Goal: Navigation & Orientation: Locate item on page

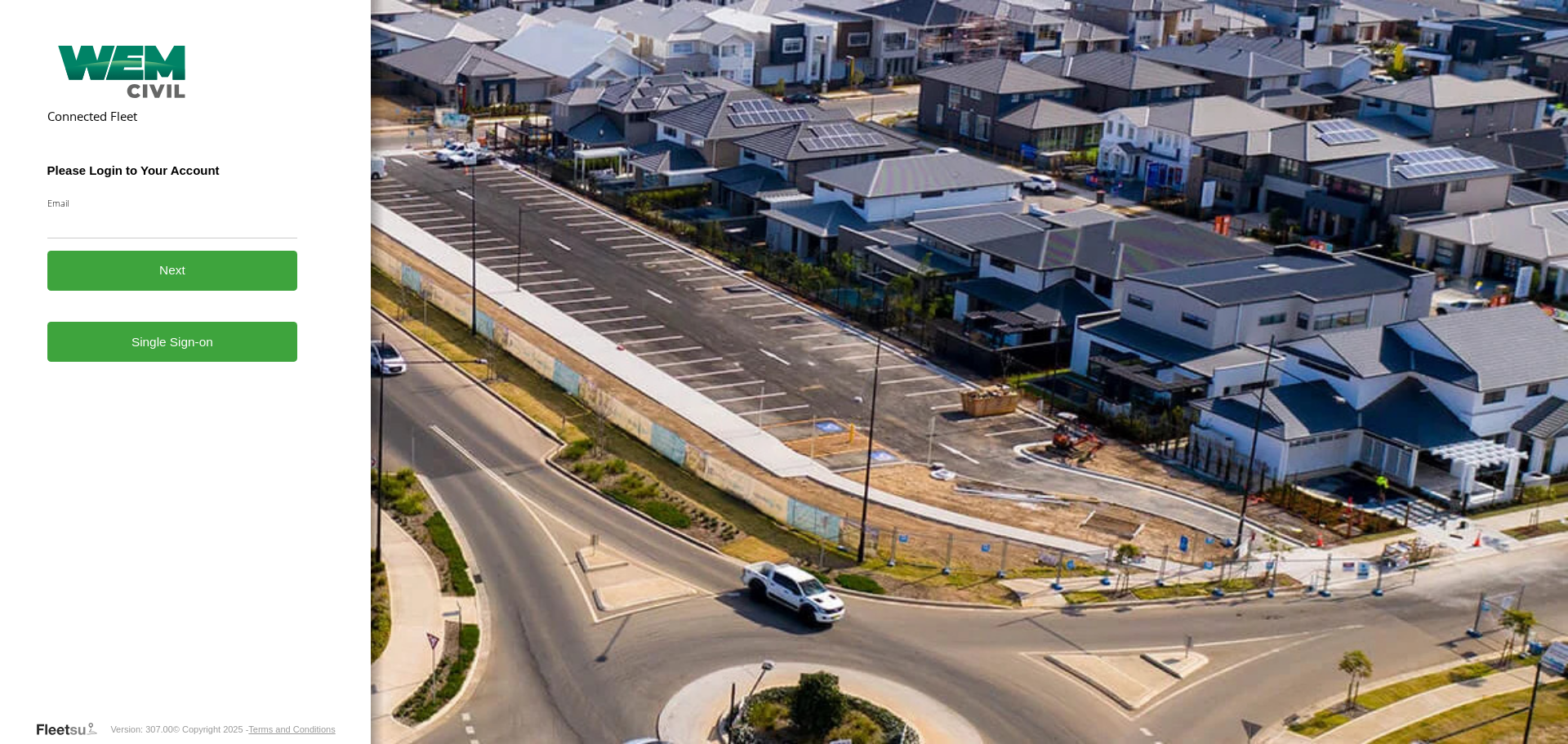
click at [192, 362] on link "Single Sign-on" at bounding box center [172, 341] width 250 height 40
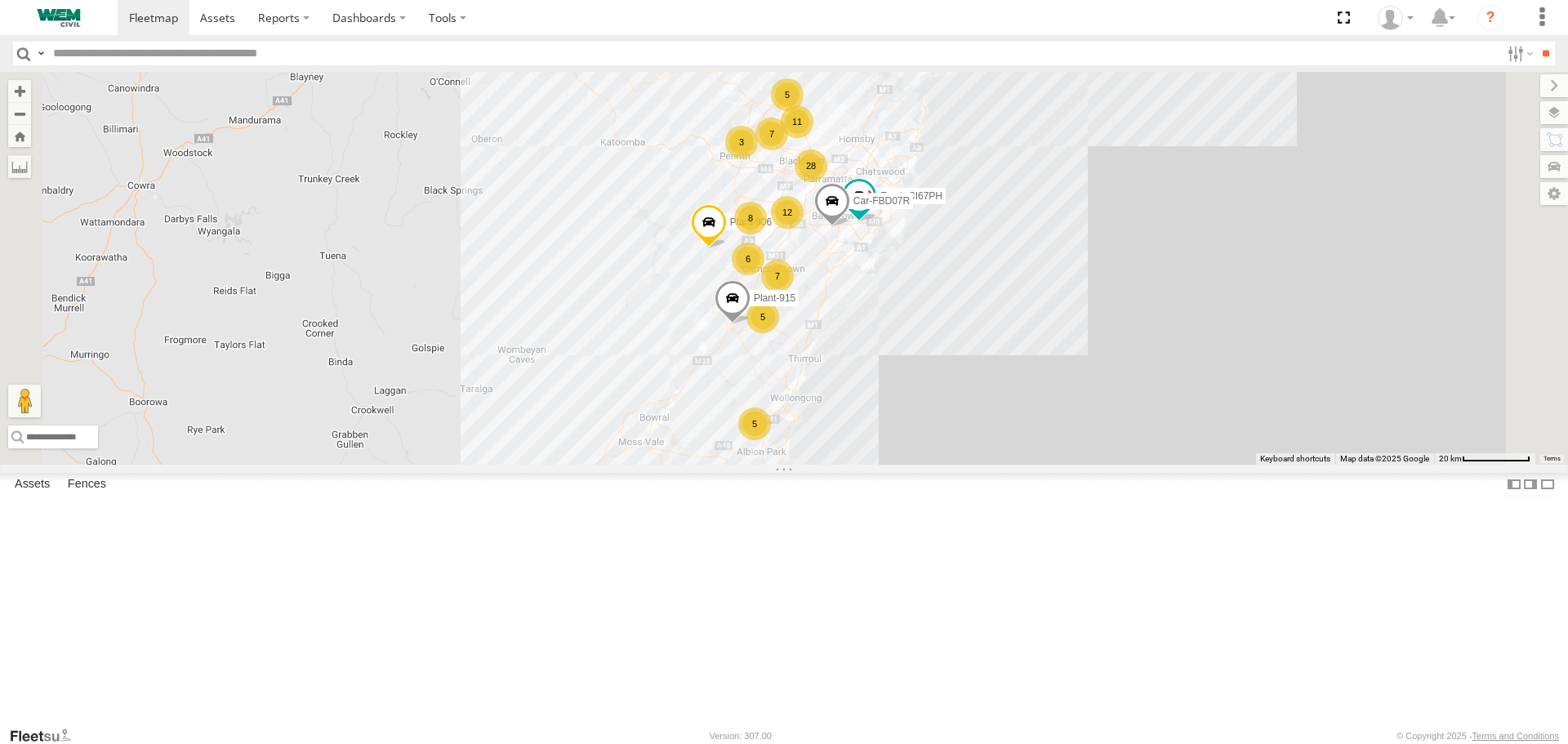
scroll to position [626, 0]
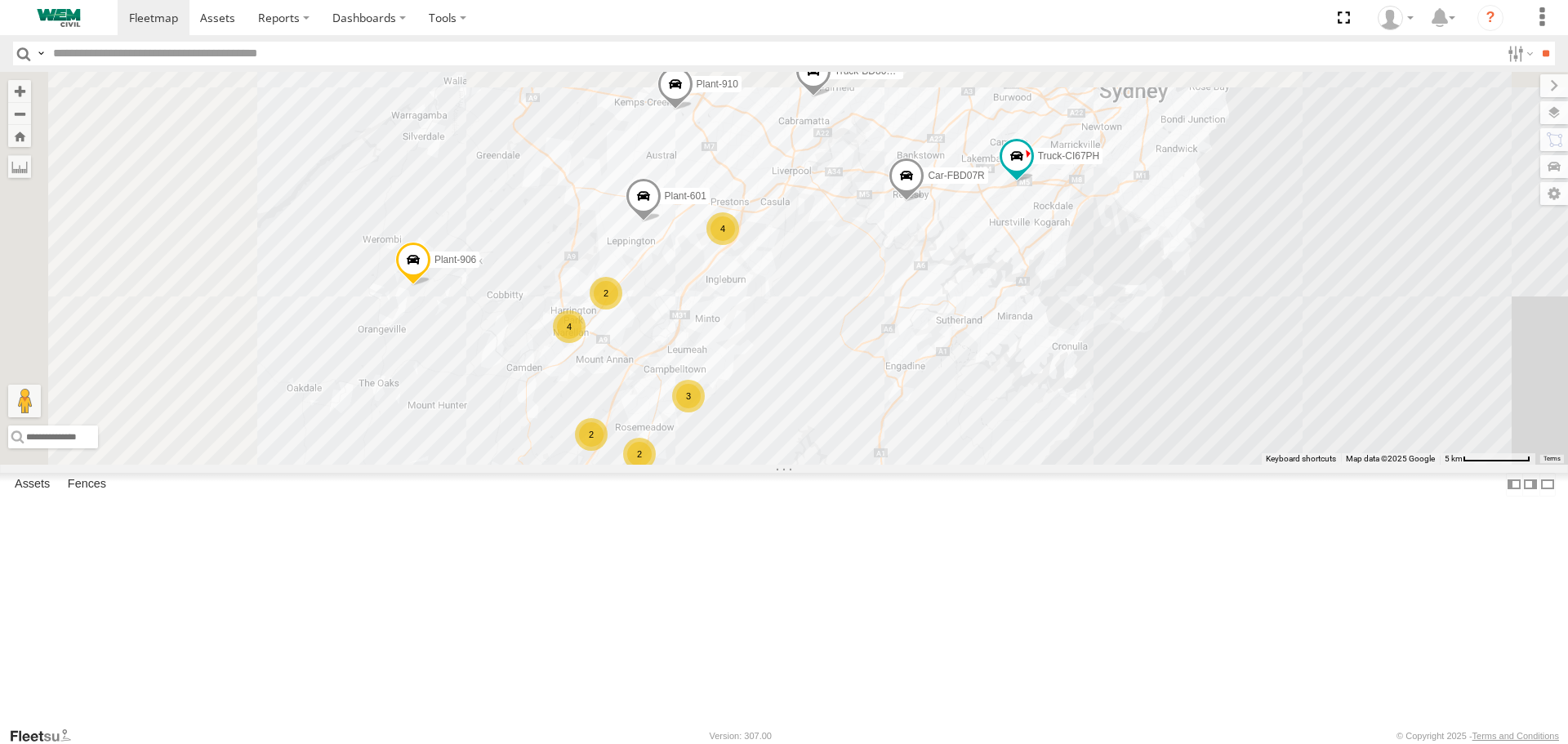
drag, startPoint x: 854, startPoint y: 249, endPoint x: 1012, endPoint y: 552, distance: 341.7
click at [1012, 464] on div "Plant-915 Car-FBD07R Truck-CI67PH Plant-906 Husqvarna Mower CAR-FNB26D Plant-60…" at bounding box center [784, 267] width 1568 height 392
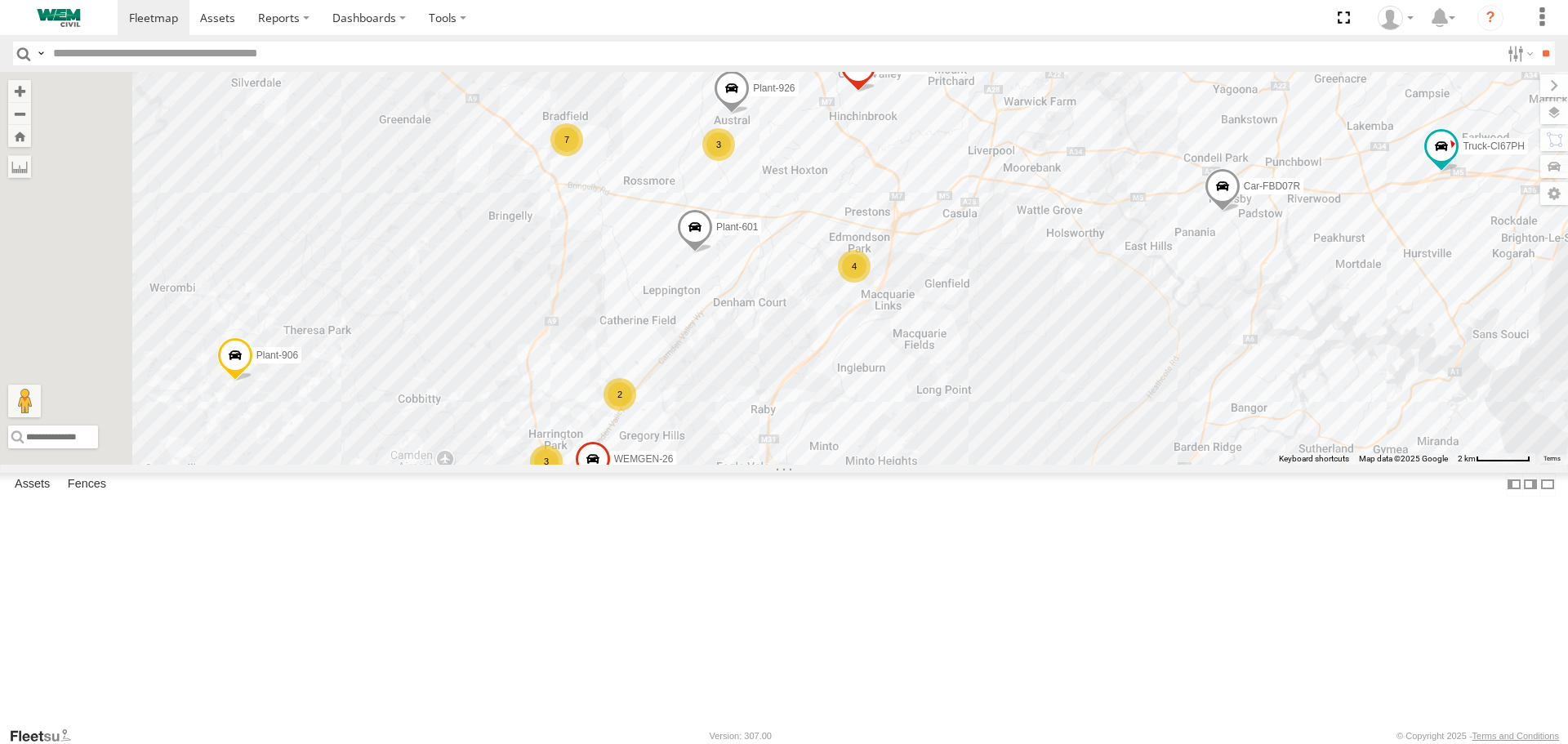
drag, startPoint x: 915, startPoint y: 405, endPoint x: 1123, endPoint y: 596, distance: 282.4
click at [1129, 464] on div "Plant-915 Car-FBD07R Truck-CI67PH Plant-906 Husqvarna Mower CAR-FNB26D Plant-60…" at bounding box center [784, 267] width 1568 height 392
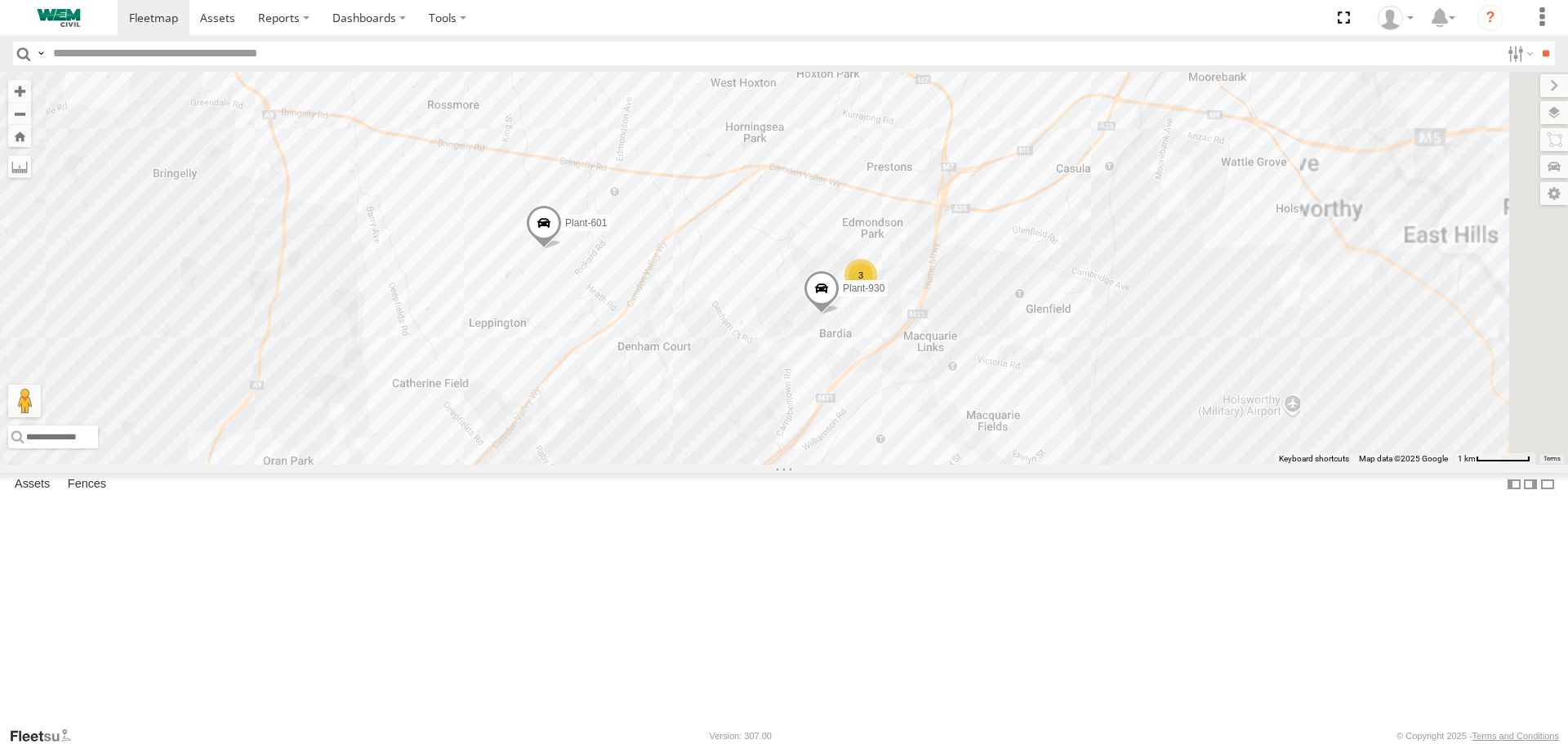
drag, startPoint x: 1045, startPoint y: 436, endPoint x: 905, endPoint y: 604, distance: 218.7
click at [905, 464] on div "Plant-915 Car-FBD07R Truck-CI67PH Plant-906 Husqvarna Mower CAR-FNB26D Plant-60…" at bounding box center [784, 267] width 1568 height 392
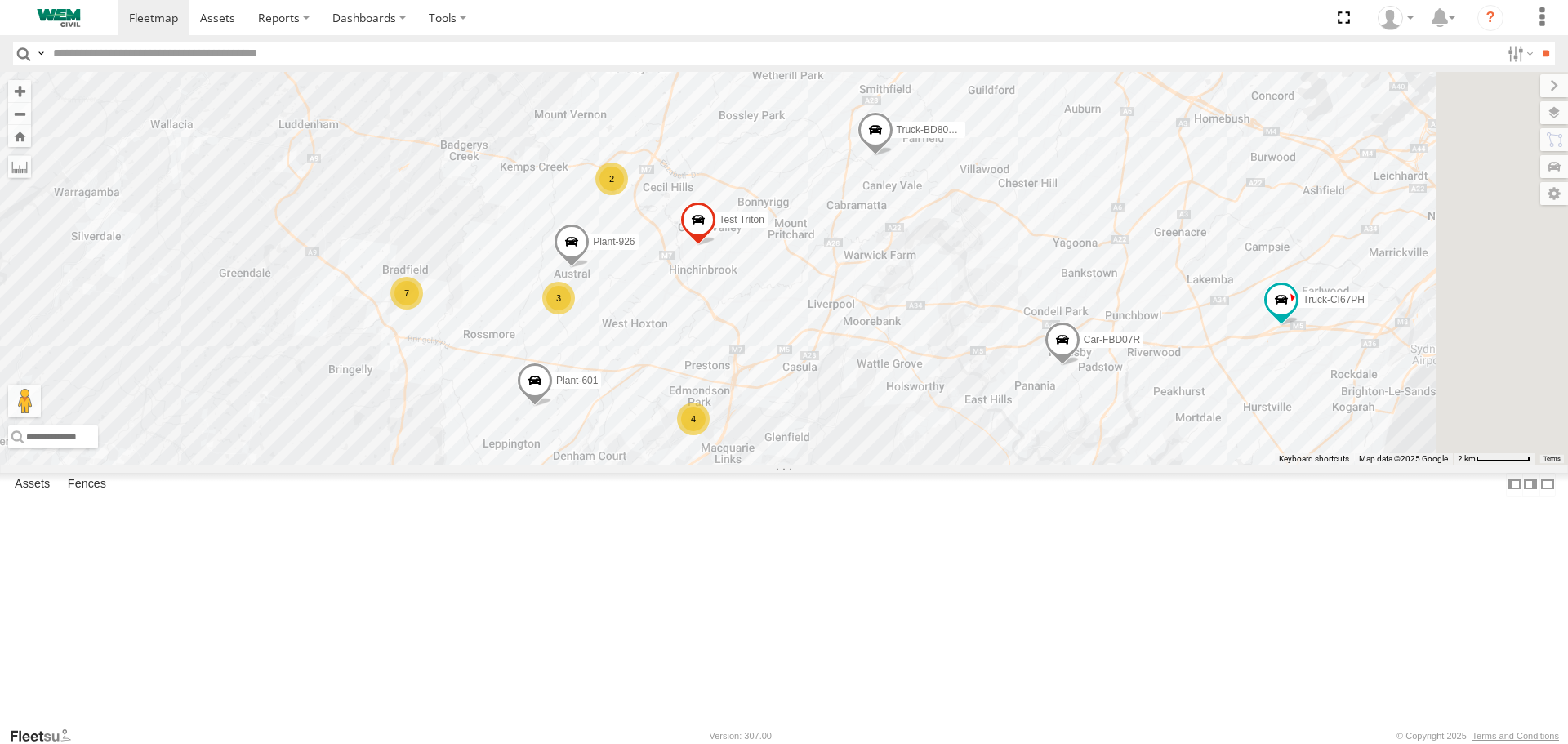
drag, startPoint x: 1054, startPoint y: 347, endPoint x: 916, endPoint y: 430, distance: 161.0
click at [916, 430] on div "Plant-915 Car-FBD07R Truck-CI67PH Plant-906 Husqvarna Mower CAR-FNB26D Plant-60…" at bounding box center [784, 267] width 1568 height 392
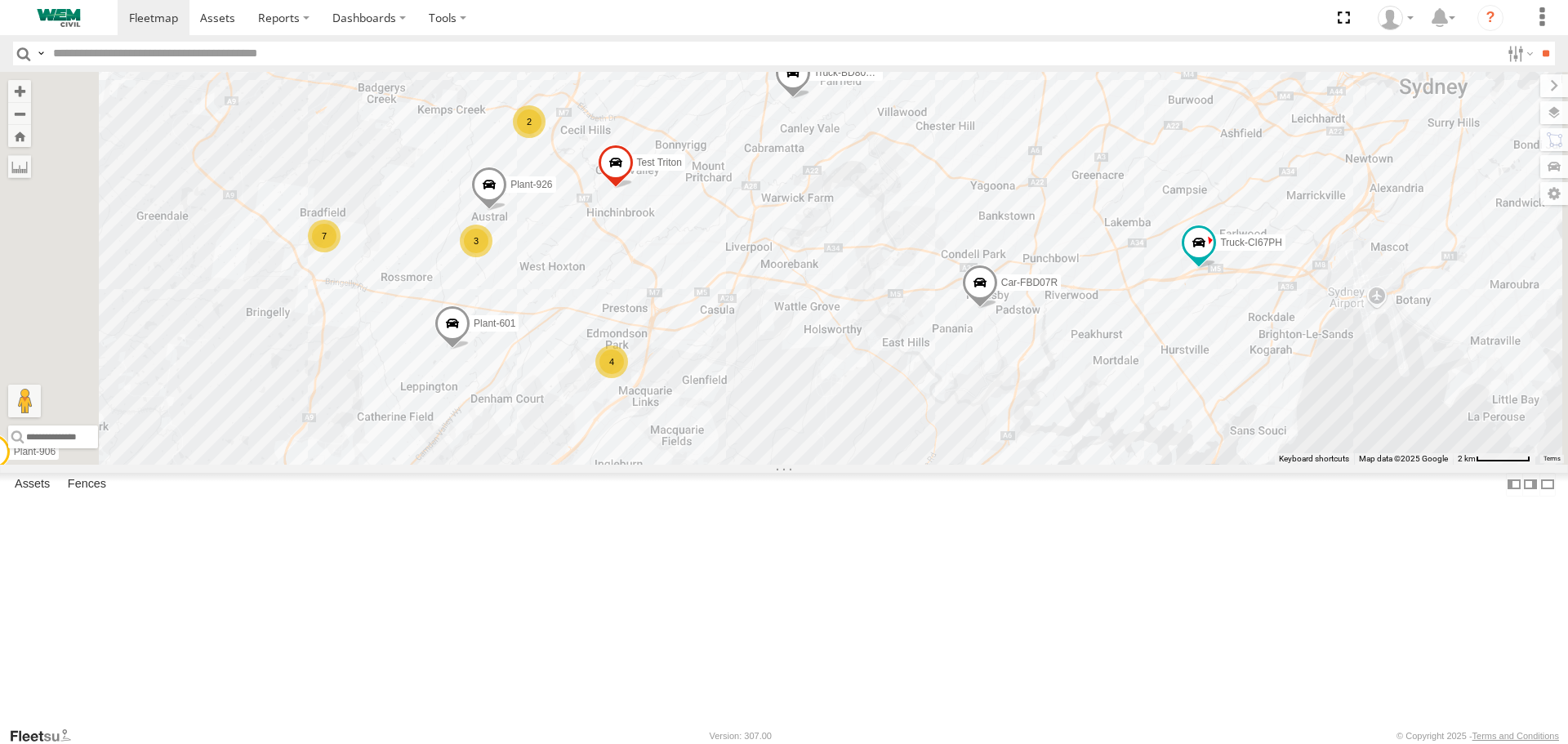
drag, startPoint x: 647, startPoint y: 412, endPoint x: 728, endPoint y: 371, distance: 90.8
click at [728, 371] on div "Plant-915 Car-FBD07R Truck-CI67PH Plant-906 Husqvarna Mower CAR-FNB26D Plant-60…" at bounding box center [784, 267] width 1568 height 392
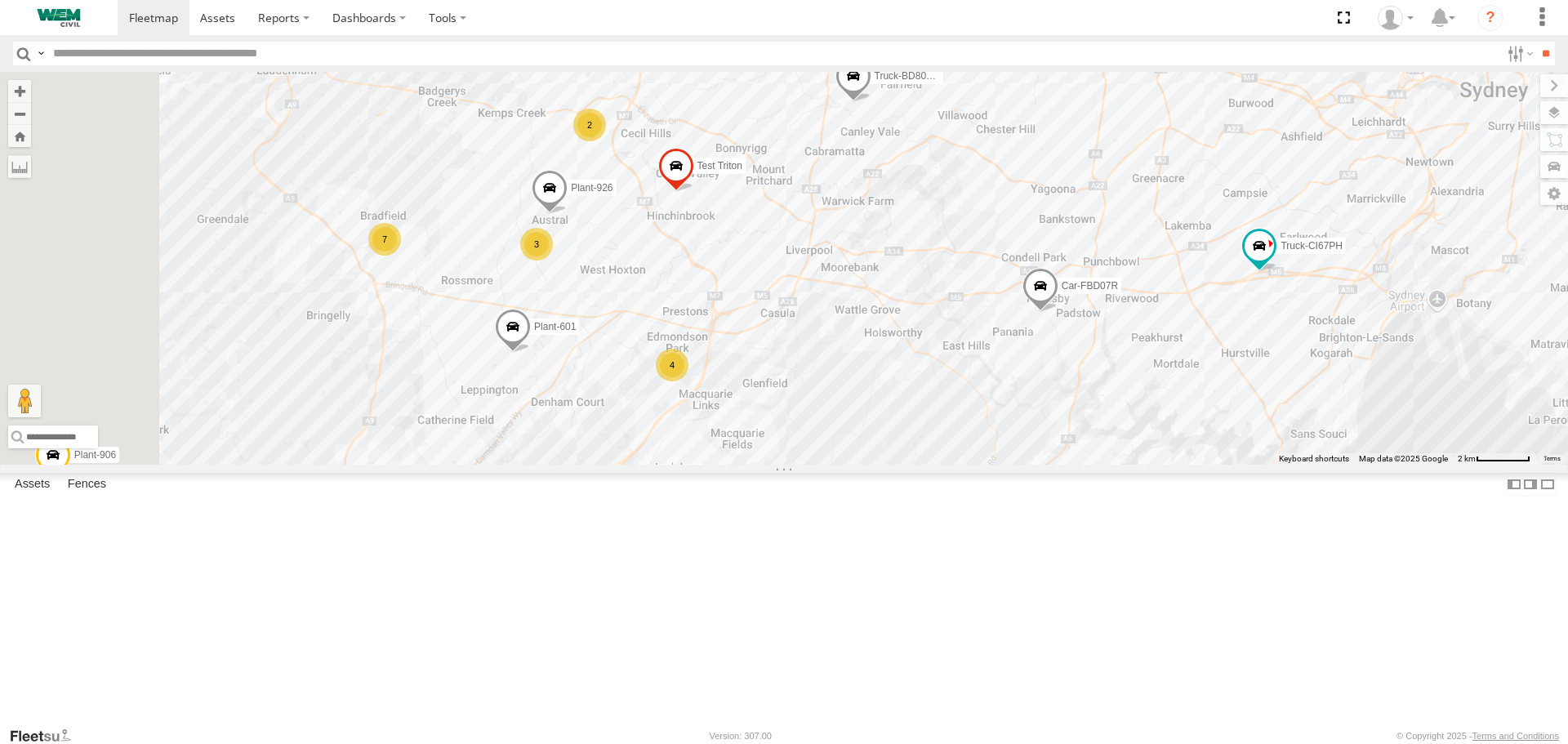
drag, startPoint x: 980, startPoint y: 510, endPoint x: 1044, endPoint y: 514, distance: 64.1
click at [1044, 464] on div "Plant-915 Car-FBD07R Truck-CI67PH Plant-906 Husqvarna Mower CAR-FNB26D Plant-60…" at bounding box center [784, 267] width 1568 height 392
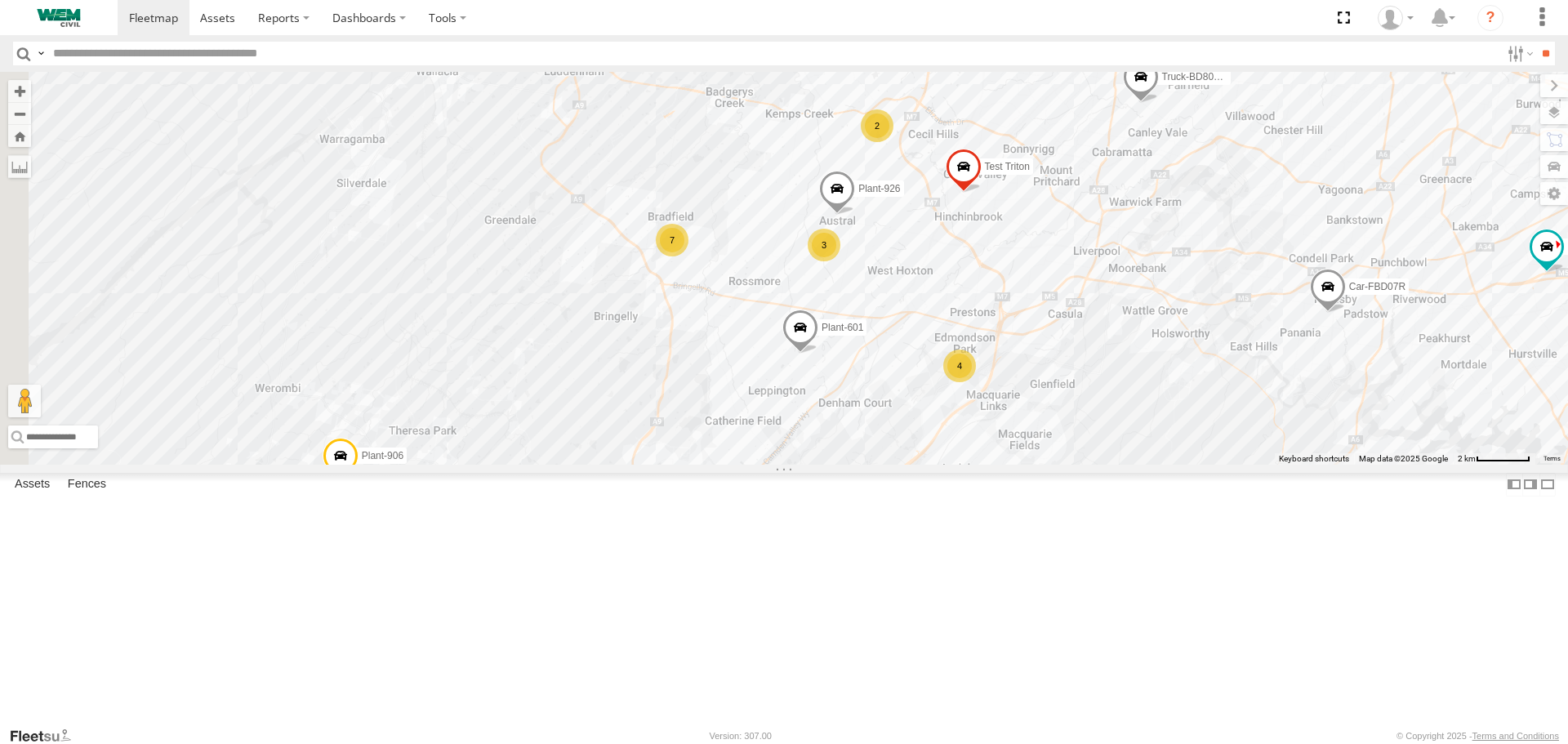
drag, startPoint x: 811, startPoint y: 572, endPoint x: 1103, endPoint y: 573, distance: 292.0
click at [1103, 464] on div "Plant-915 Car-FBD07R Truck-CI67PH Plant-906 Husqvarna Mower CAR-FNB26D Plant-60…" at bounding box center [784, 267] width 1568 height 392
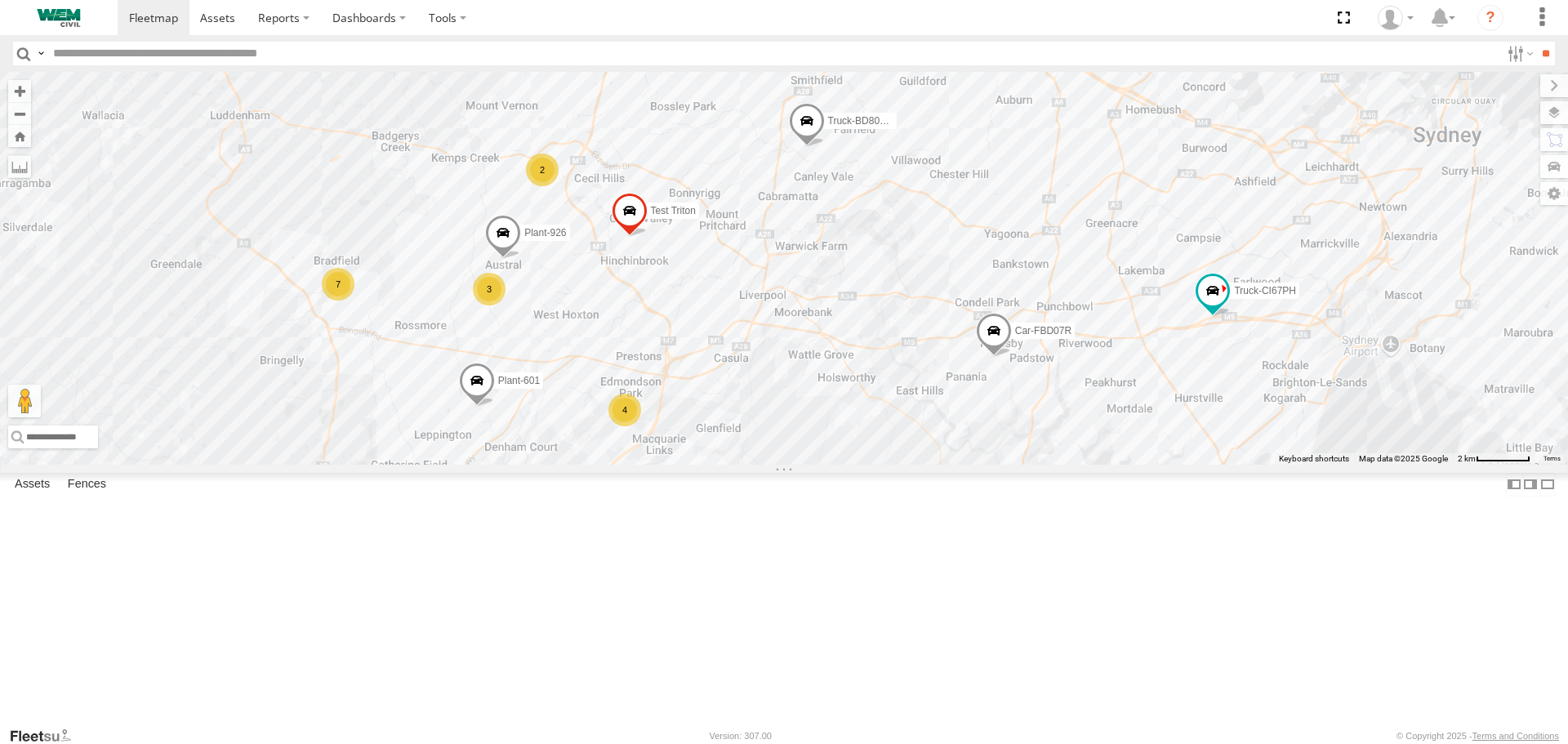
drag, startPoint x: 988, startPoint y: 580, endPoint x: 650, endPoint y: 624, distance: 340.9
click at [650, 464] on div "Plant-915 Car-FBD07R Truck-CI67PH Plant-906 Husqvarna Mower CAR-FNB26D Plant-60…" at bounding box center [784, 267] width 1568 height 392
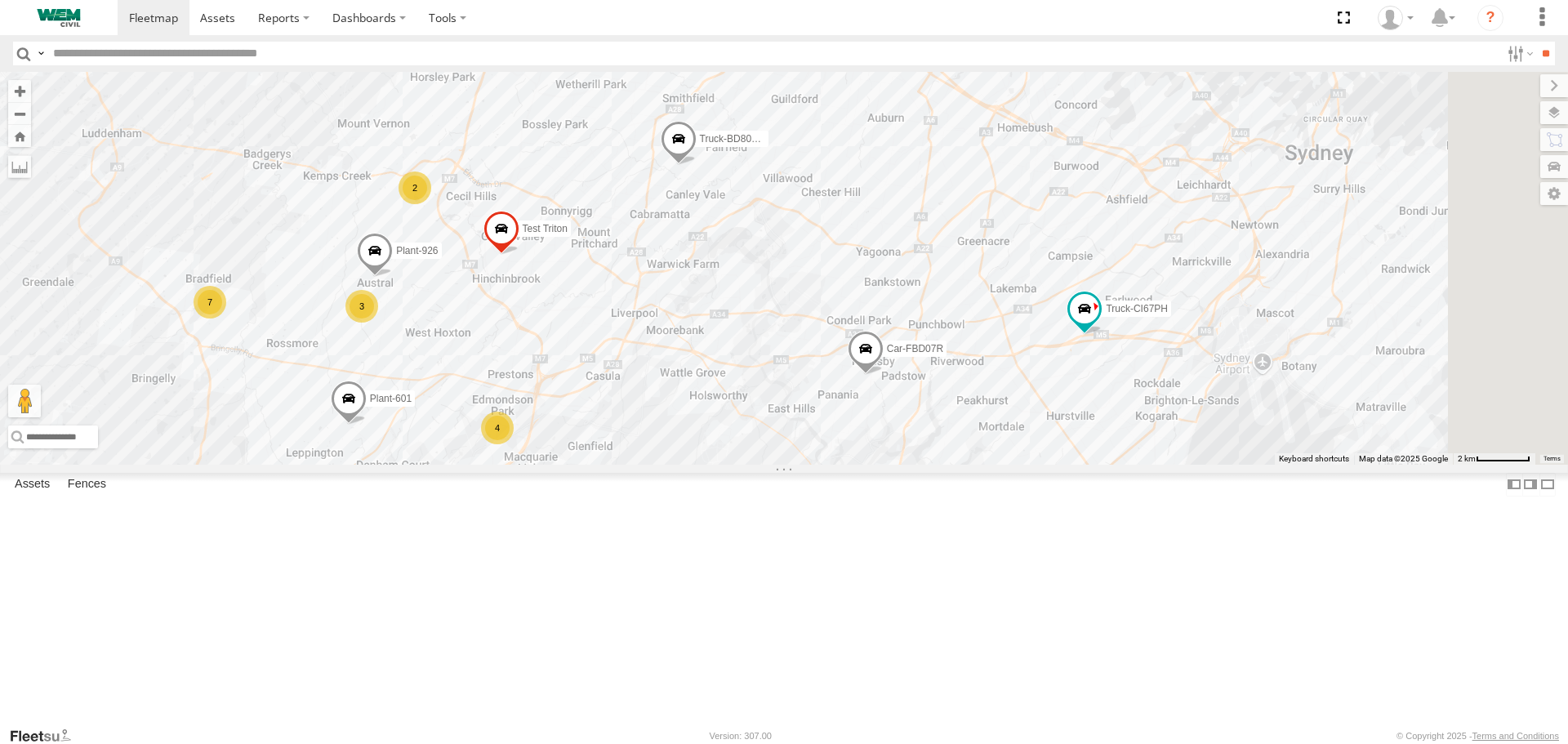
drag, startPoint x: 1106, startPoint y: 521, endPoint x: 974, endPoint y: 539, distance: 133.2
click at [974, 464] on div "Plant-915 Car-FBD07R Truck-CI67PH Plant-906 Husqvarna Mower CAR-FNB26D Plant-60…" at bounding box center [784, 267] width 1568 height 392
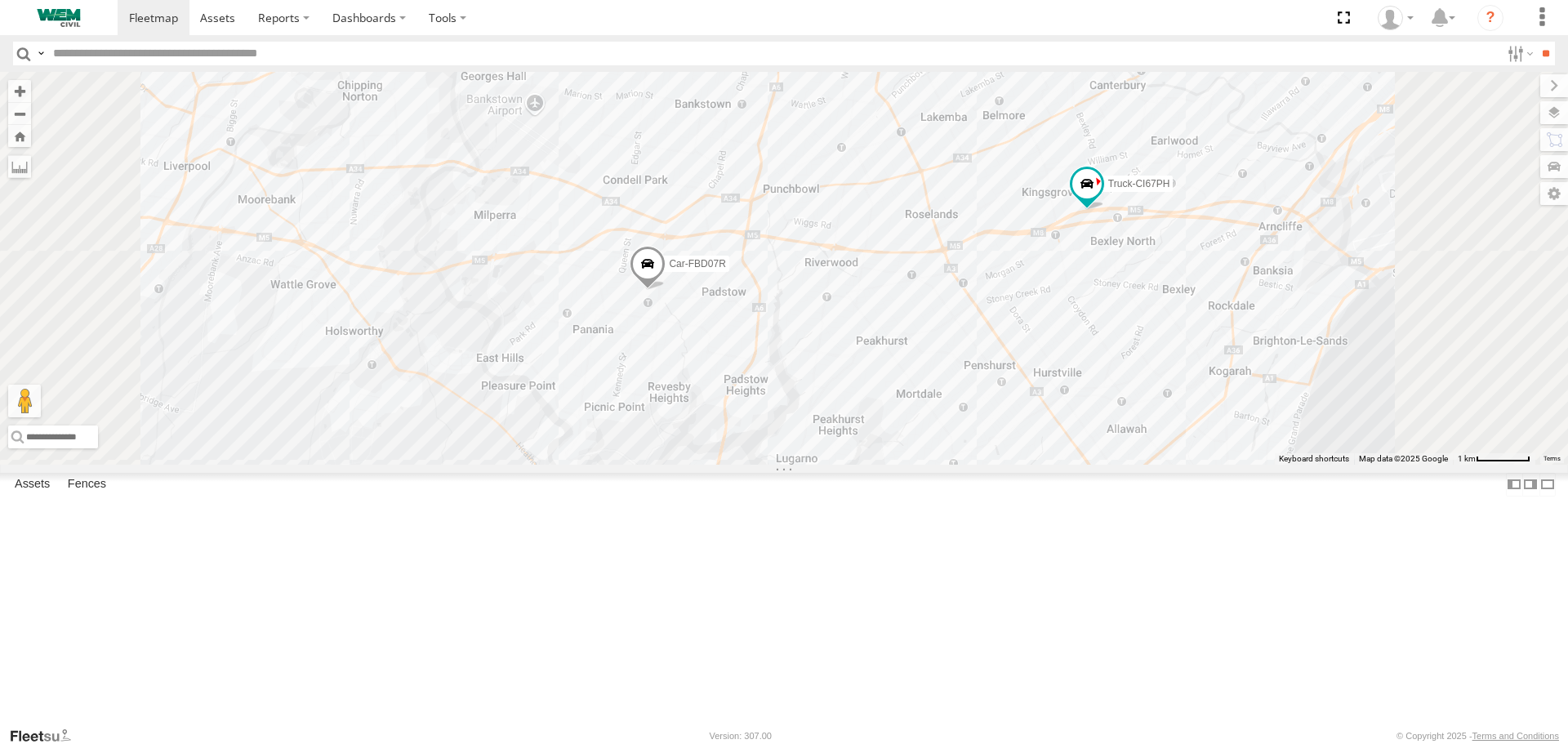
drag, startPoint x: 1248, startPoint y: 534, endPoint x: 1229, endPoint y: 501, distance: 38.1
click at [1262, 464] on div "Plant-915 Car-FBD07R Truck-CI67PH Plant-906 Husqvarna Mower CAR-FNB26D Plant-60…" at bounding box center [784, 267] width 1568 height 392
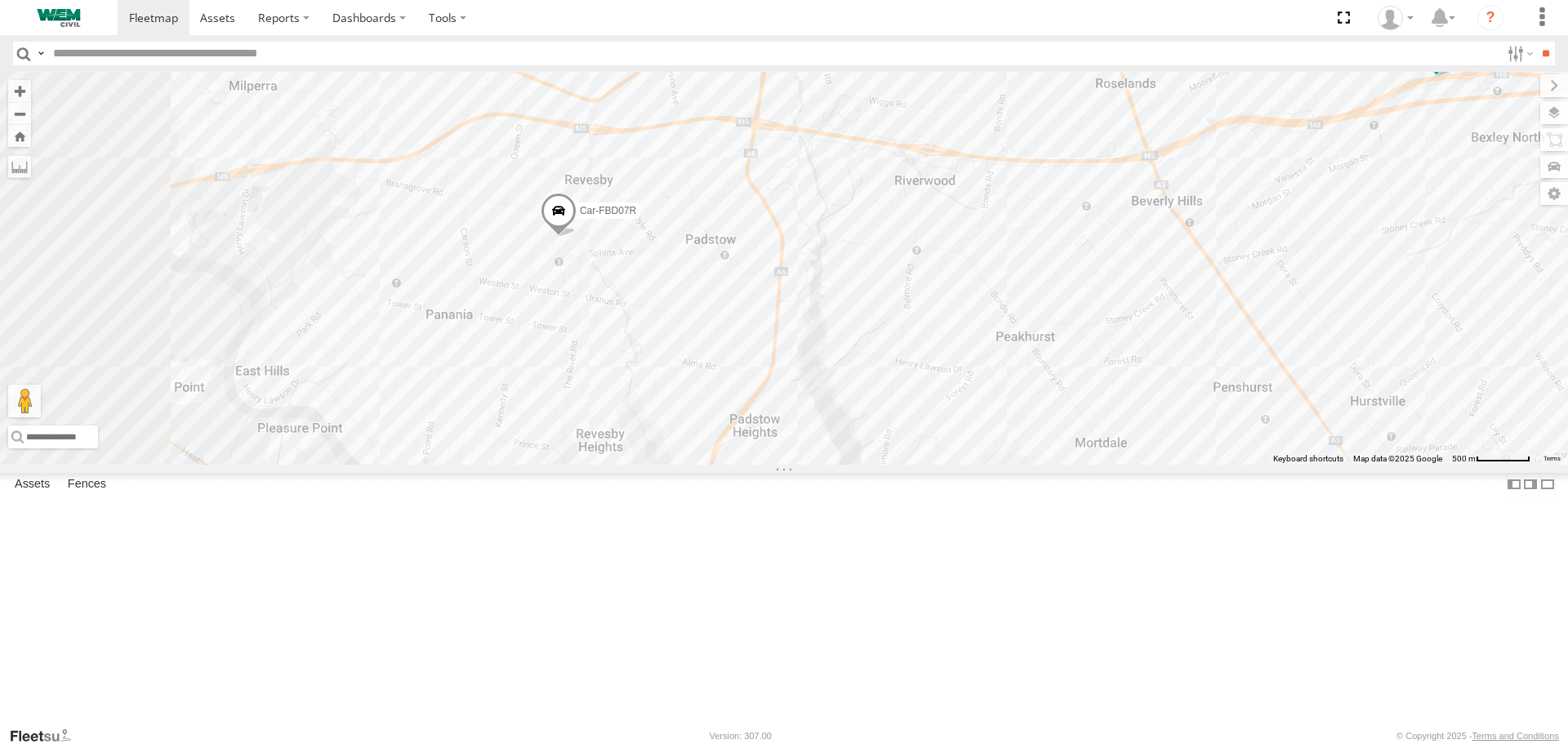
drag, startPoint x: 1044, startPoint y: 506, endPoint x: 1257, endPoint y: 556, distance: 218.8
click at [1257, 464] on div "Plant-915 Car-FBD07R Truck-CI67PH Plant-906 Husqvarna Mower CAR-FNB26D Plant-60…" at bounding box center [784, 267] width 1568 height 392
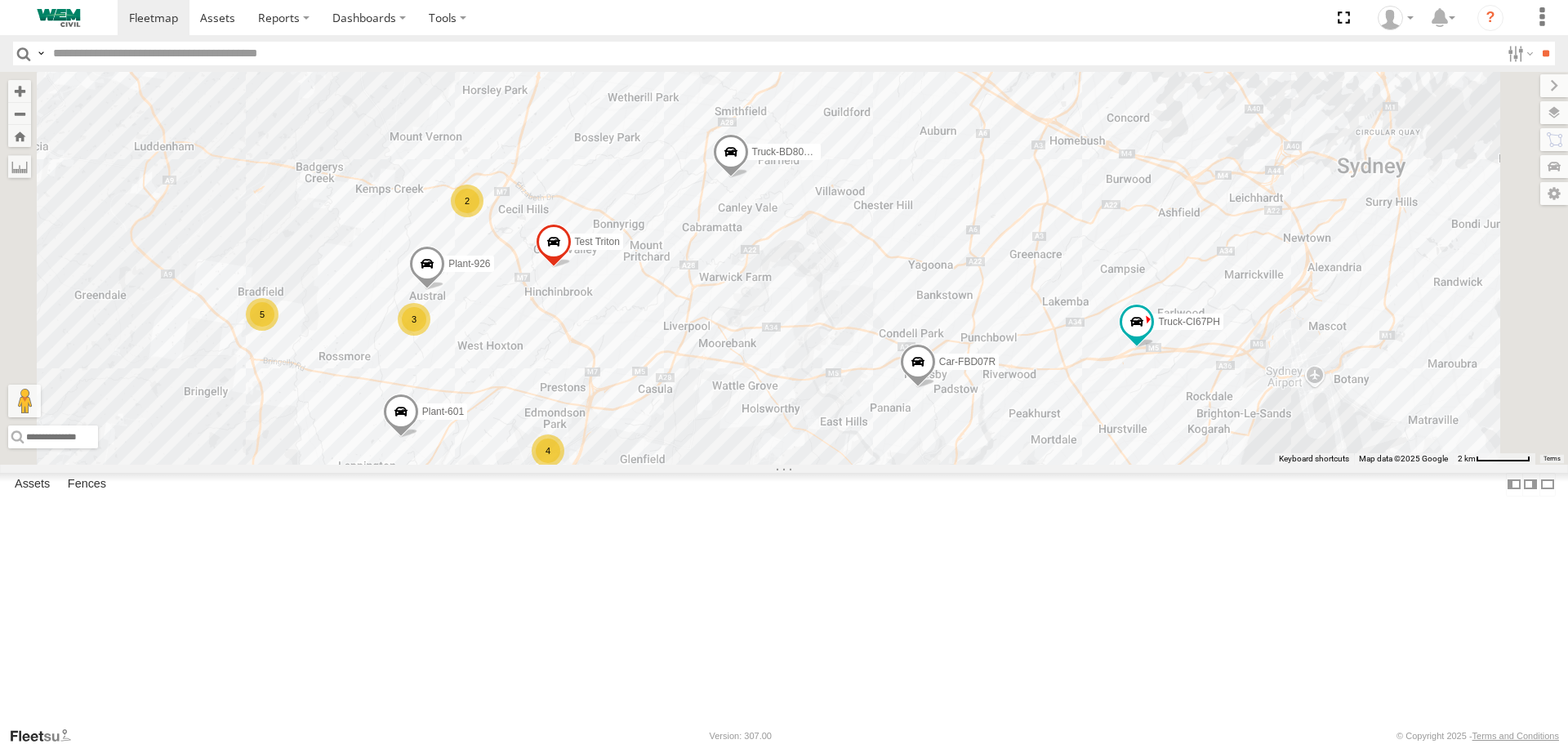
drag, startPoint x: 1036, startPoint y: 548, endPoint x: 1111, endPoint y: 560, distance: 76.0
click at [1111, 464] on div "Plant-915 Car-FBD07R Truck-CI67PH Plant-906 Husqvarna Mower CAR-FNB26D Plant-60…" at bounding box center [784, 267] width 1568 height 392
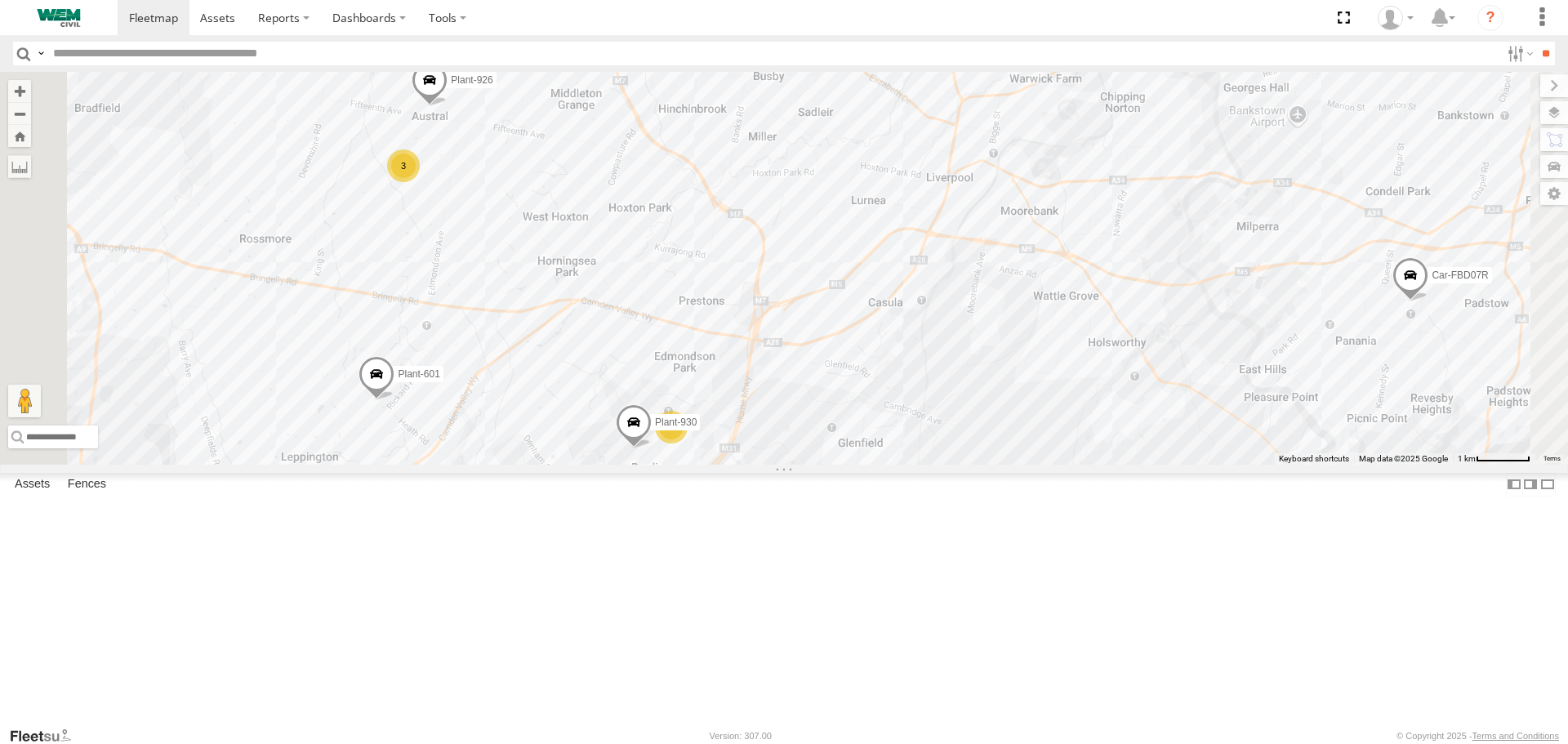
drag, startPoint x: 661, startPoint y: 575, endPoint x: 725, endPoint y: 539, distance: 73.4
click at [725, 464] on div "Plant-915 Car-FBD07R Truck-CI67PH Plant-906 Husqvarna Mower CAR-FNB26D Plant-60…" at bounding box center [784, 267] width 1568 height 392
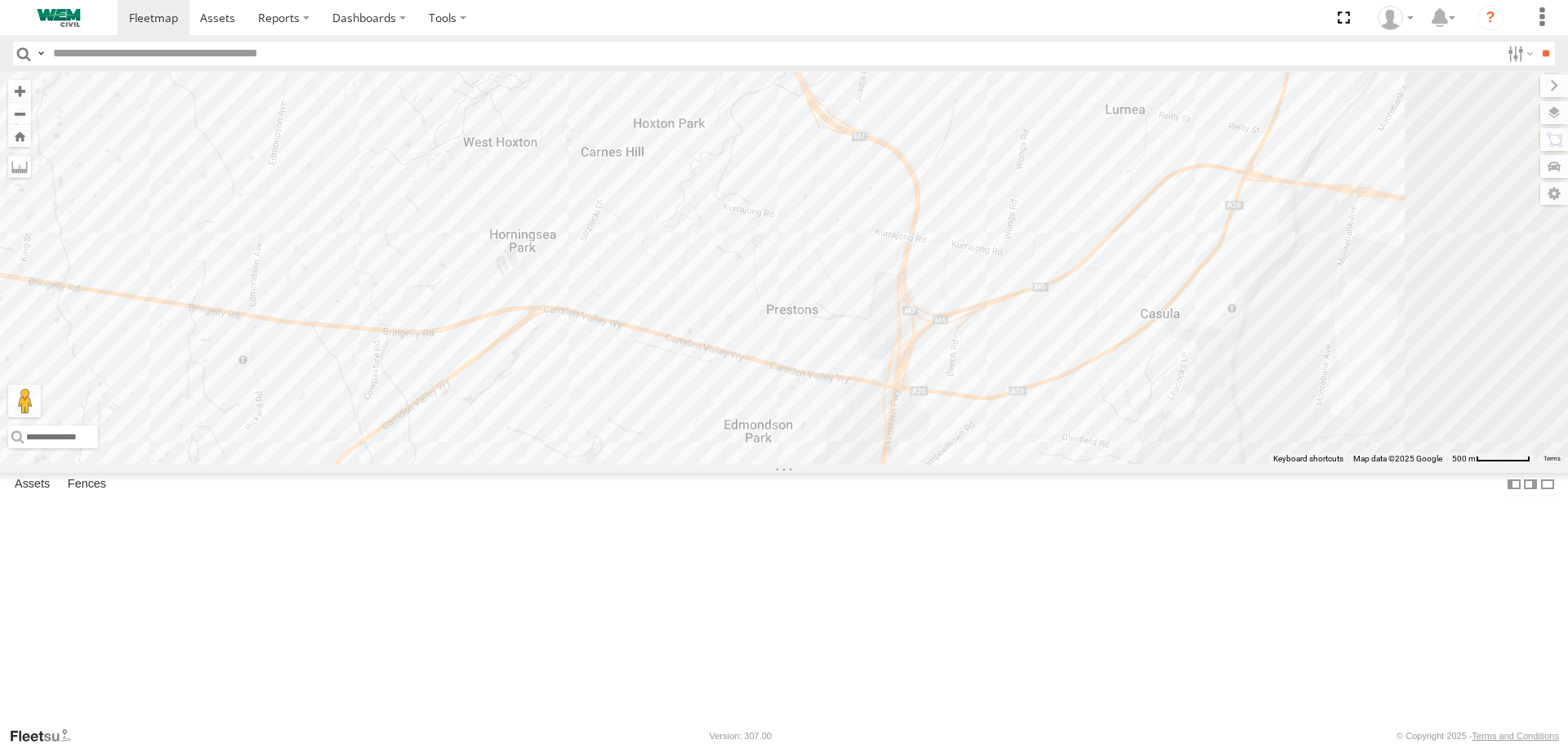
drag, startPoint x: 907, startPoint y: 495, endPoint x: 724, endPoint y: 601, distance: 211.5
click at [719, 464] on div "Plant-915 Car-FBD07R Truck-CI67PH Plant-906 Husqvarna Mower CAR-FNB26D Plant-60…" at bounding box center [784, 267] width 1568 height 392
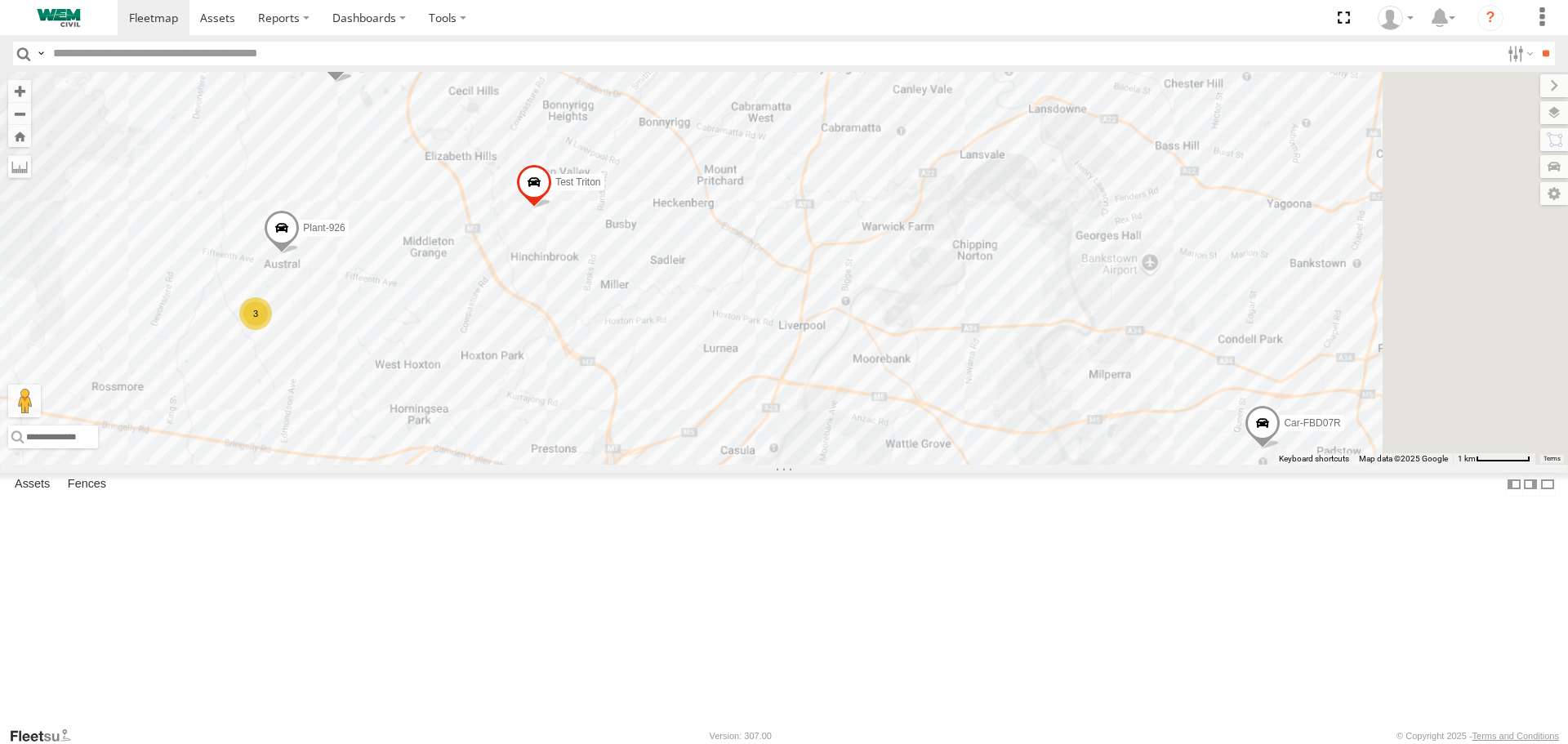
drag, startPoint x: 1045, startPoint y: 451, endPoint x: 994, endPoint y: 517, distance: 83.4
click at [923, 464] on div "Plant-915 Car-FBD07R Truck-CI67PH Plant-906 Husqvarna Mower CAR-FNB26D Plant-60…" at bounding box center [784, 267] width 1568 height 392
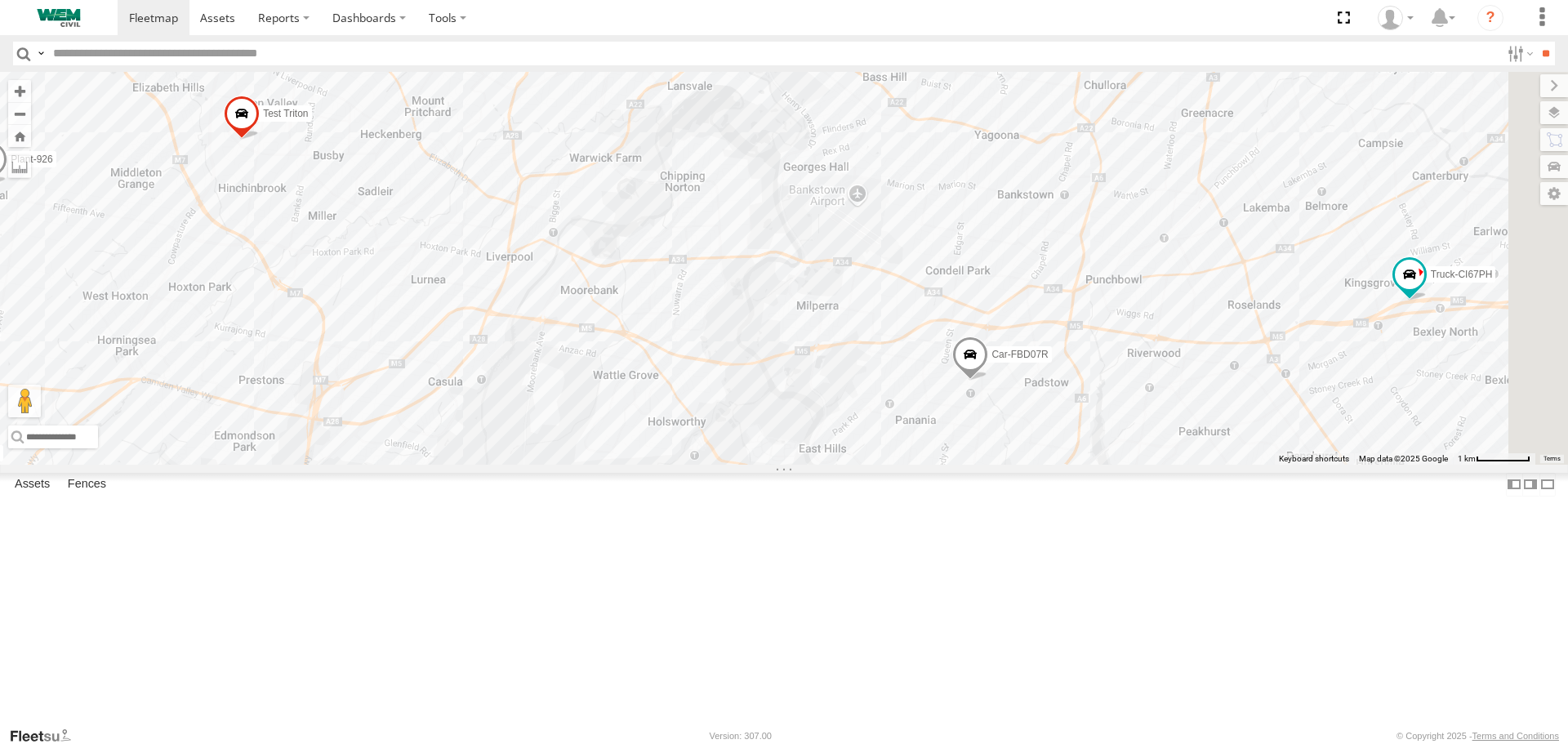
drag, startPoint x: 1173, startPoint y: 490, endPoint x: 880, endPoint y: 421, distance: 301.0
click at [880, 421] on div "Plant-915 Car-FBD07R Truck-CI67PH Plant-906 Husqvarna Mower CAR-FNB26D Plant-60…" at bounding box center [784, 267] width 1568 height 392
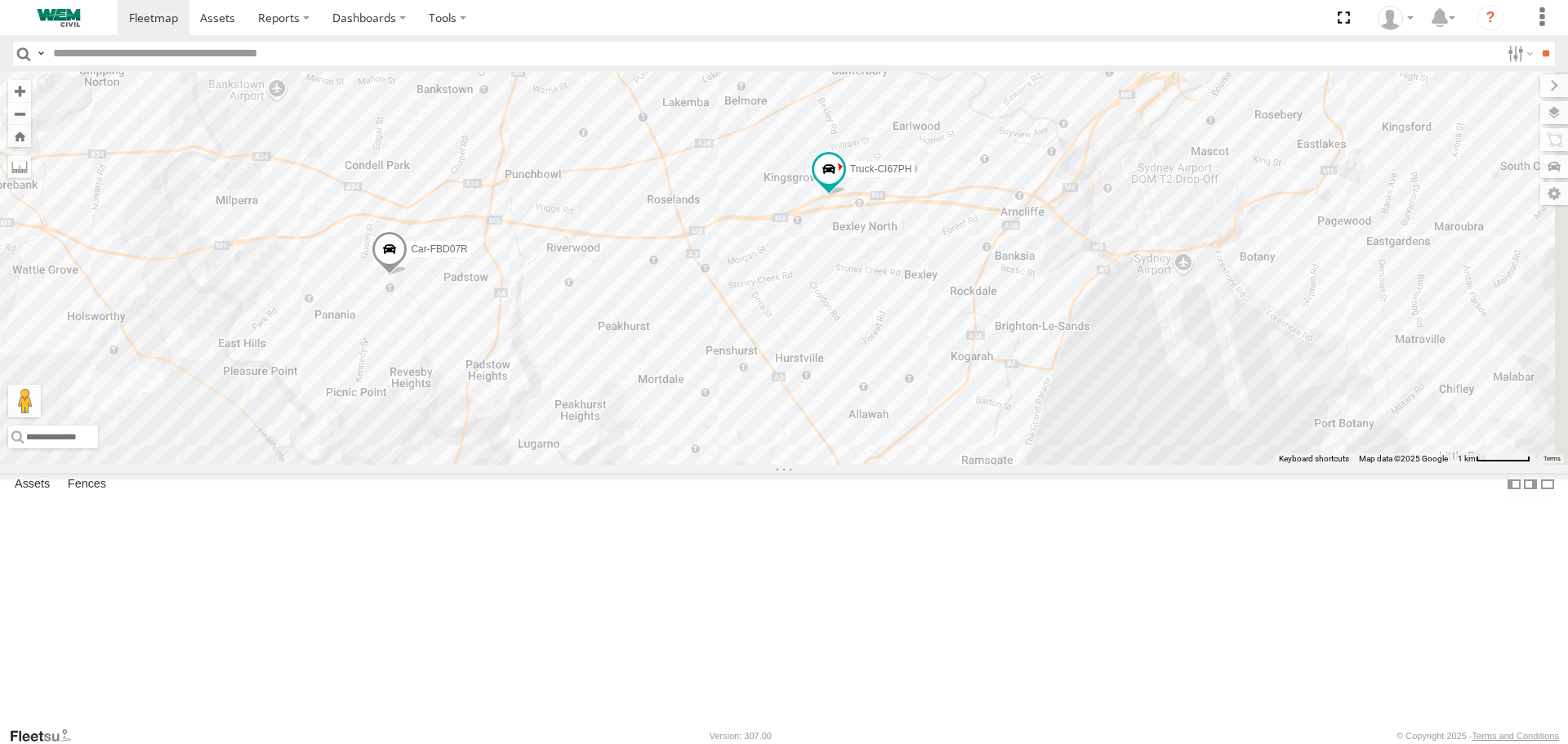
drag, startPoint x: 1165, startPoint y: 566, endPoint x: 583, endPoint y: 464, distance: 590.9
click at [583, 464] on div "Plant-915 Car-FBD07R Truck-CI67PH Plant-906 Husqvarna Mower CAR-FNB26D Plant-60…" at bounding box center [784, 267] width 1568 height 392
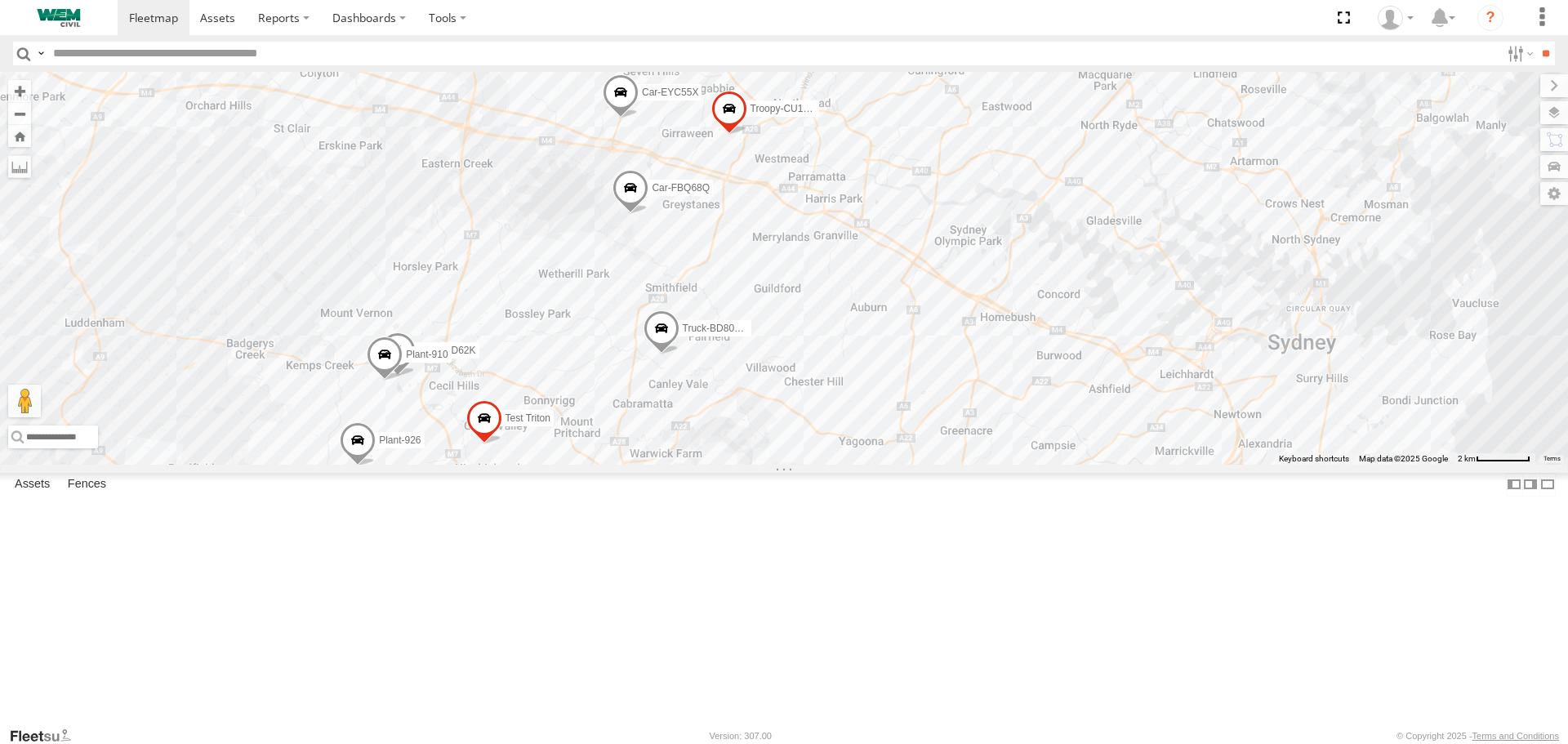
drag, startPoint x: 747, startPoint y: 315, endPoint x: 1012, endPoint y: 562, distance: 362.3
click at [1021, 464] on div "Plant-915 Car-FBD07R Truck-CI67PH Plant-906 Husqvarna Mower CAR-FNB26D Plant-60…" at bounding box center [784, 267] width 1568 height 392
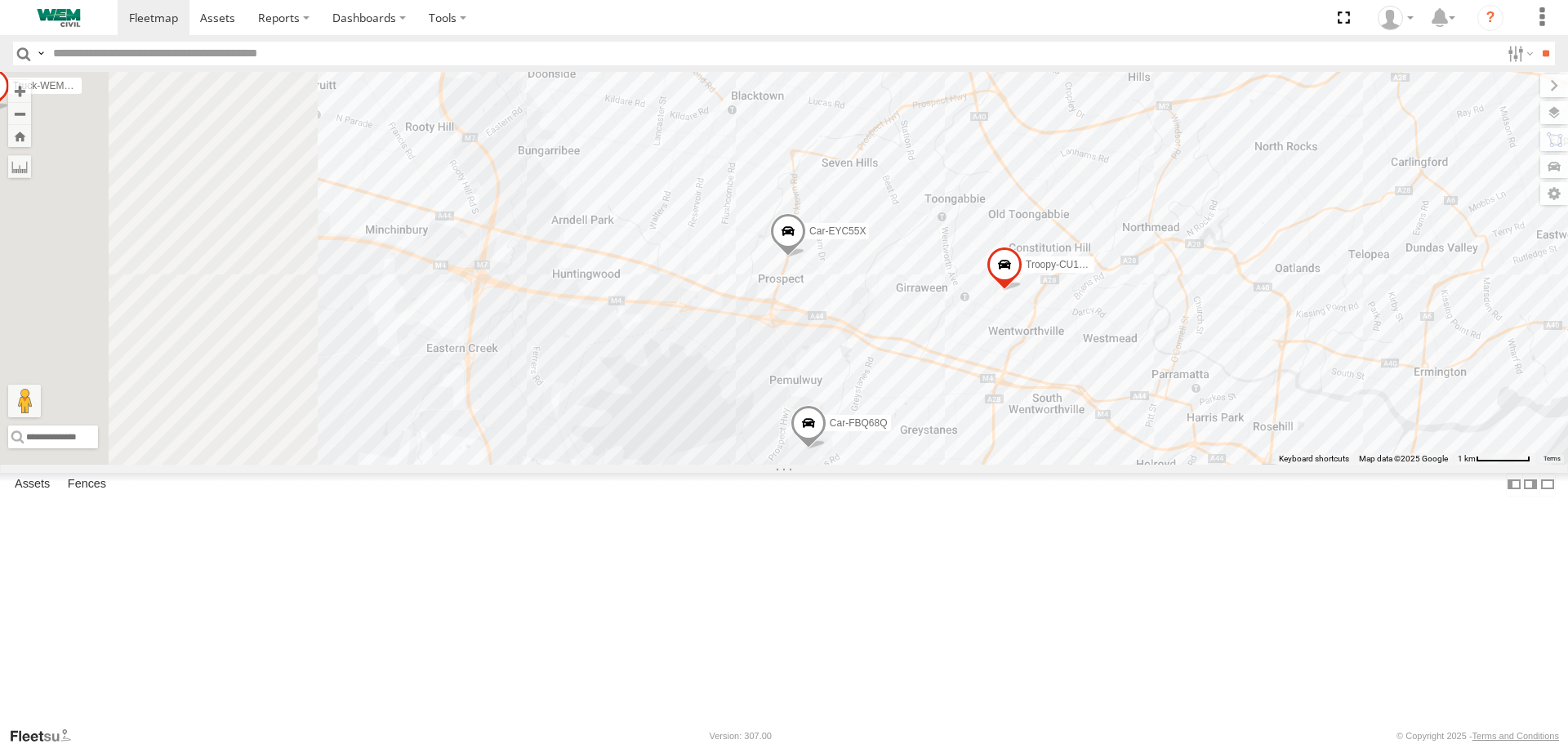
drag, startPoint x: 696, startPoint y: 346, endPoint x: 974, endPoint y: 622, distance: 391.7
click at [974, 464] on div "Plant-915 Car-FBD07R Truck-CI67PH Plant-906 Husqvarna Mower CAR-FNB26D Plant-60…" at bounding box center [784, 267] width 1568 height 392
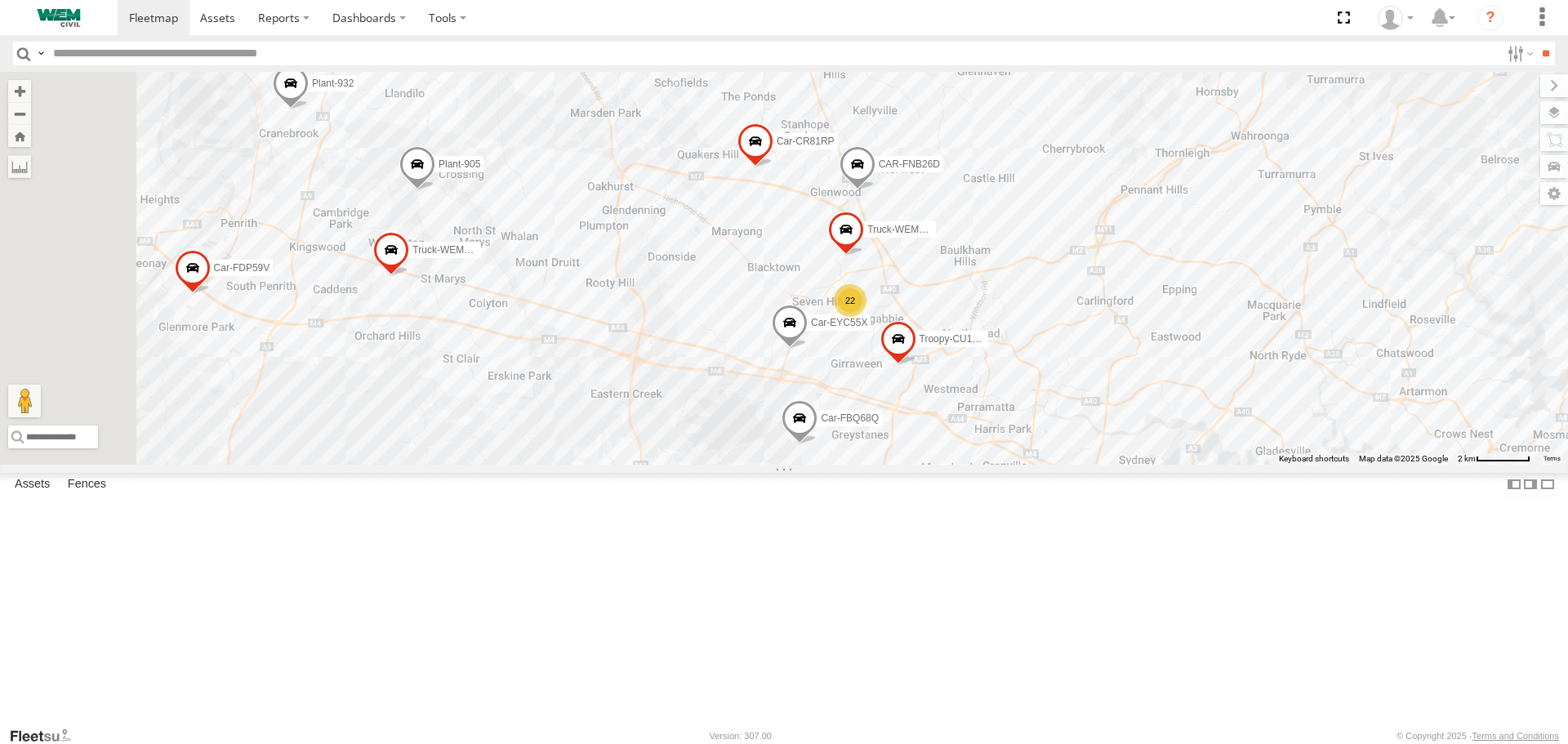
drag, startPoint x: 640, startPoint y: 473, endPoint x: 747, endPoint y: 497, distance: 109.7
click at [747, 464] on div "Plant-915 Car-FBD07R Truck-CI67PH Plant-906 Husqvarna Mower CAR-FNB26D Plant-60…" at bounding box center [784, 267] width 1568 height 392
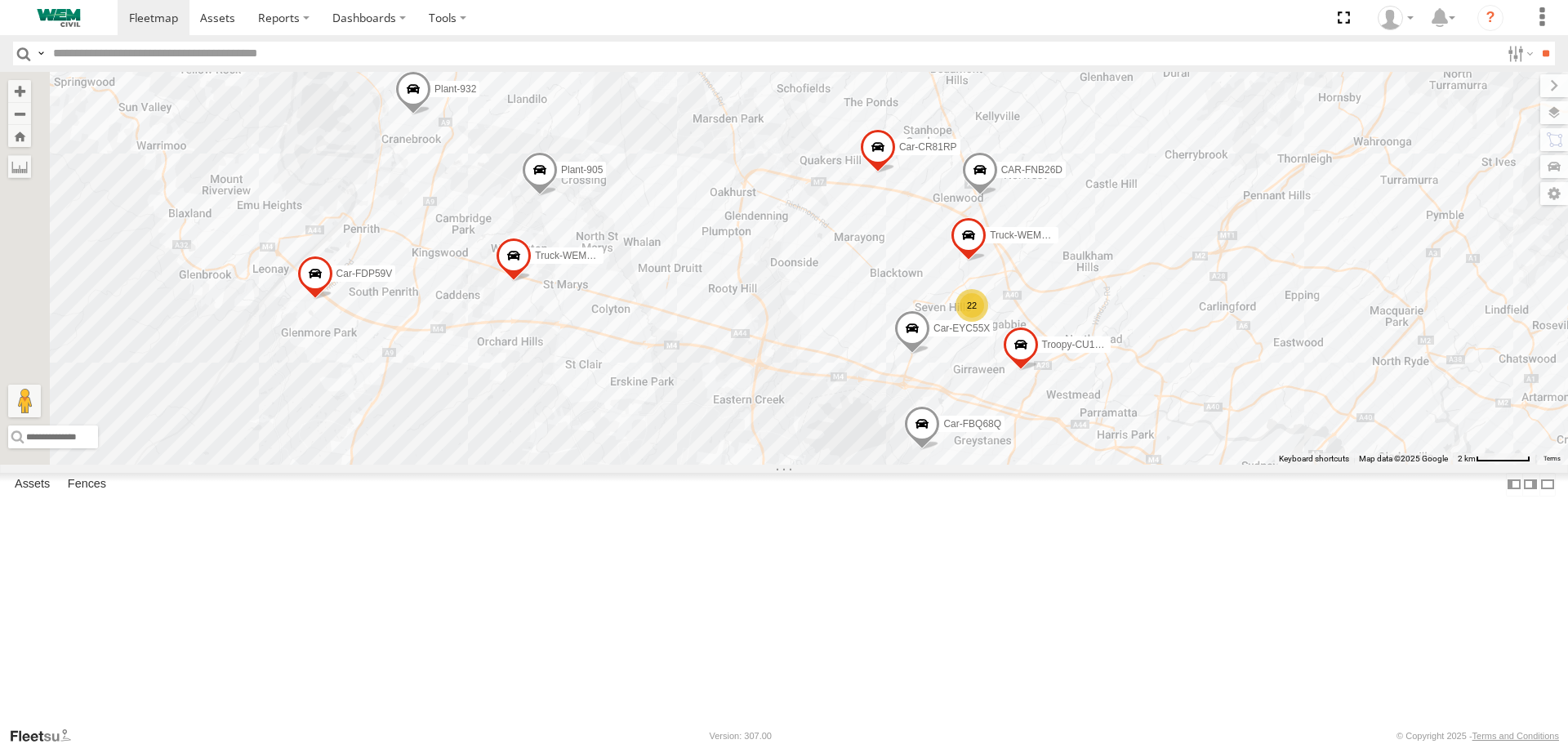
drag, startPoint x: 634, startPoint y: 472, endPoint x: 727, endPoint y: 471, distance: 93.0
click at [727, 464] on div "Plant-915 Car-FBD07R Truck-CI67PH Plant-906 Husqvarna Mower CAR-FNB26D Plant-60…" at bounding box center [784, 267] width 1568 height 392
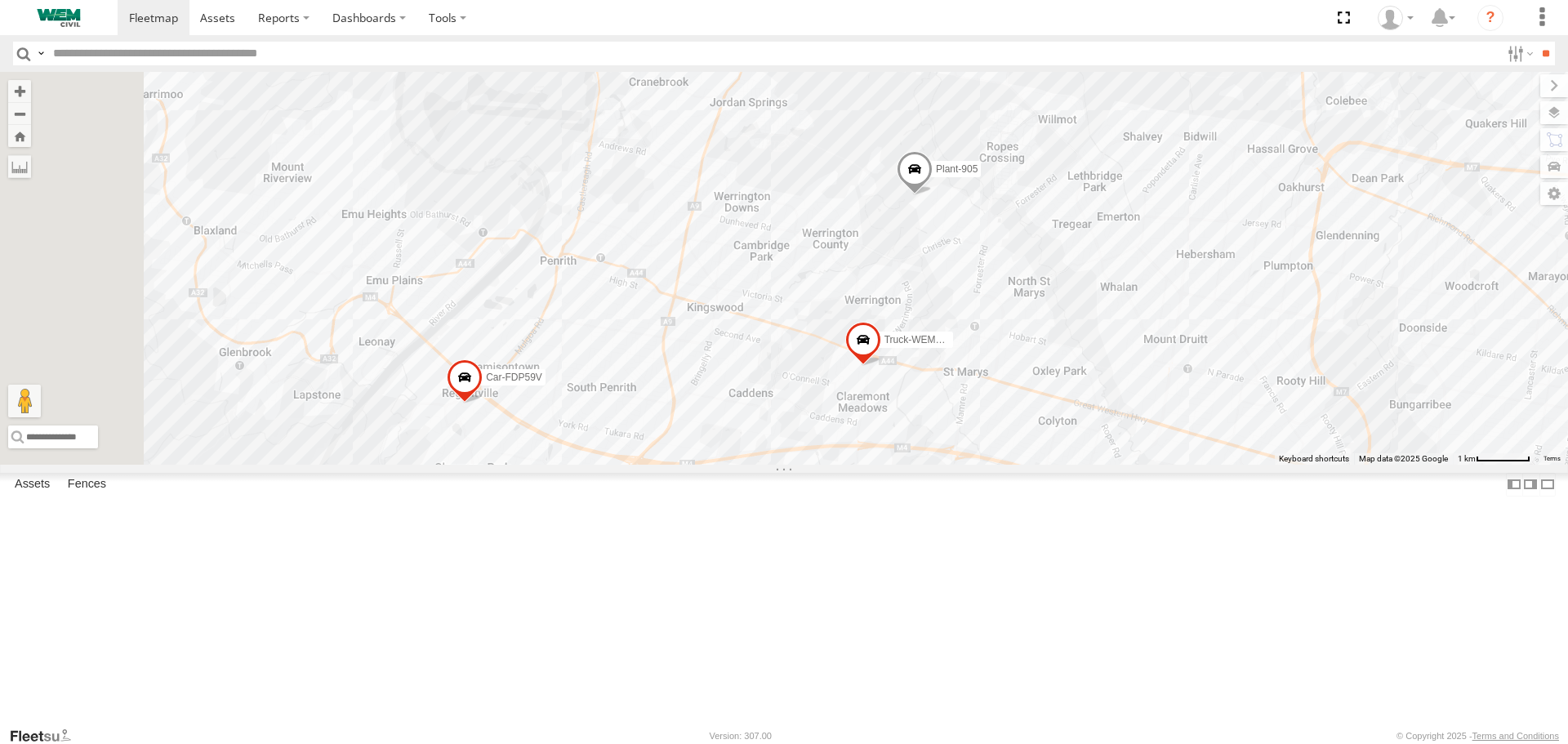
drag, startPoint x: 1003, startPoint y: 480, endPoint x: 1458, endPoint y: 618, distance: 475.5
click at [1458, 464] on div "Plant-915 Car-FBD07R Truck-CI67PH Plant-906 Husqvarna Mower CAR-FNB26D Plant-60…" at bounding box center [784, 267] width 1568 height 392
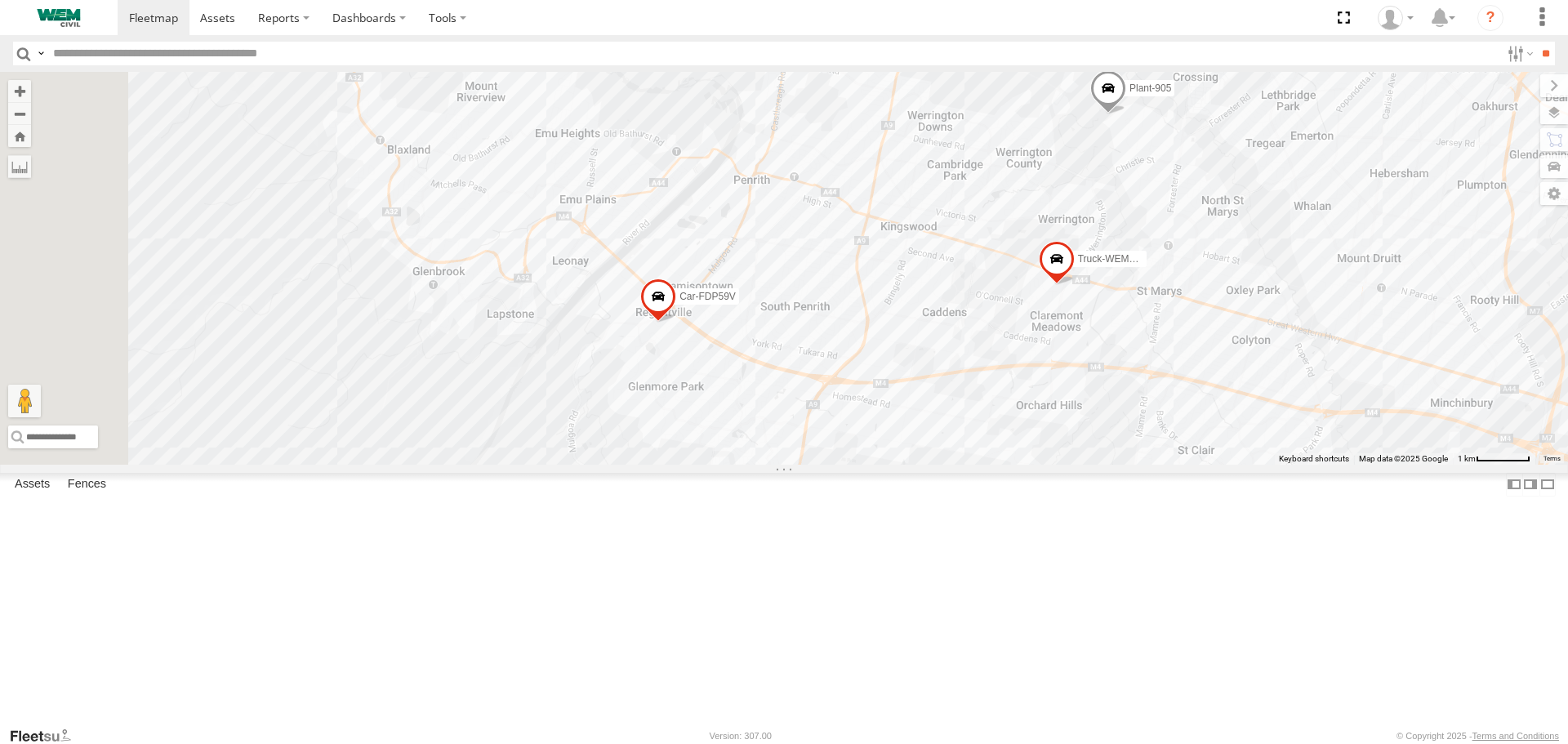
drag, startPoint x: 1364, startPoint y: 544, endPoint x: 1566, endPoint y: 457, distance: 219.9
click at [1567, 457] on div "Plant-915 Car-FBD07R Truck-CI67PH Plant-906 Husqvarna Mower CAR-FNB26D Plant-60…" at bounding box center [784, 267] width 1568 height 392
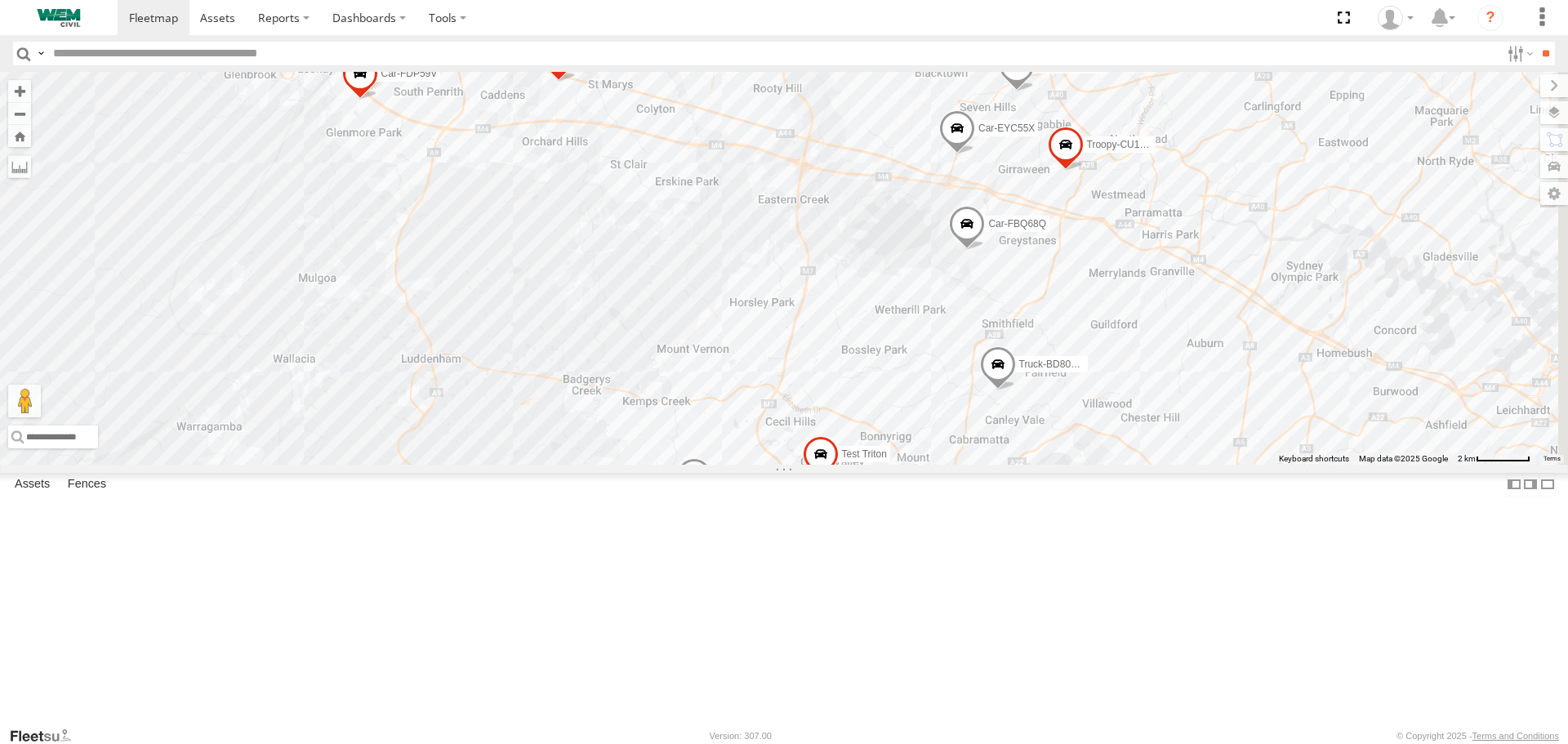
drag, startPoint x: 1502, startPoint y: 570, endPoint x: 913, endPoint y: 330, distance: 636.0
click at [913, 330] on div "Plant-915 Car-FBD07R Truck-CI67PH Plant-906 Husqvarna Mower CAR-FNB26D Plant-60…" at bounding box center [784, 267] width 1568 height 392
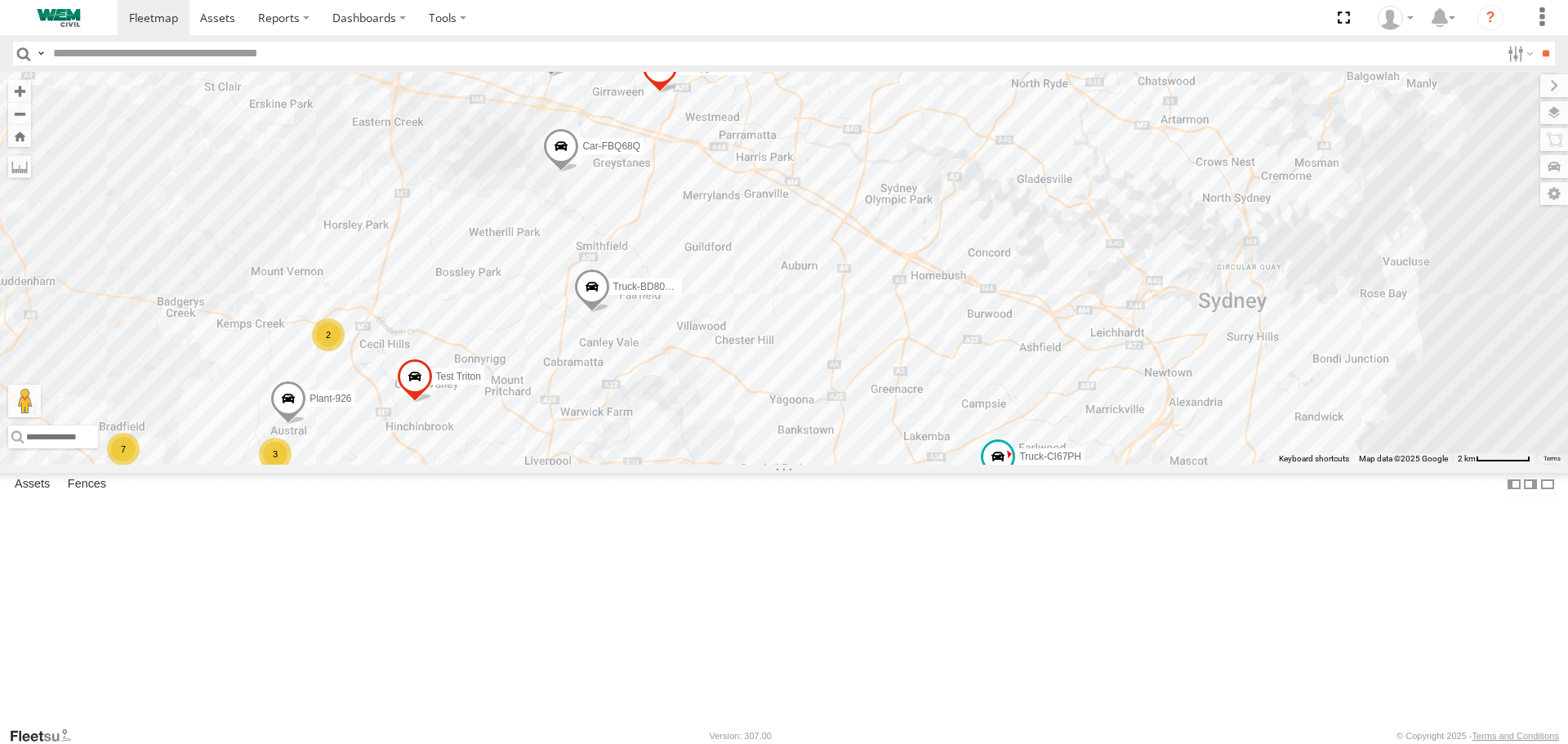
drag, startPoint x: 1567, startPoint y: 512, endPoint x: 1157, endPoint y: 433, distance: 417.5
click at [1157, 433] on div "Plant-915 Car-FBD07R Truck-CI67PH Plant-906 Husqvarna Mower CAR-FNB26D Plant-60…" at bounding box center [784, 267] width 1568 height 392
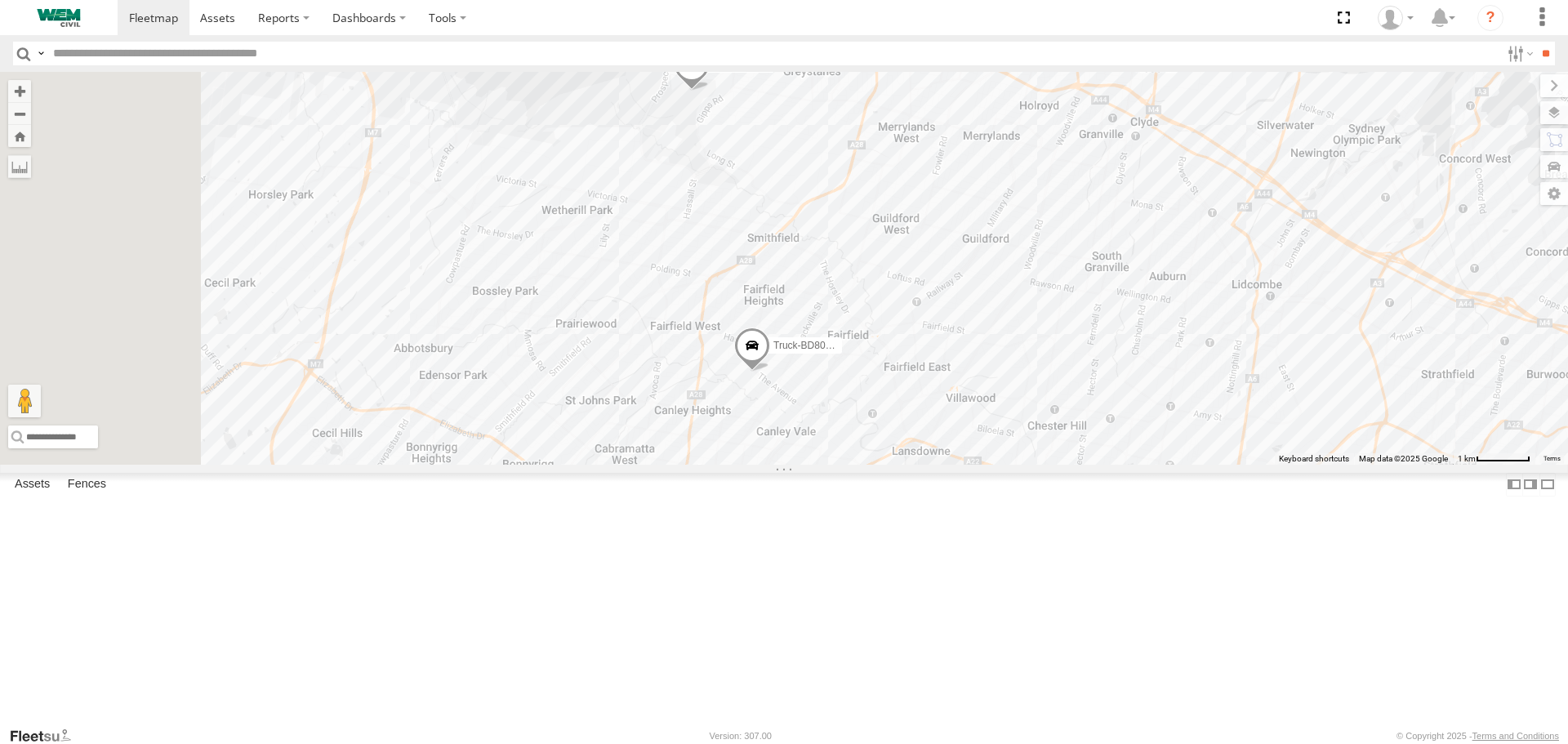
drag, startPoint x: 678, startPoint y: 498, endPoint x: 1064, endPoint y: 671, distance: 423.0
click at [1064, 464] on div "Plant-915 Car-FBD07R Truck-CI67PH Plant-906 Husqvarna Mower CAR-FNB26D Plant-60…" at bounding box center [784, 267] width 1568 height 392
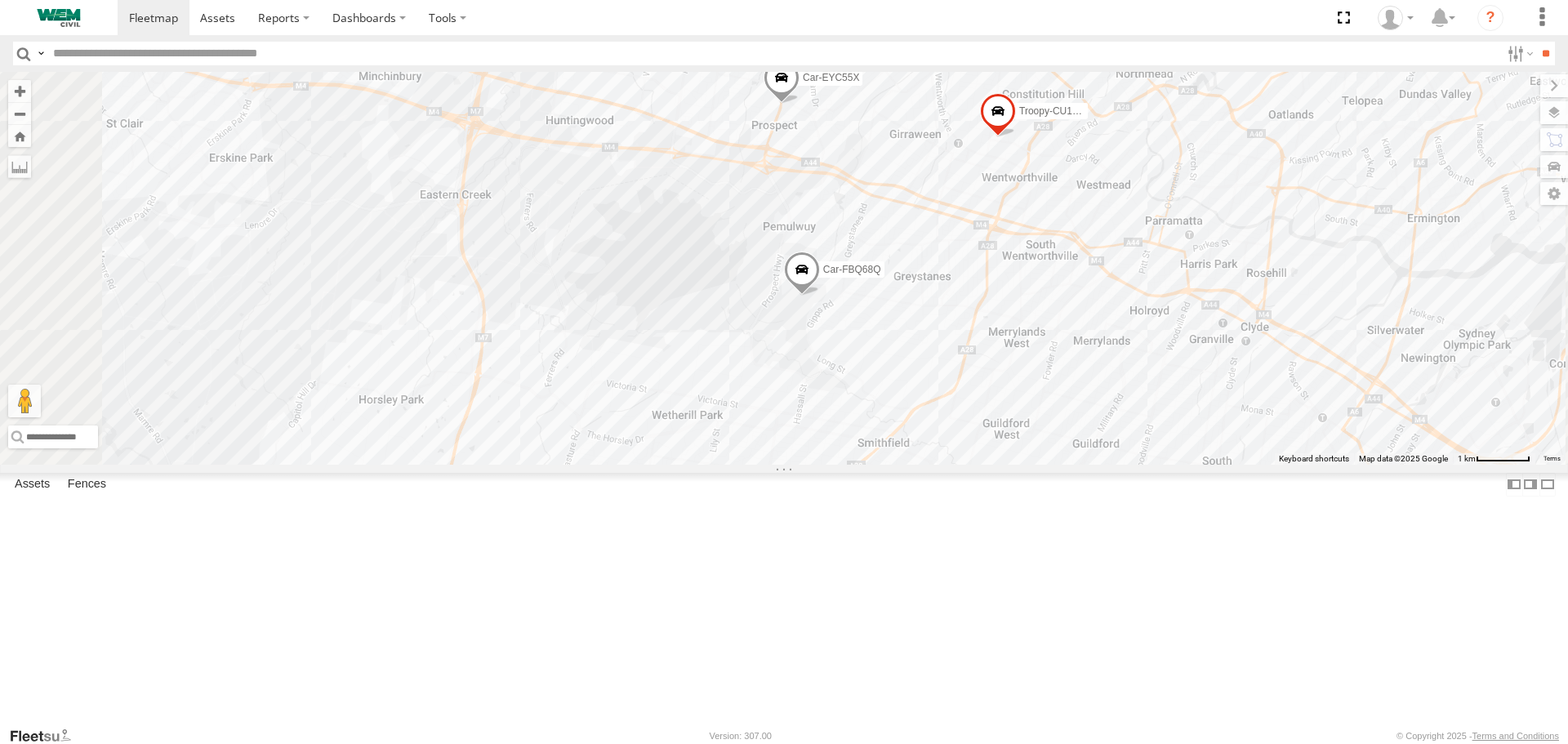
drag, startPoint x: 859, startPoint y: 300, endPoint x: 977, endPoint y: 512, distance: 242.6
click at [977, 464] on div "Plant-915 Car-FBD07R Truck-CI67PH Plant-906 Husqvarna Mower CAR-FNB26D Plant-60…" at bounding box center [784, 267] width 1568 height 392
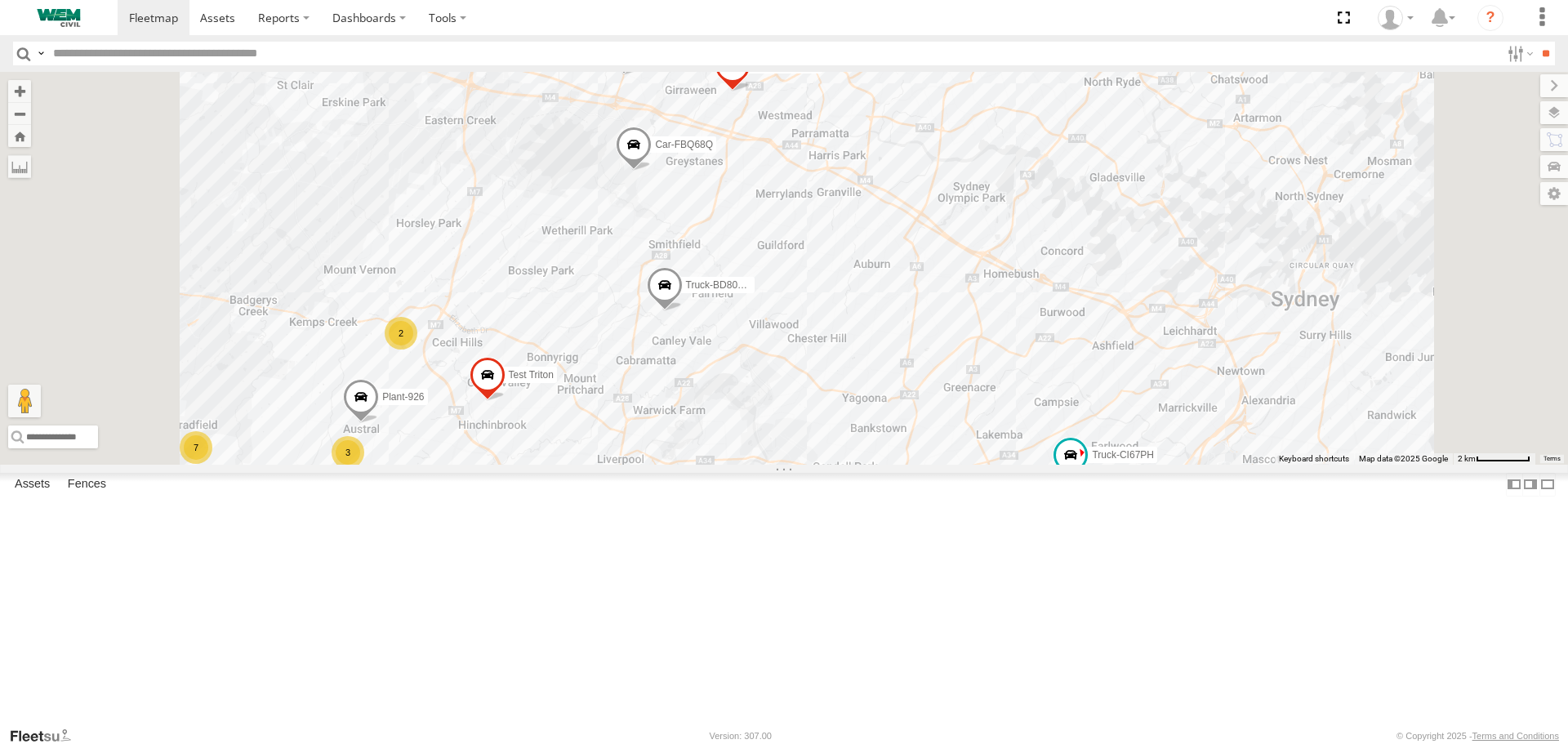
drag, startPoint x: 641, startPoint y: 439, endPoint x: 635, endPoint y: 311, distance: 128.1
click at [635, 311] on div "Plant-915 Car-FBD07R Truck-CI67PH Plant-906 Husqvarna Mower CAR-FNB26D Plant-60…" at bounding box center [784, 267] width 1568 height 392
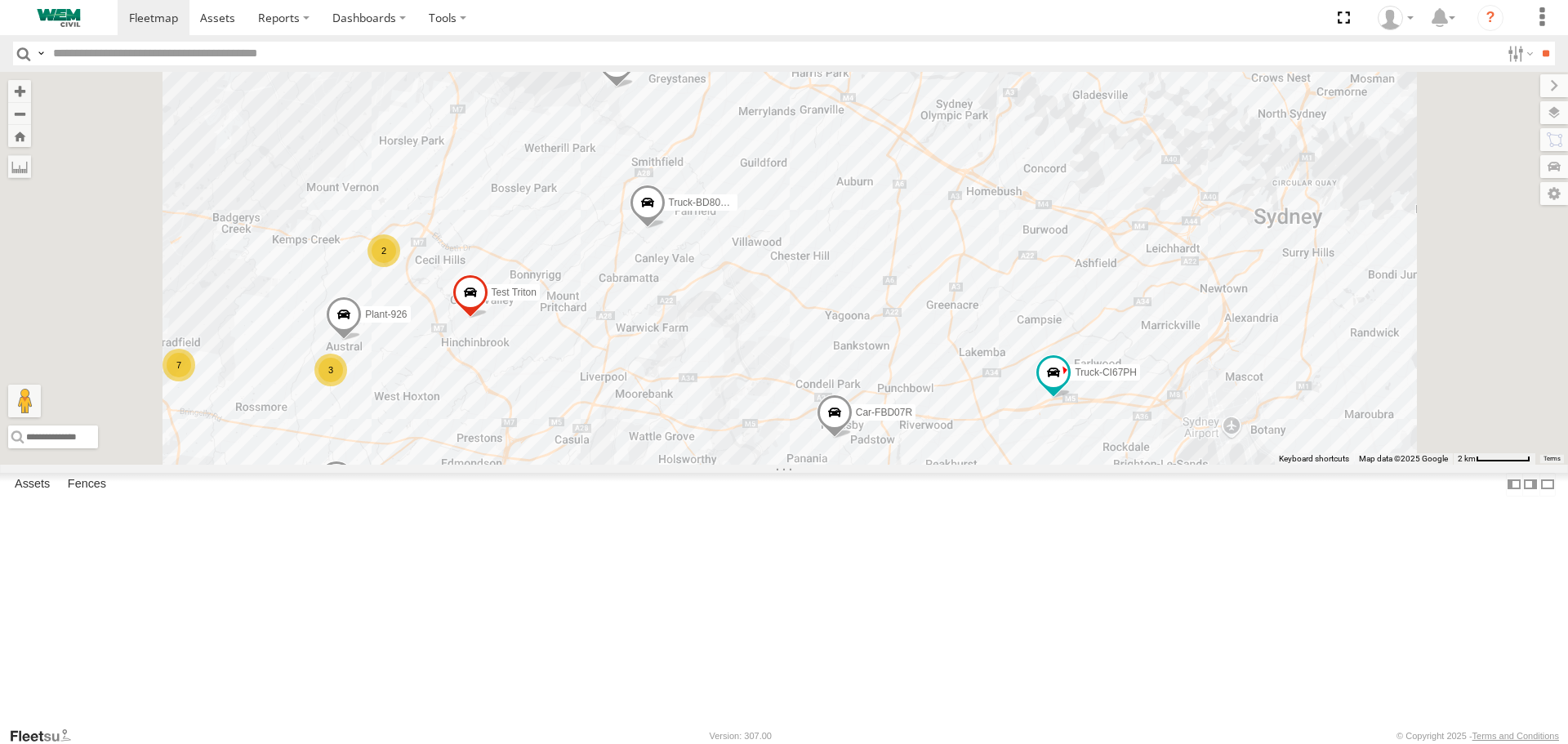
drag, startPoint x: 809, startPoint y: 659, endPoint x: 779, endPoint y: 547, distance: 115.9
click at [779, 464] on div "Plant-915 Car-FBD07R Truck-CI67PH Plant-906 Husqvarna Mower CAR-FNB26D Plant-60…" at bounding box center [784, 267] width 1568 height 392
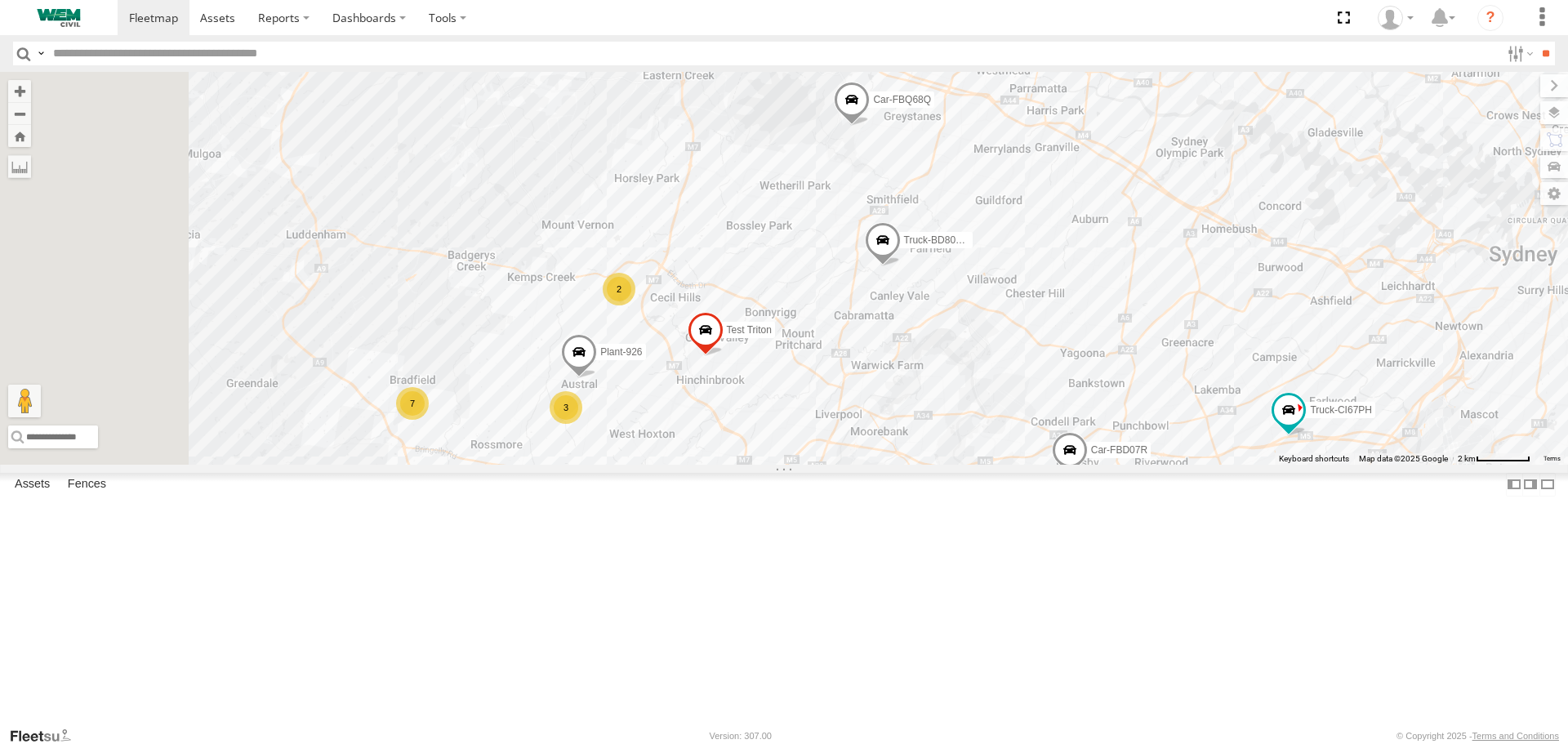
drag, startPoint x: 770, startPoint y: 434, endPoint x: 950, endPoint y: 562, distance: 220.9
click at [950, 464] on div "Plant-915 Car-FBD07R Truck-CI67PH Plant-906 Husqvarna Mower CAR-FNB26D Plant-60…" at bounding box center [784, 267] width 1568 height 392
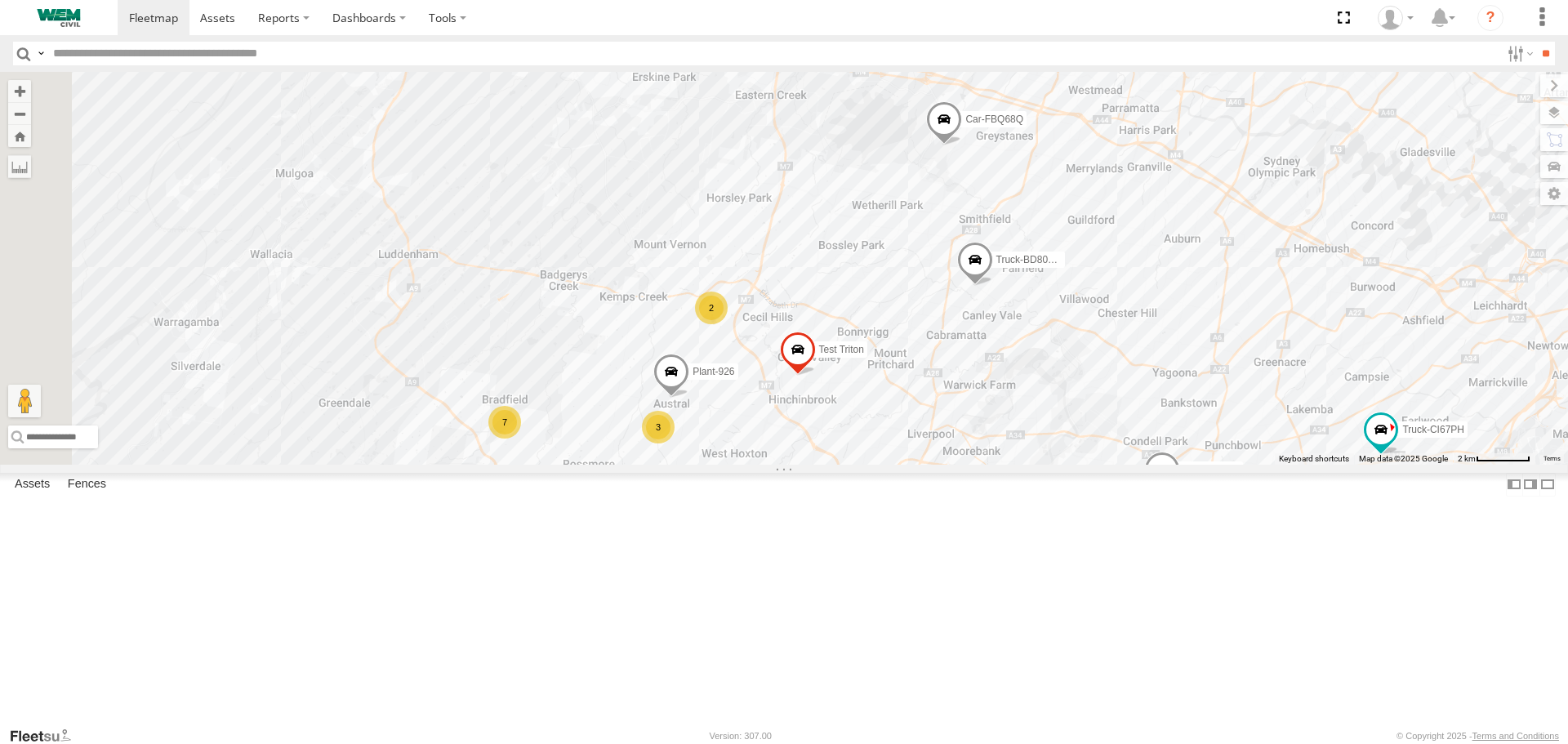
drag, startPoint x: 679, startPoint y: 474, endPoint x: 776, endPoint y: 494, distance: 99.0
click at [776, 464] on div "Plant-915 Car-FBD07R Truck-CI67PH Plant-906 Husqvarna Mower CAR-FNB26D Plant-60…" at bounding box center [784, 267] width 1568 height 392
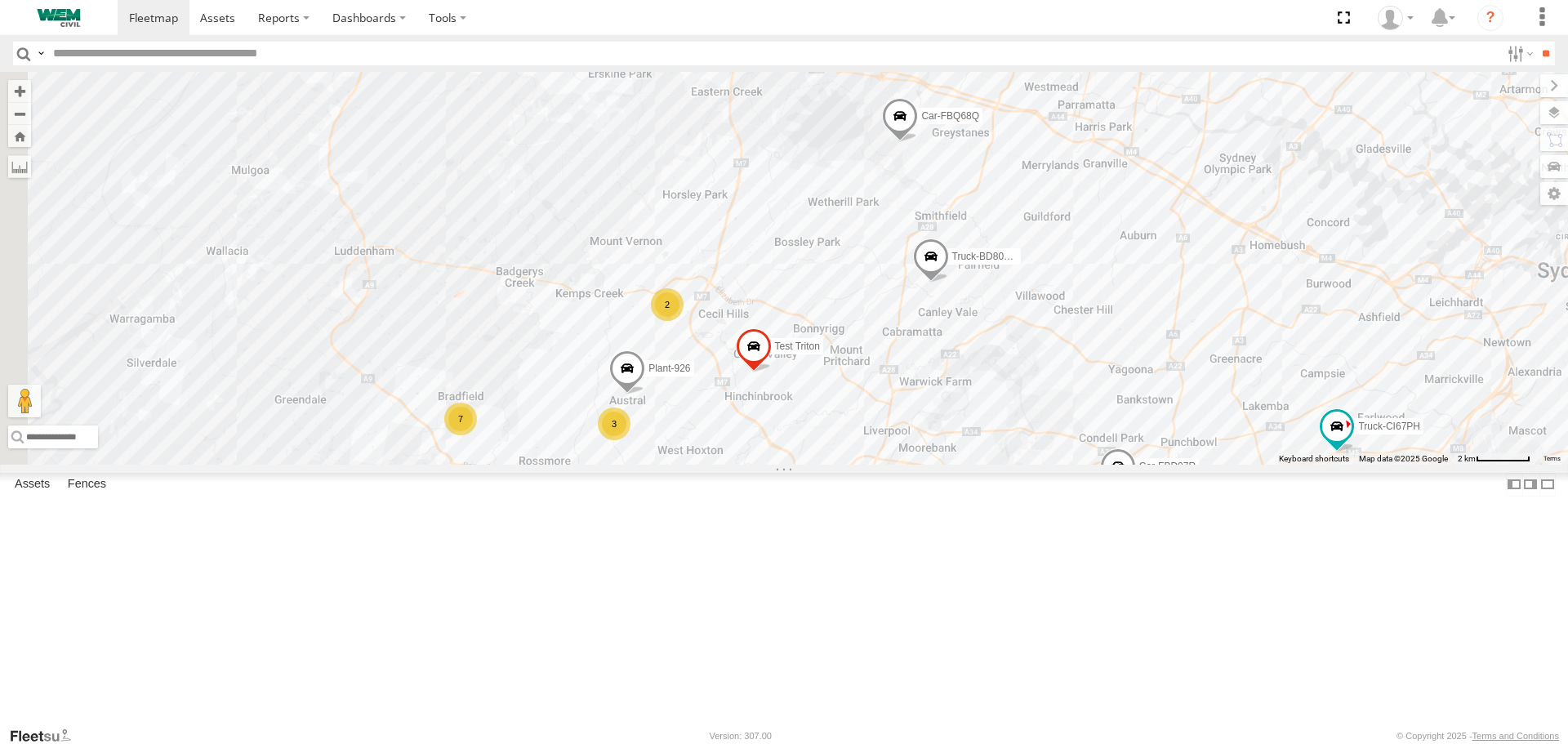
drag, startPoint x: 1064, startPoint y: 432, endPoint x: 1018, endPoint y: 430, distance: 46.0
click at [1018, 430] on div "Plant-915 Car-FBD07R Truck-CI67PH Plant-906 Husqvarna Mower CAR-FNB26D Plant-60…" at bounding box center [784, 267] width 1568 height 392
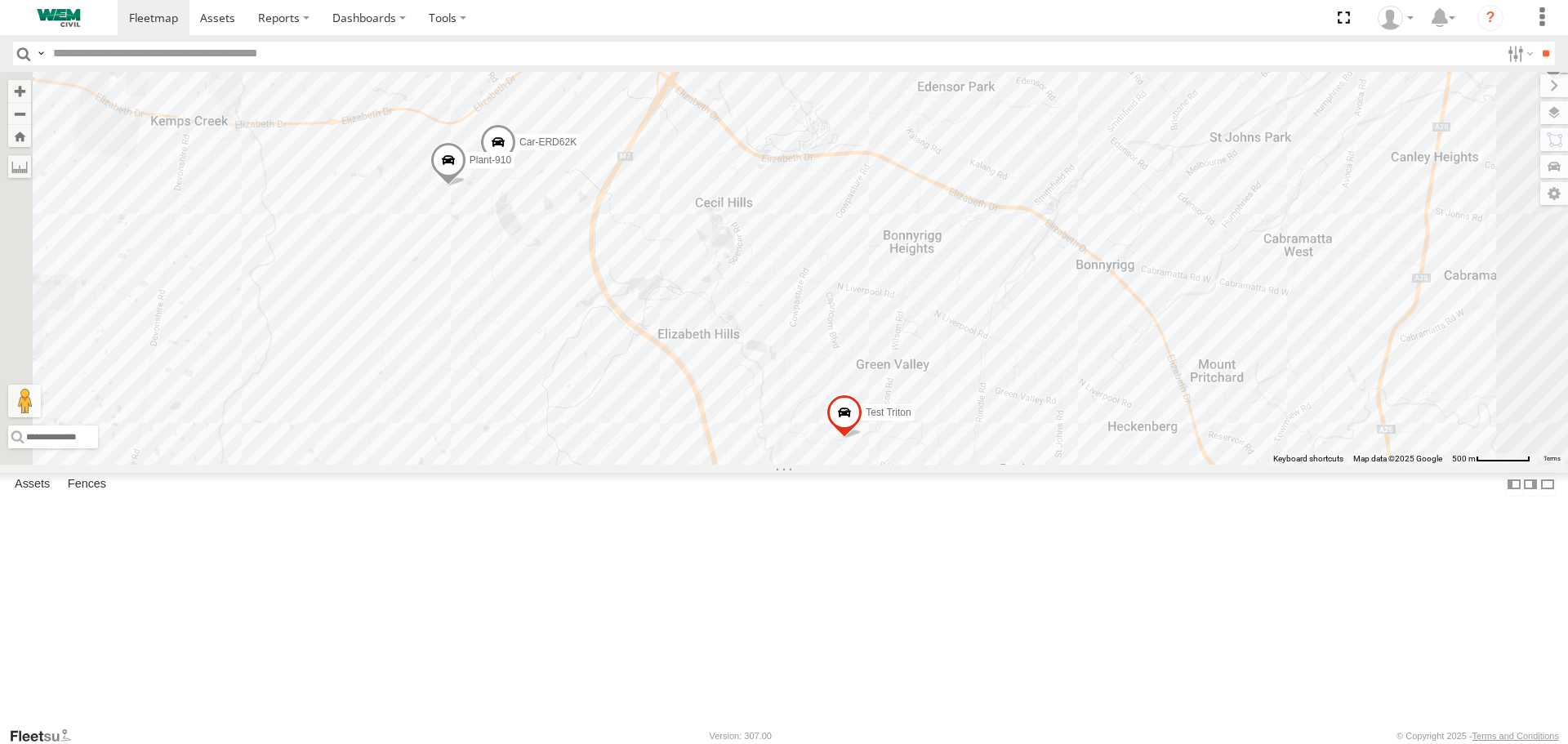
drag, startPoint x: 748, startPoint y: 355, endPoint x: 767, endPoint y: 497, distance: 143.3
click at [767, 464] on div "Plant-915 Car-FBD07R Truck-CI67PH Plant-906 Husqvarna Mower CAR-FNB26D Plant-60…" at bounding box center [784, 267] width 1568 height 392
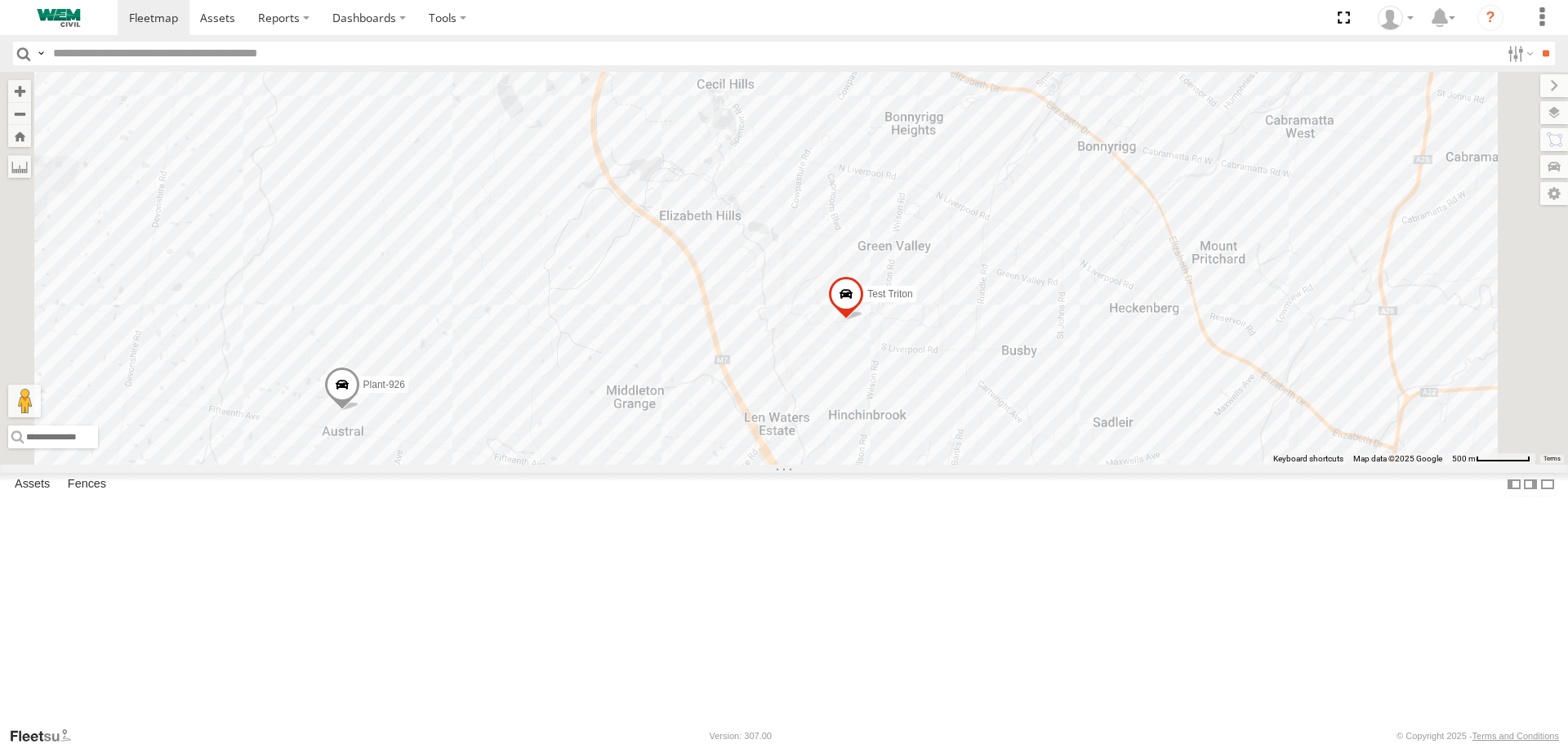
drag, startPoint x: 810, startPoint y: 523, endPoint x: 802, endPoint y: 377, distance: 146.2
click at [802, 377] on div "Plant-915 Car-FBD07R Truck-CI67PH Plant-906 Husqvarna Mower CAR-FNB26D Plant-60…" at bounding box center [784, 267] width 1568 height 392
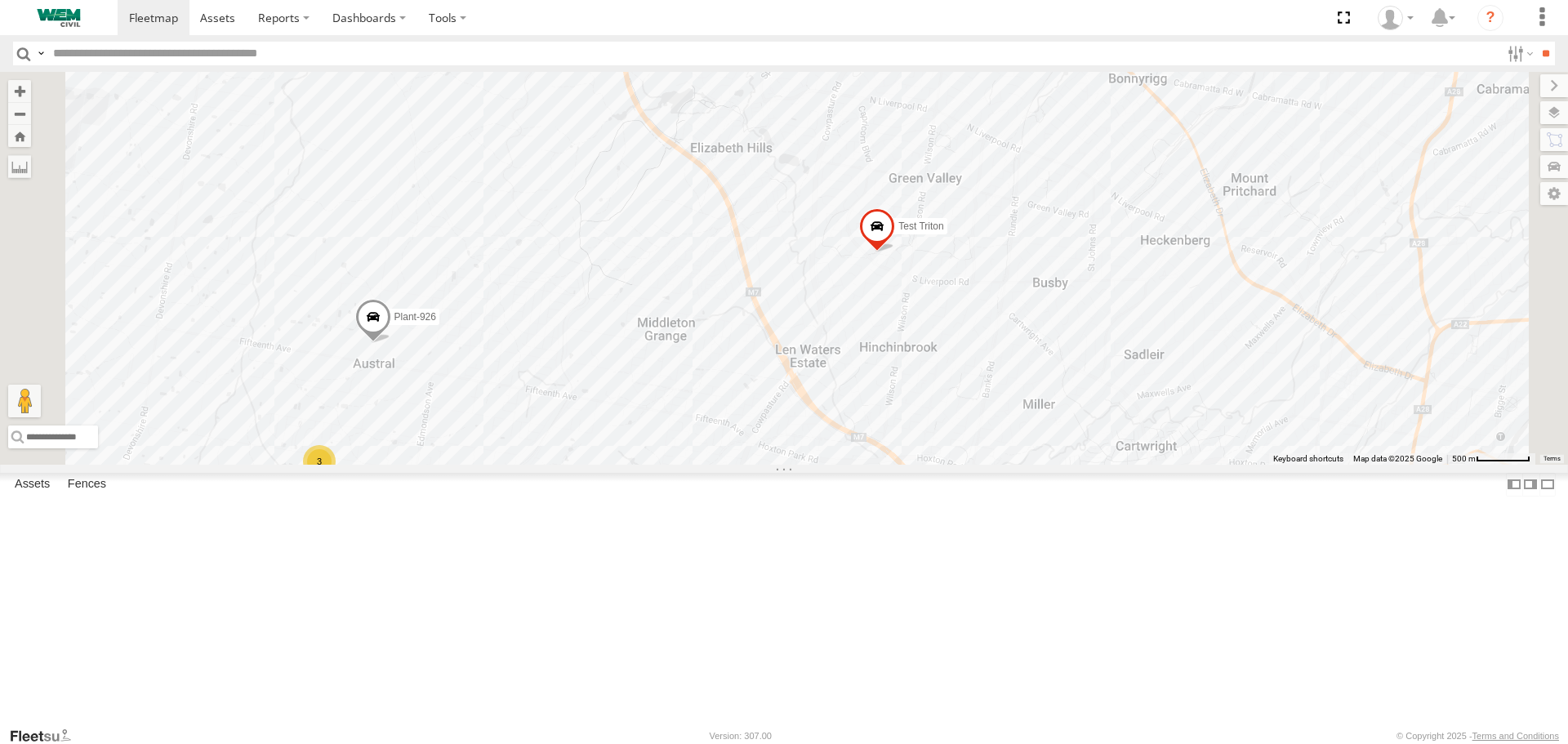
drag, startPoint x: 818, startPoint y: 466, endPoint x: 855, endPoint y: 390, distance: 84.5
click at [855, 390] on div "Plant-915 Car-FBD07R Truck-CI67PH Plant-906 Husqvarna Mower CAR-FNB26D Plant-60…" at bounding box center [784, 267] width 1568 height 392
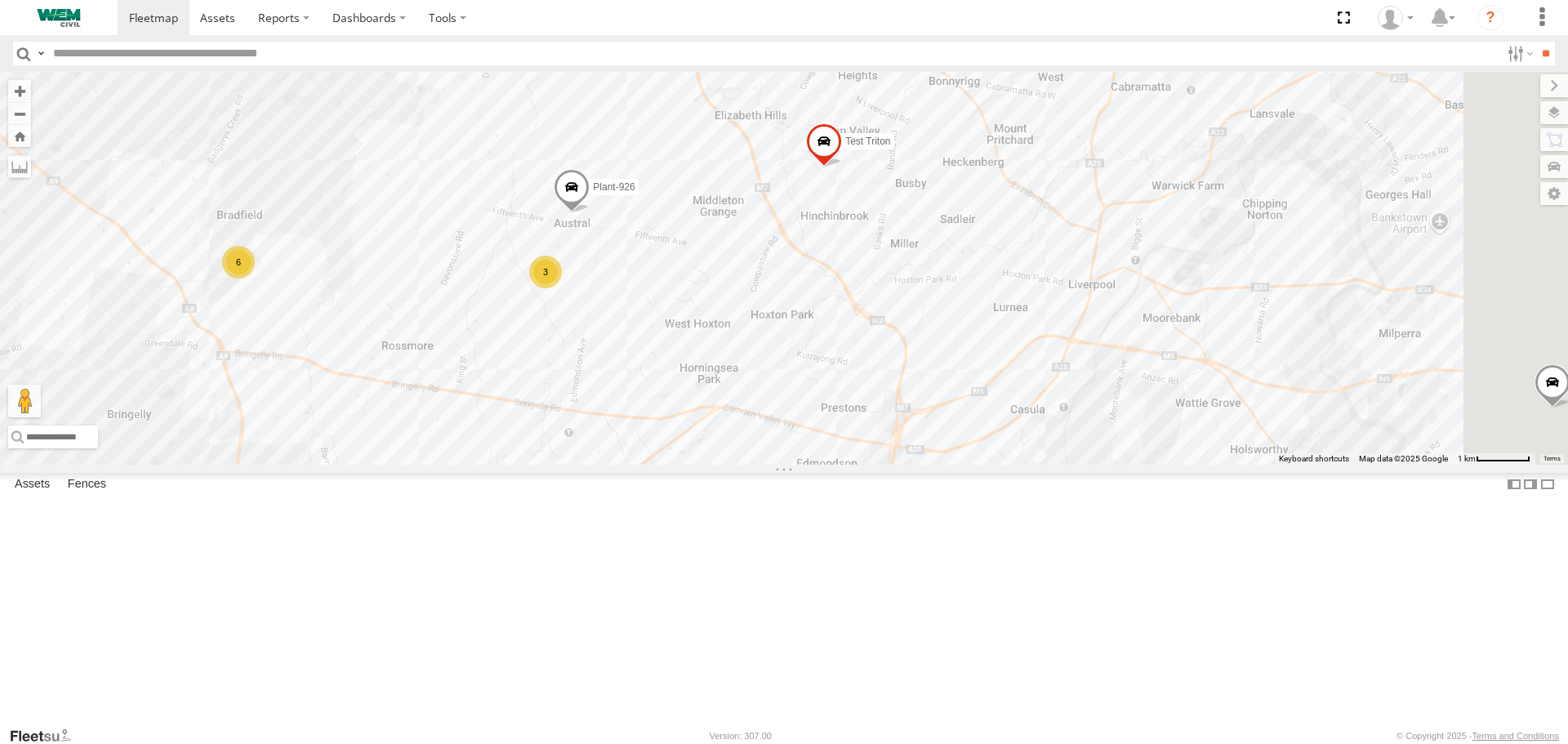
drag, startPoint x: 828, startPoint y: 506, endPoint x: 887, endPoint y: 423, distance: 101.8
click at [887, 423] on div "Plant-915 Car-FBD07R Truck-CI67PH Plant-906 Husqvarna Mower CAR-FNB26D Plant-60…" at bounding box center [784, 267] width 1568 height 392
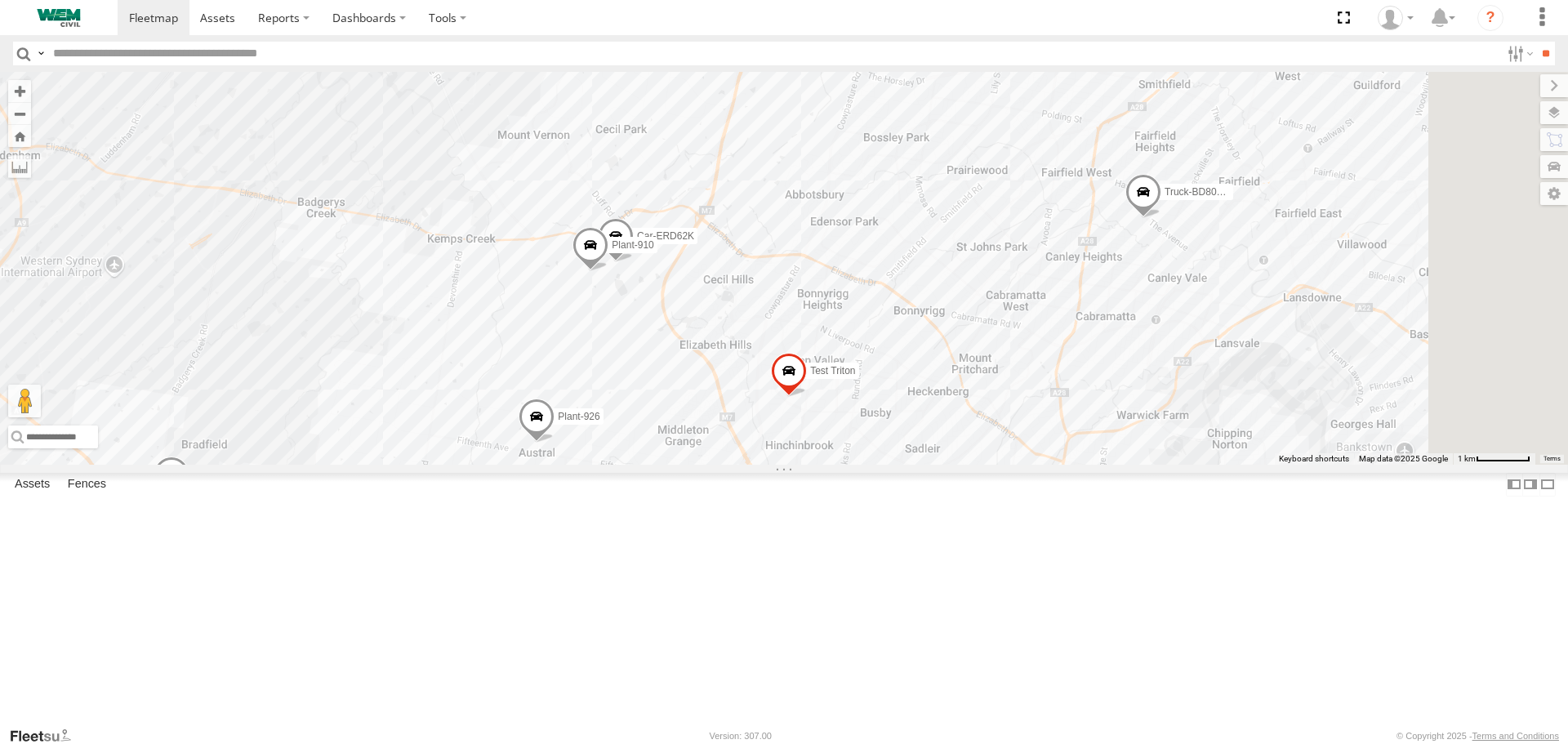
drag, startPoint x: 806, startPoint y: 515, endPoint x: 774, endPoint y: 757, distance: 244.1
click at [774, 743] on html at bounding box center [784, 372] width 1568 height 744
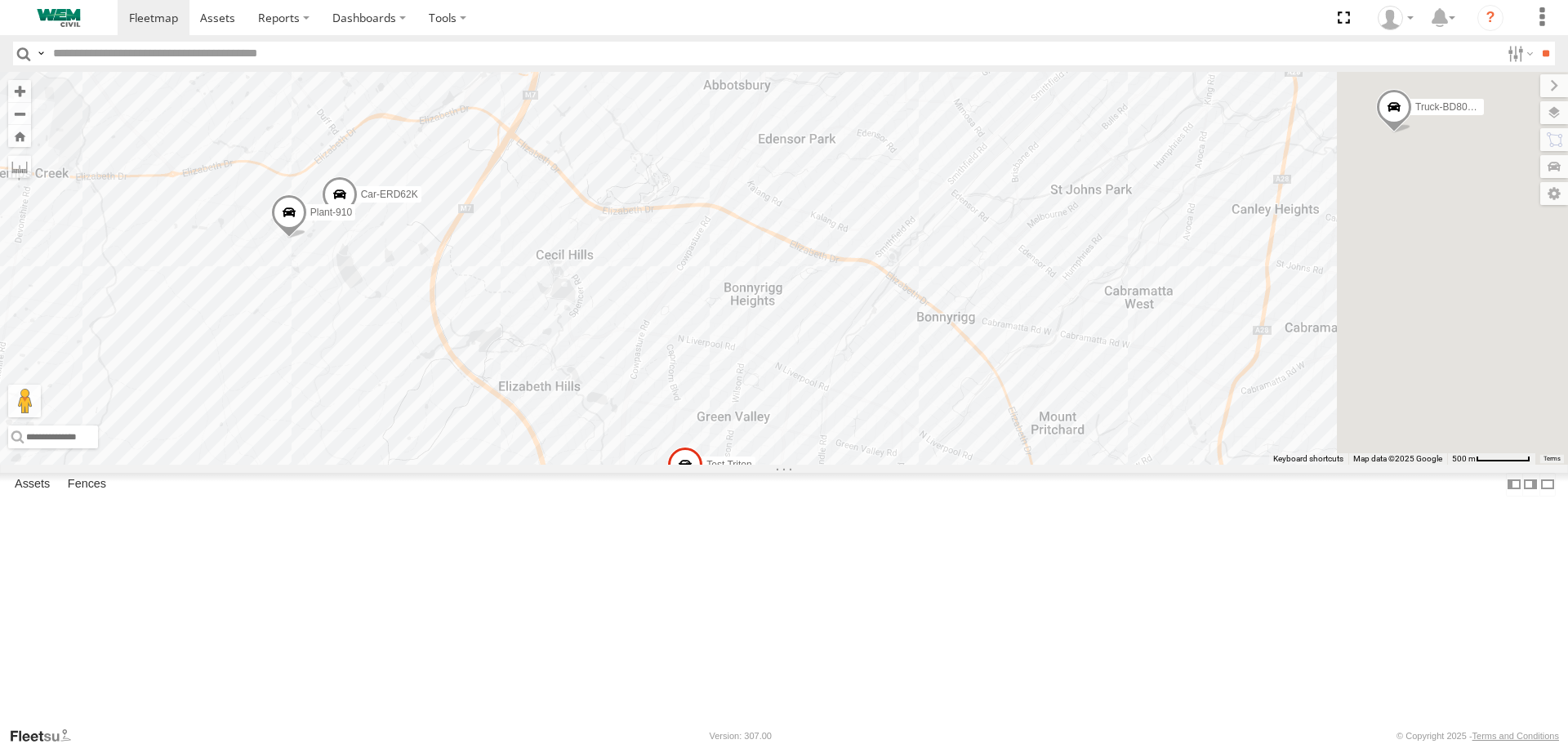
drag, startPoint x: 945, startPoint y: 454, endPoint x: 784, endPoint y: 493, distance: 165.7
click at [784, 464] on div "Plant-915 Car-FBD07R Truck-CI67PH Plant-906 Husqvarna Mower CAR-FNB26D Plant-60…" at bounding box center [784, 267] width 1568 height 392
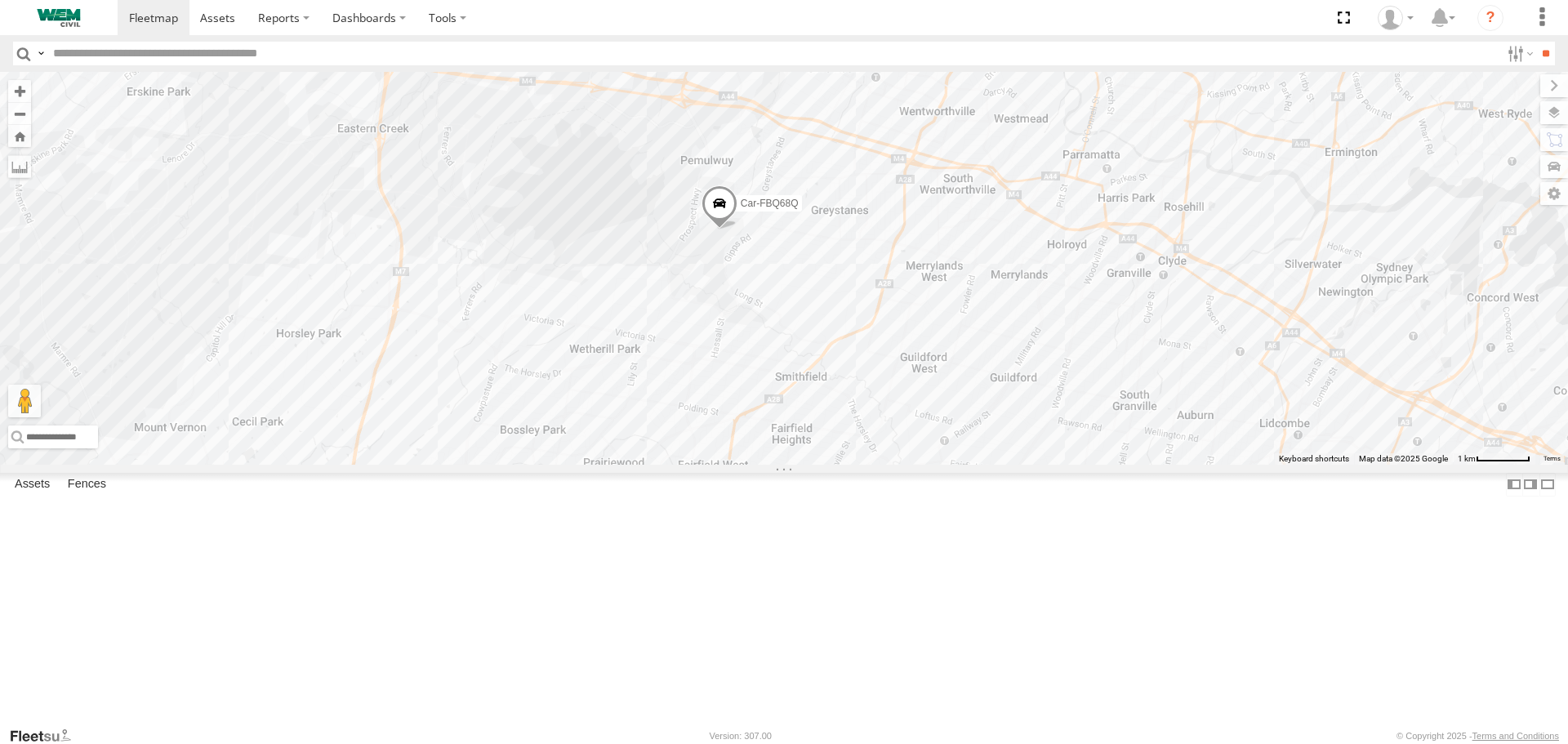
drag, startPoint x: 1314, startPoint y: 533, endPoint x: 1038, endPoint y: 783, distance: 372.4
click at [1038, 743] on html at bounding box center [784, 372] width 1568 height 744
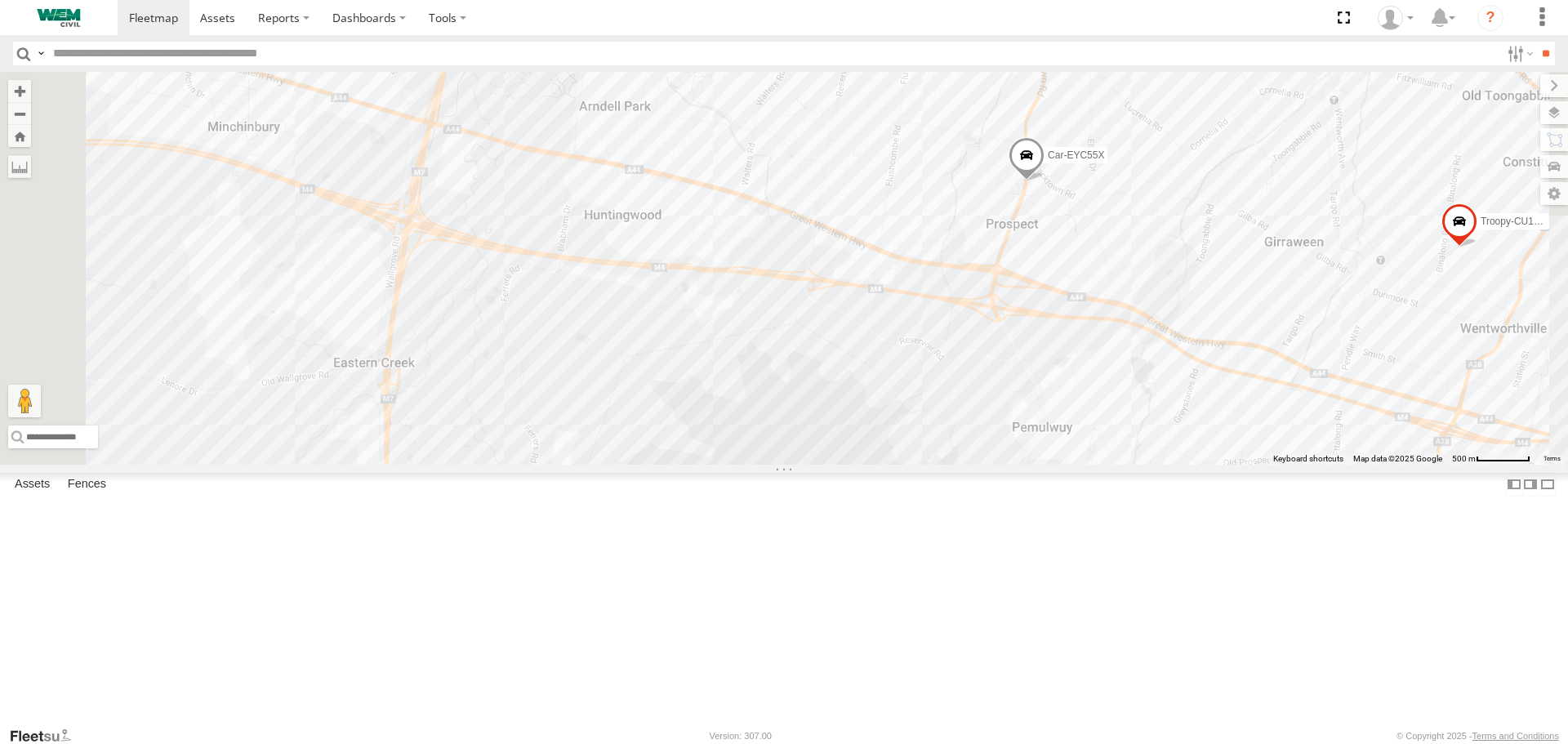
drag, startPoint x: 785, startPoint y: 141, endPoint x: 948, endPoint y: 584, distance: 472.0
click at [948, 464] on div "Plant-915 Car-FBD07R Truck-CI67PH Plant-906 Husqvarna Mower CAR-FNB26D Plant-60…" at bounding box center [784, 267] width 1568 height 392
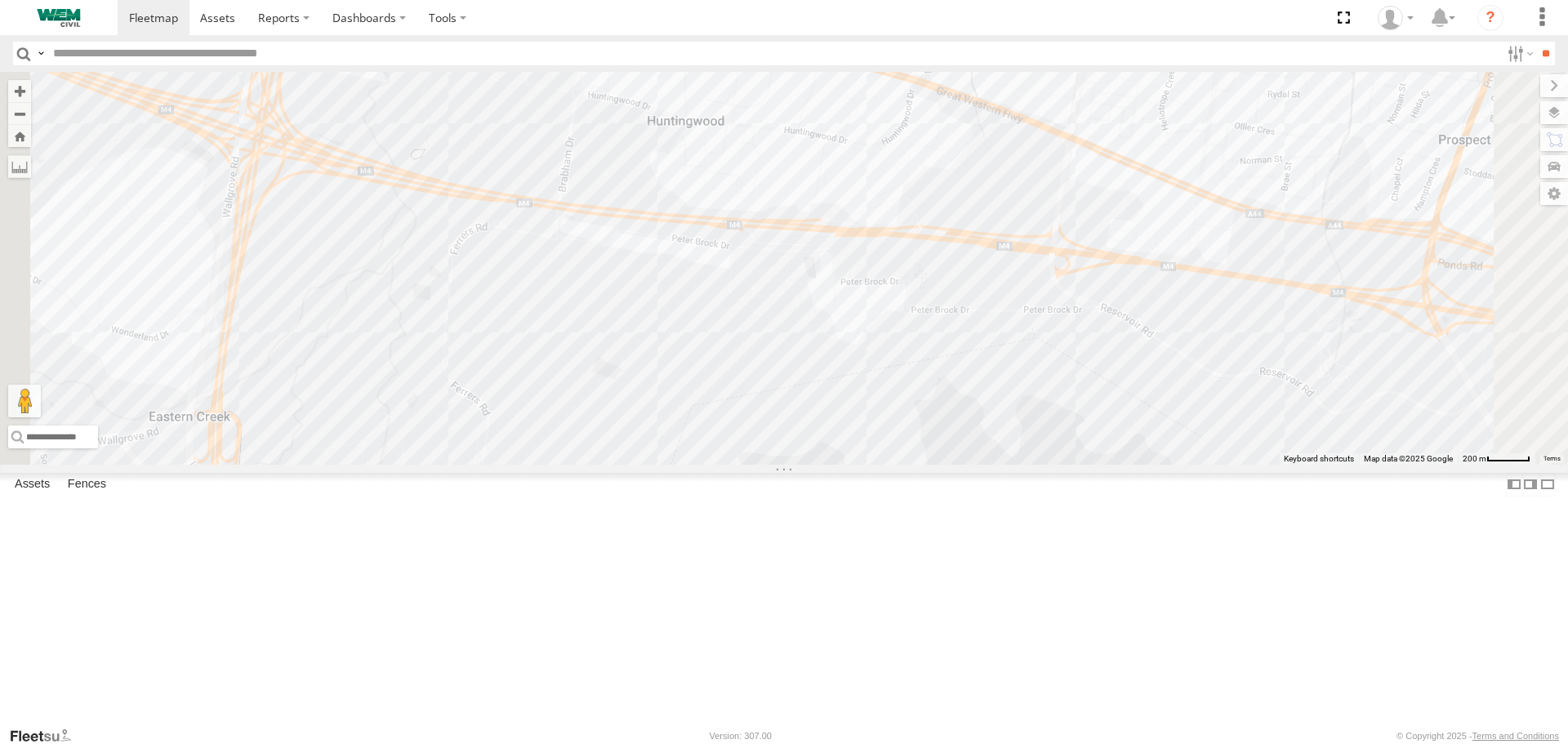
drag, startPoint x: 845, startPoint y: 428, endPoint x: 965, endPoint y: 534, distance: 160.1
click at [965, 464] on div "Plant-915 Car-FBD07R Truck-CI67PH Plant-906 Husqvarna Mower CAR-FNB26D Plant-60…" at bounding box center [784, 267] width 1568 height 392
click at [824, 233] on div "Plant-915 Car-FBD07R Truck-CI67PH Plant-906 Husqvarna Mower CAR-FNB26D Plant-60…" at bounding box center [784, 267] width 1568 height 392
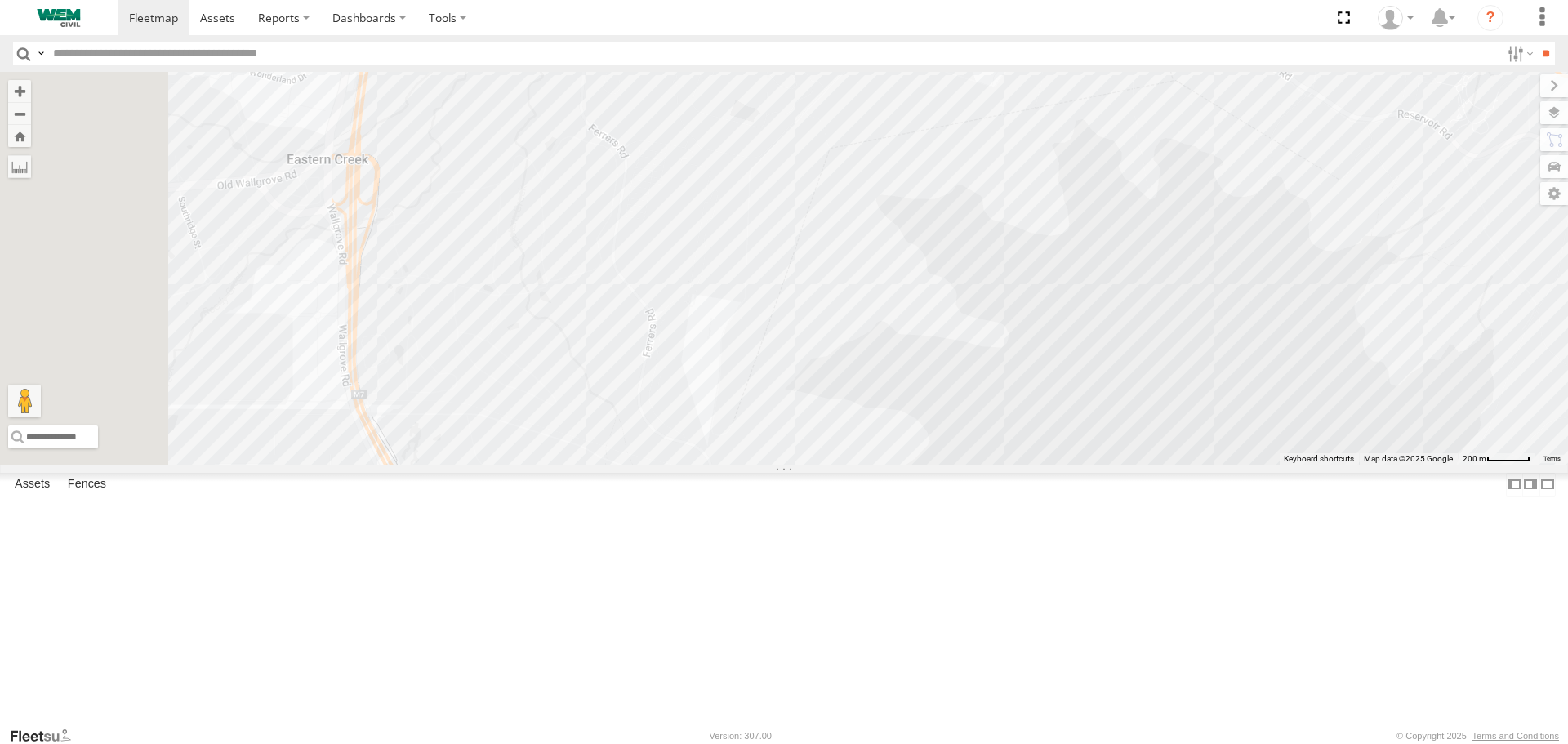
drag, startPoint x: 870, startPoint y: 489, endPoint x: 1097, endPoint y: 184, distance: 380.2
click at [1095, 185] on div "Plant-915 Car-FBD07R Truck-CI67PH Plant-906 Husqvarna Mower CAR-FNB26D Plant-60…" at bounding box center [784, 267] width 1568 height 392
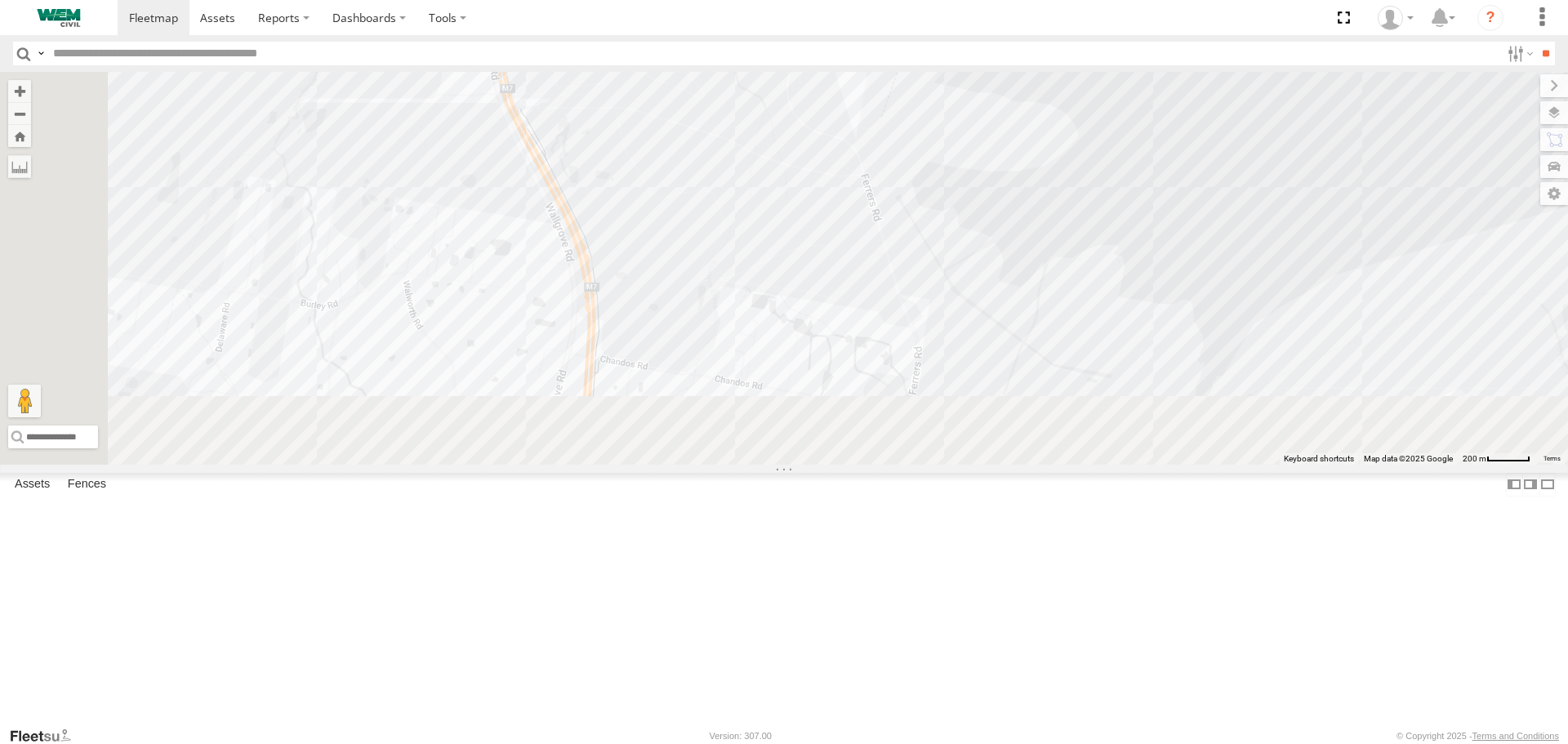
drag, startPoint x: 853, startPoint y: 375, endPoint x: 877, endPoint y: 107, distance: 269.1
click at [877, 107] on div "Plant-915 Car-FBD07R Truck-CI67PH Plant-906 Husqvarna Mower CAR-FNB26D Plant-60…" at bounding box center [784, 267] width 1568 height 392
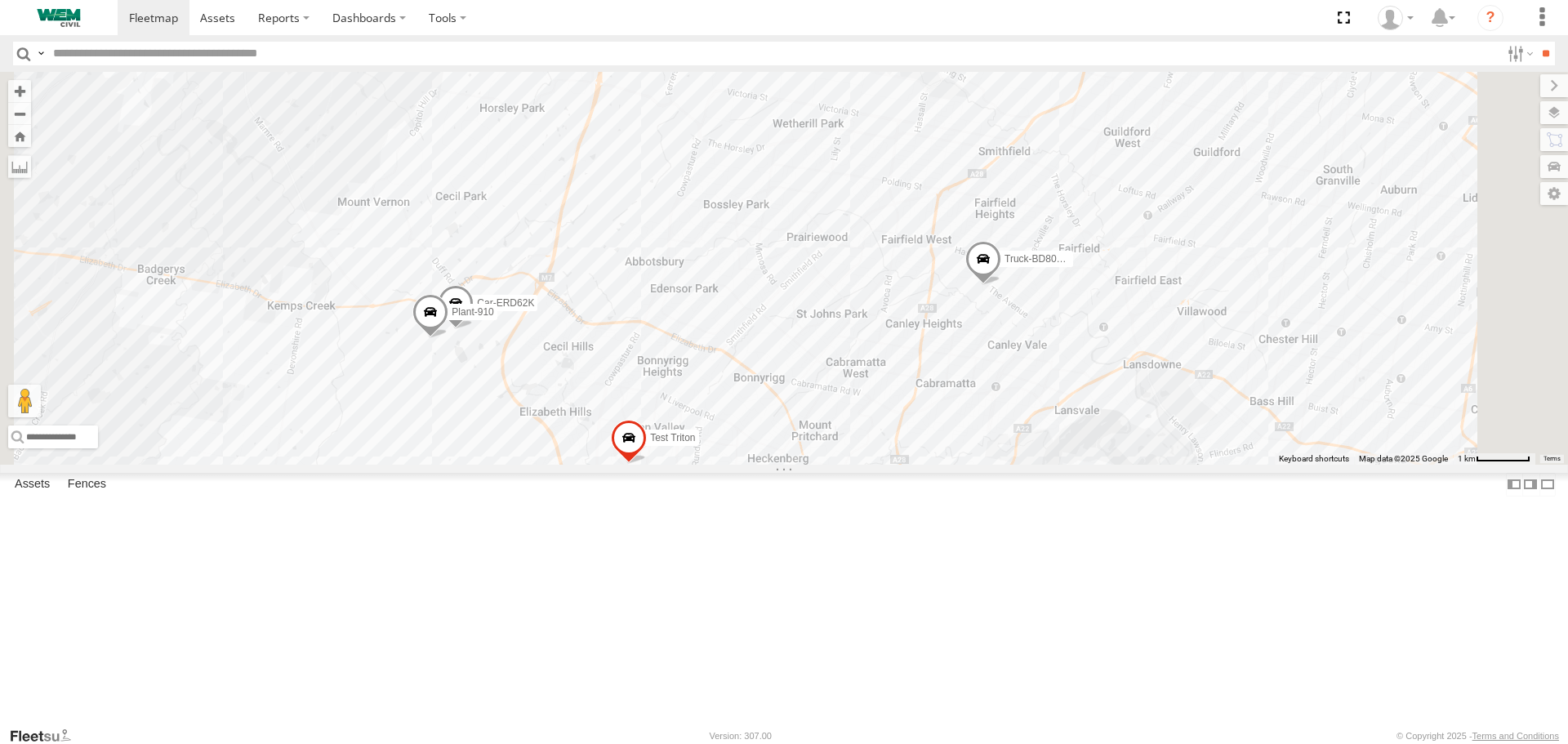
drag, startPoint x: 849, startPoint y: 600, endPoint x: 856, endPoint y: 275, distance: 325.1
click at [856, 275] on div "Plant-915 Car-FBD07R Truck-CI67PH Plant-906 Husqvarna Mower CAR-FNB26D Plant-60…" at bounding box center [784, 267] width 1568 height 392
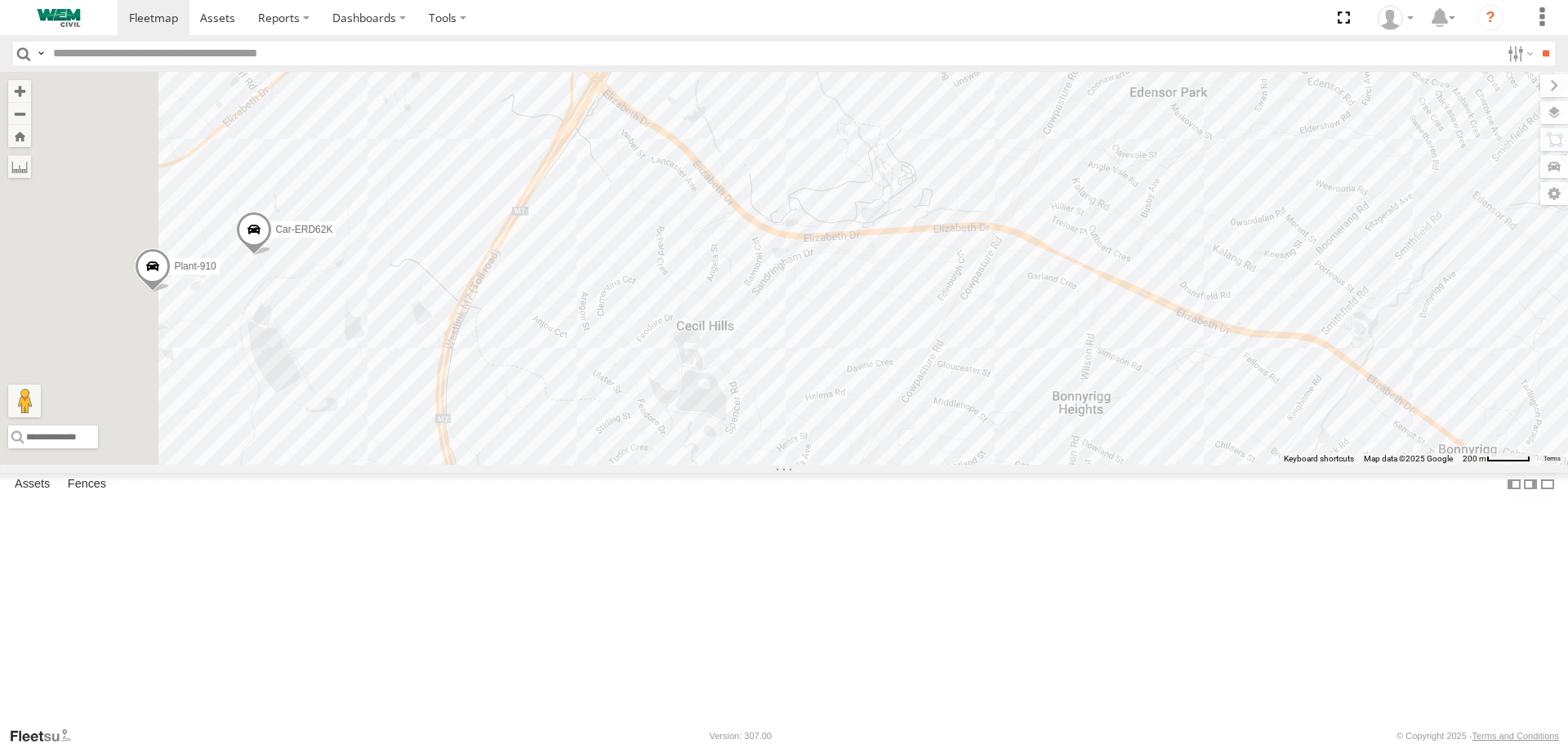
drag, startPoint x: 731, startPoint y: 472, endPoint x: 1023, endPoint y: 201, distance: 398.4
click at [1017, 202] on div "Plant-915 Car-FBD07R Truck-CI67PH Plant-906 Husqvarna Mower CAR-FNB26D Plant-60…" at bounding box center [784, 267] width 1568 height 392
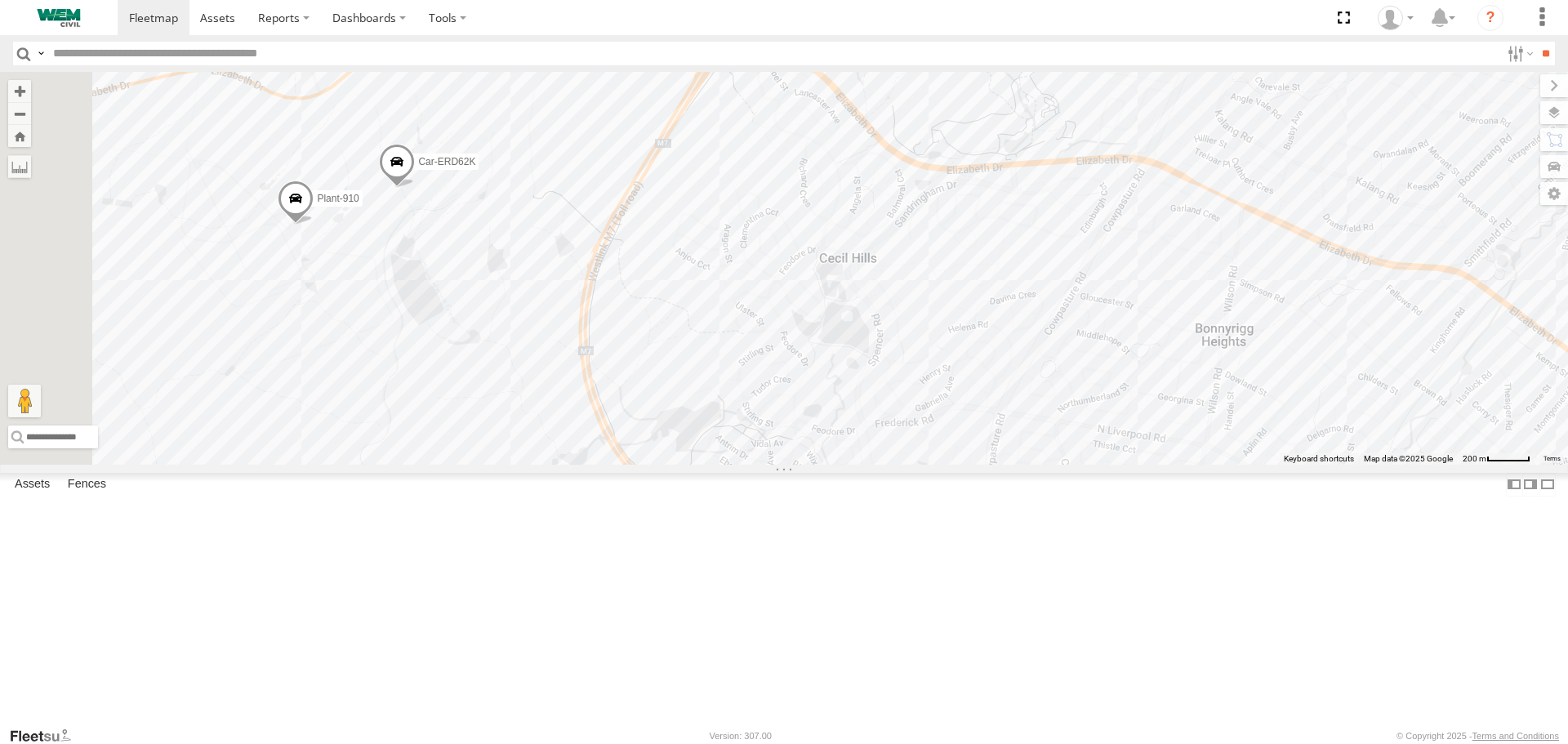
drag, startPoint x: 845, startPoint y: 440, endPoint x: 936, endPoint y: 431, distance: 91.4
click at [937, 429] on div "Plant-915 Car-FBD07R Truck-CI67PH Plant-906 Husqvarna Mower CAR-FNB26D Plant-60…" at bounding box center [784, 267] width 1568 height 392
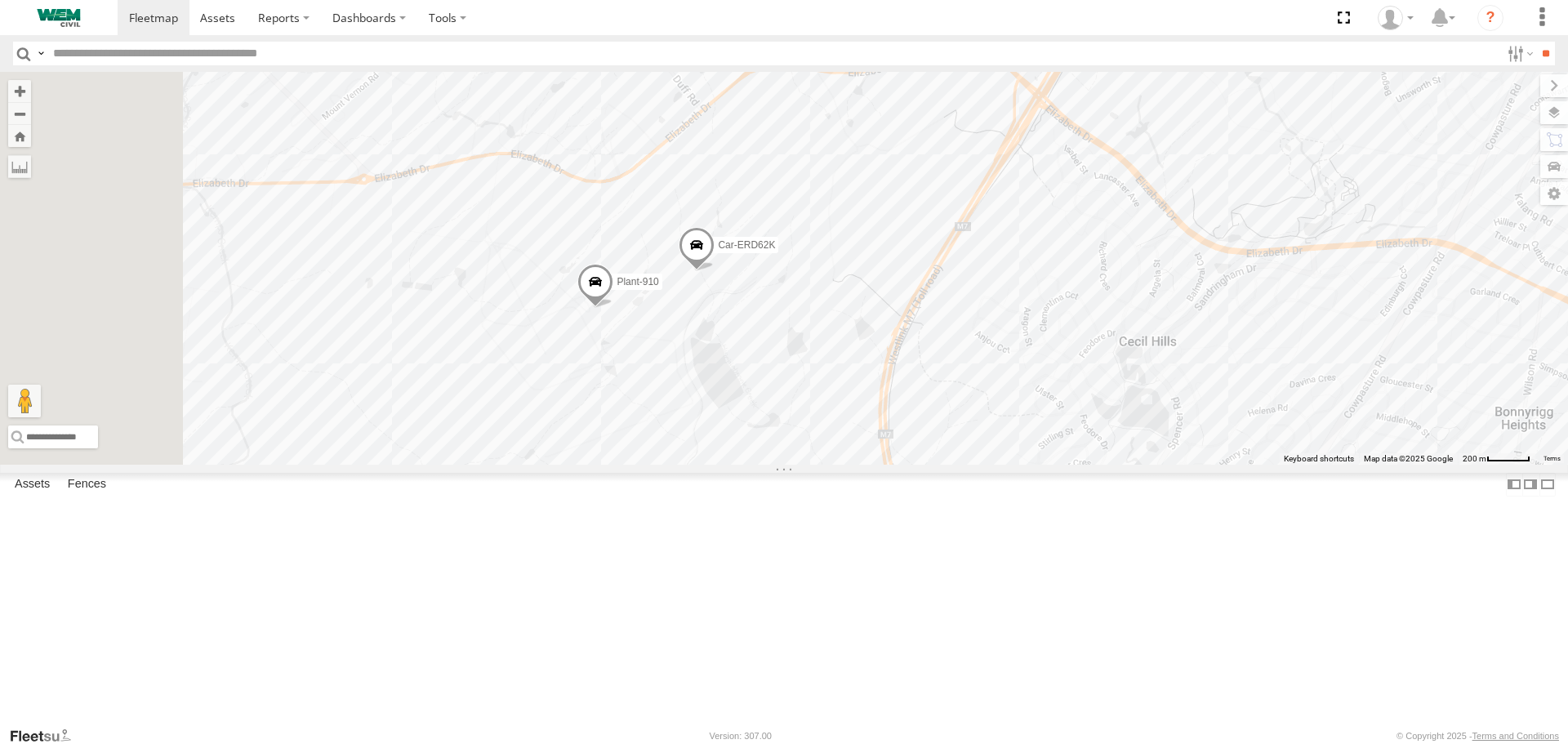
drag, startPoint x: 632, startPoint y: 439, endPoint x: 1005, endPoint y: 502, distance: 378.3
click at [1005, 464] on div "Plant-915 Car-FBD07R Truck-CI67PH Plant-906 Husqvarna Mower CAR-FNB26D Plant-60…" at bounding box center [784, 267] width 1568 height 392
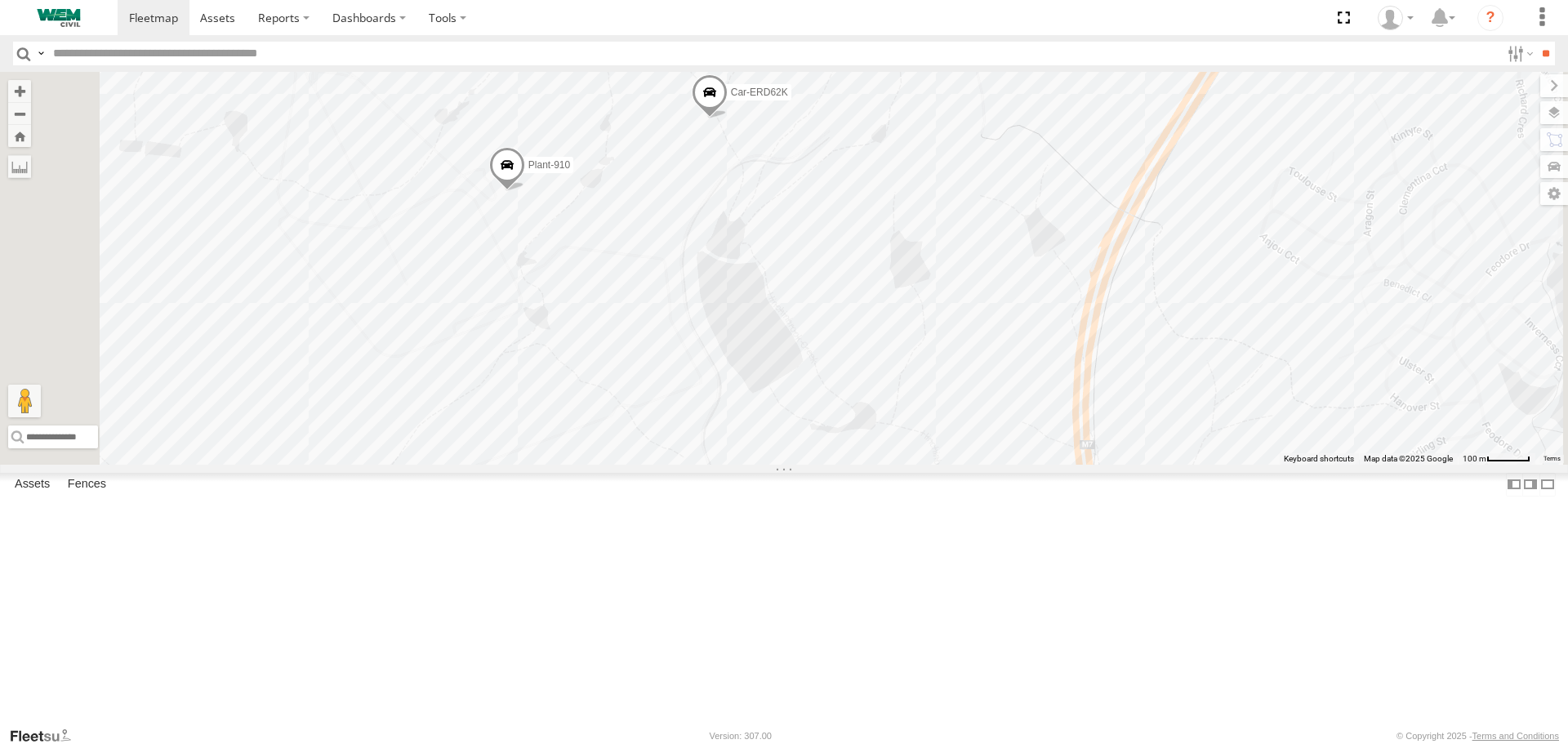
drag, startPoint x: 1071, startPoint y: 448, endPoint x: 1192, endPoint y: 490, distance: 128.1
click at [1192, 464] on div "Plant-915 Car-FBD07R Truck-CI67PH Plant-906 Husqvarna Mower CAR-FNB26D Plant-60…" at bounding box center [784, 267] width 1568 height 392
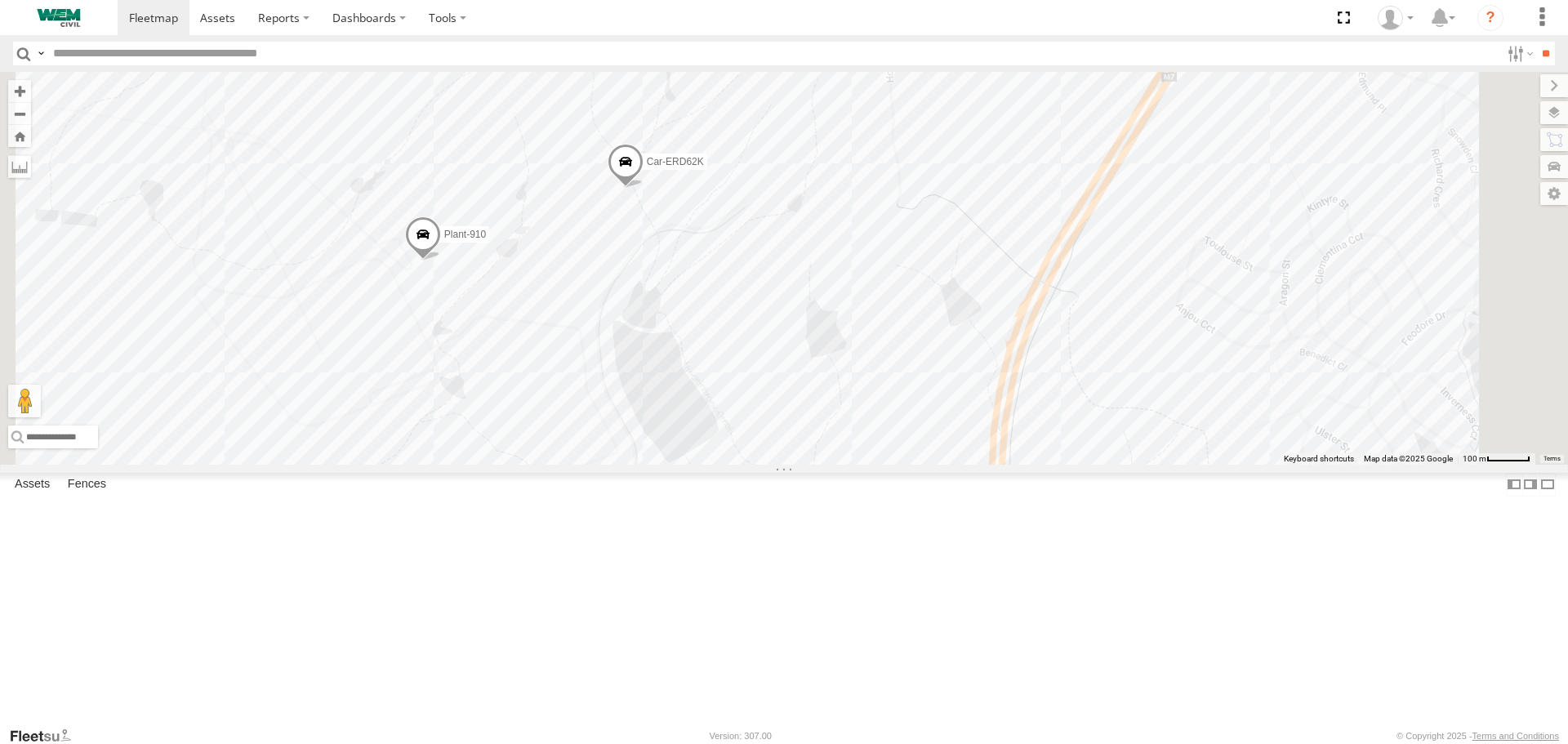
drag, startPoint x: 1255, startPoint y: 486, endPoint x: 1139, endPoint y: 534, distance: 125.5
click at [1139, 464] on div "Plant-915 Car-FBD07R Truck-CI67PH Plant-906 Husqvarna Mower CAR-FNB26D Plant-60…" at bounding box center [784, 267] width 1568 height 392
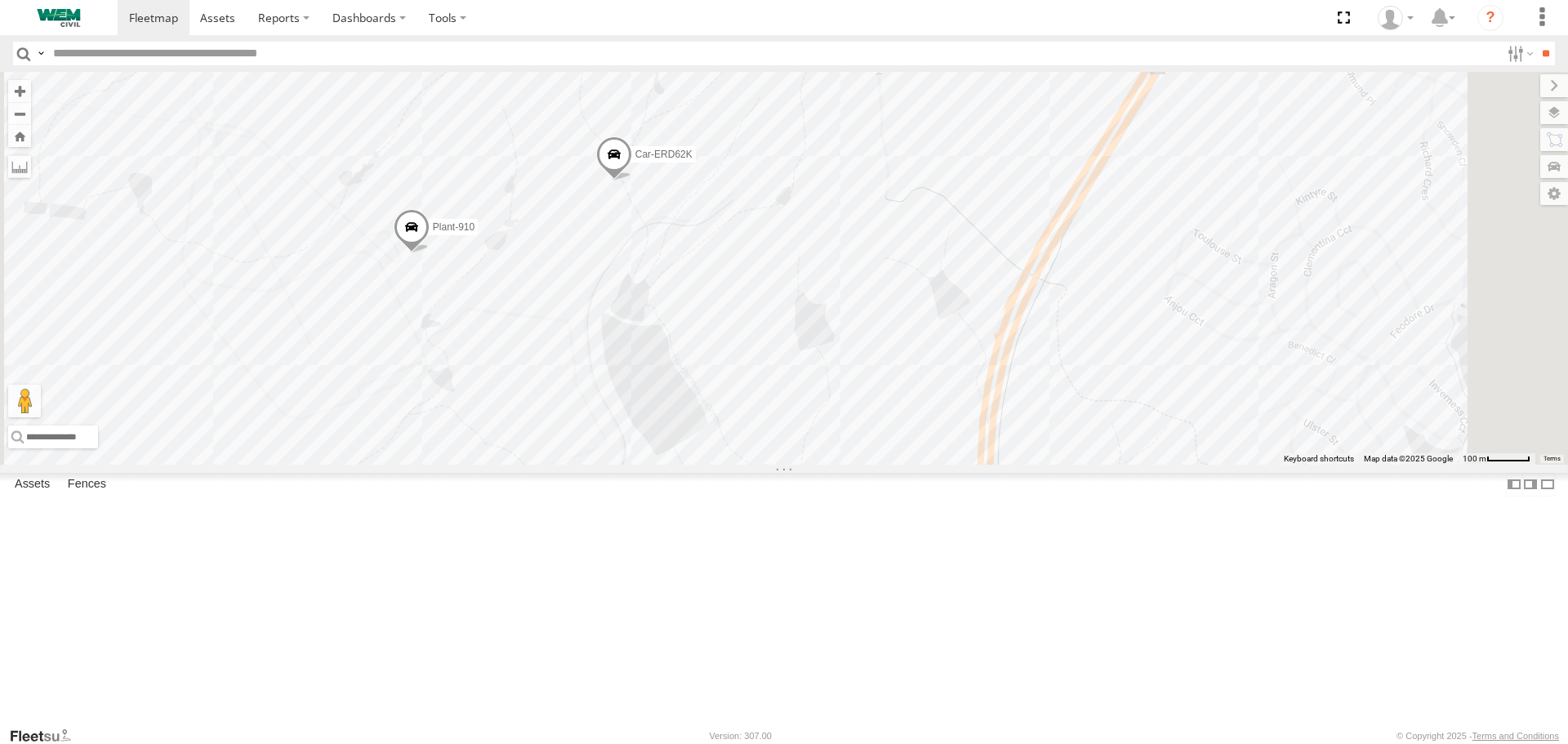
click at [1047, 443] on div "Plant-915 Car-FBD07R Truck-CI67PH Plant-906 Husqvarna Mower CAR-FNB26D Plant-60…" at bounding box center [784, 267] width 1568 height 392
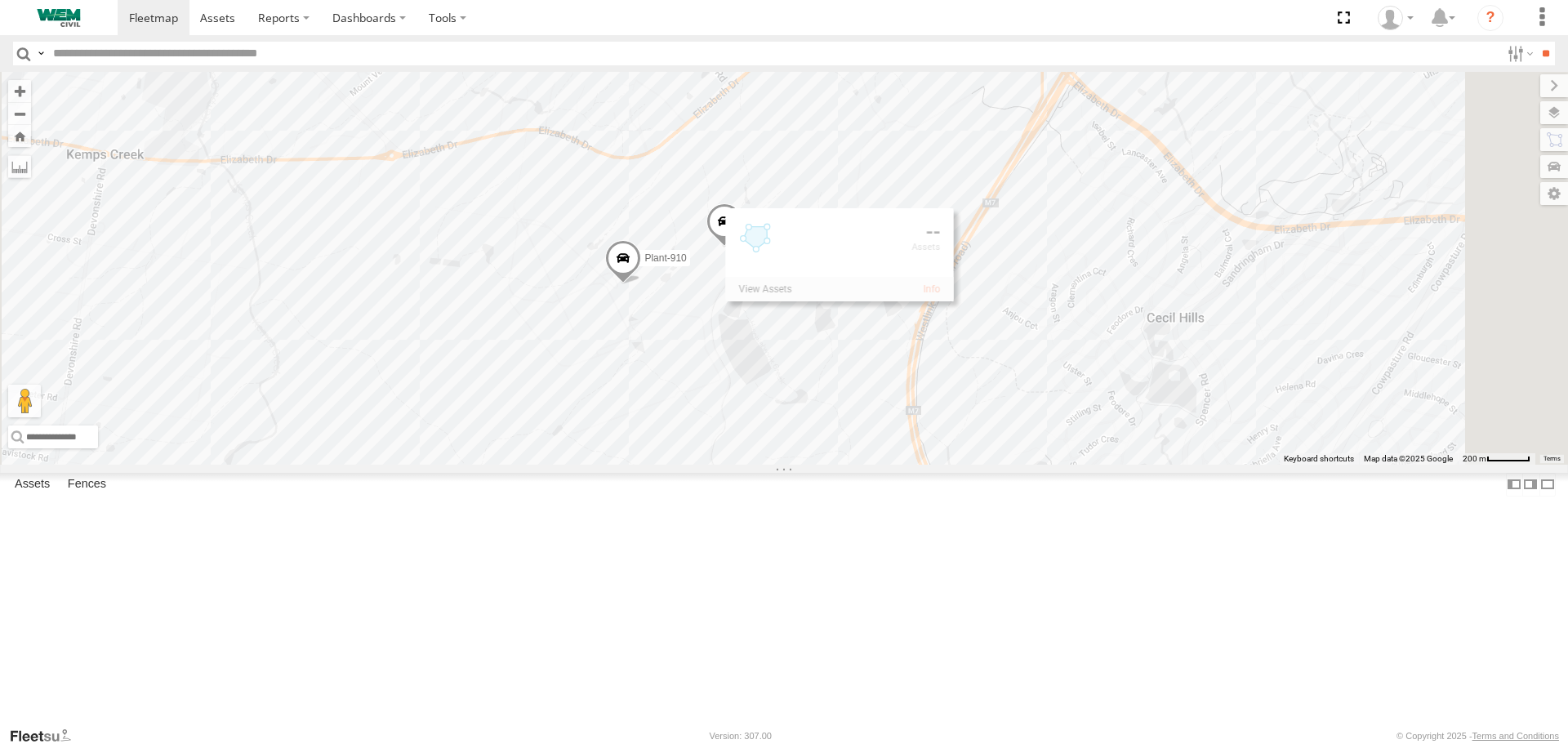
click at [1244, 464] on div "Plant-915 Car-FBD07R Truck-CI67PH Plant-906 Husqvarna Mower CAR-FNB26D Plant-60…" at bounding box center [784, 267] width 1568 height 392
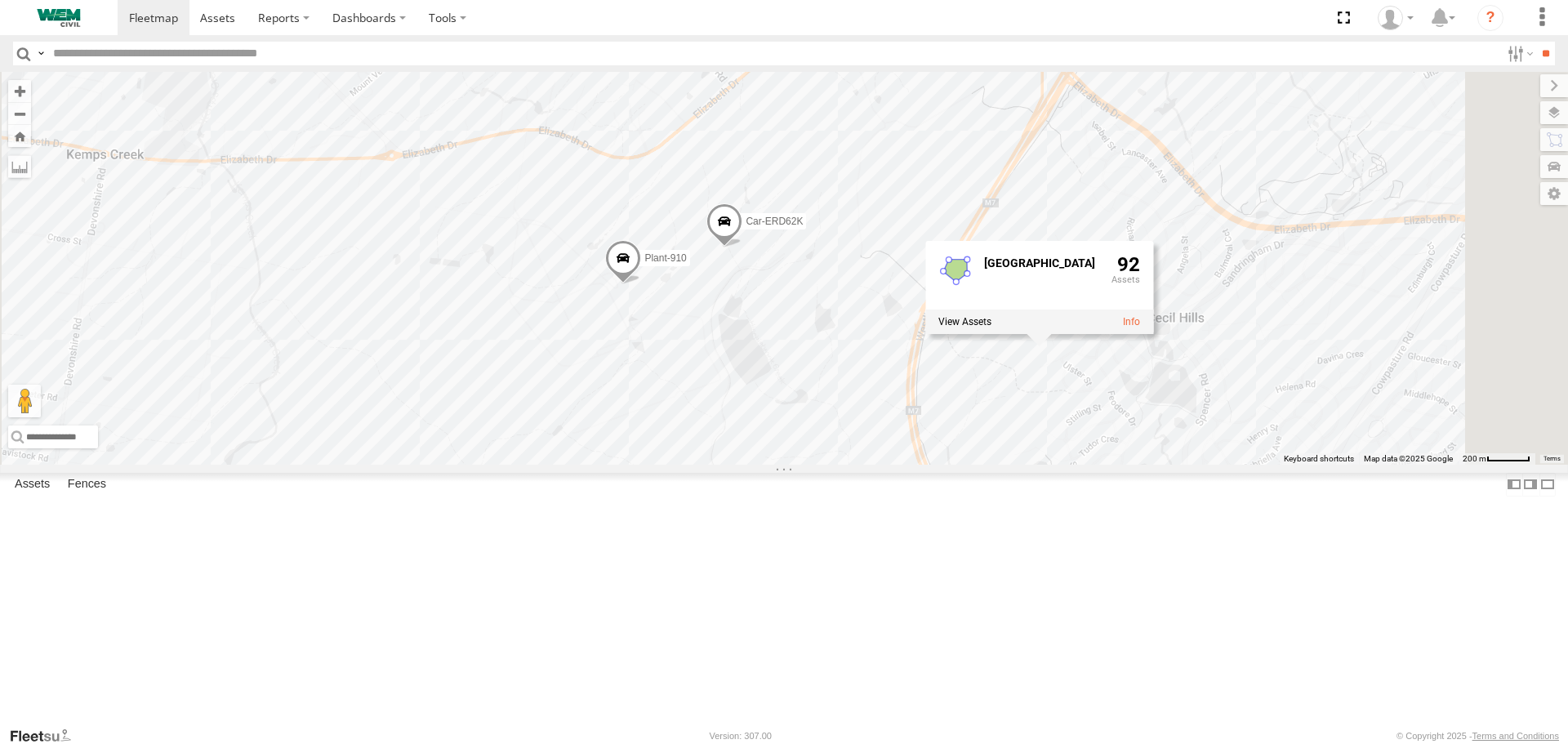
click at [1379, 464] on div "Plant-915 Car-FBD07R Truck-CI67PH Plant-906 Husqvarna Mower CAR-FNB26D Plant-60…" at bounding box center [784, 267] width 1568 height 392
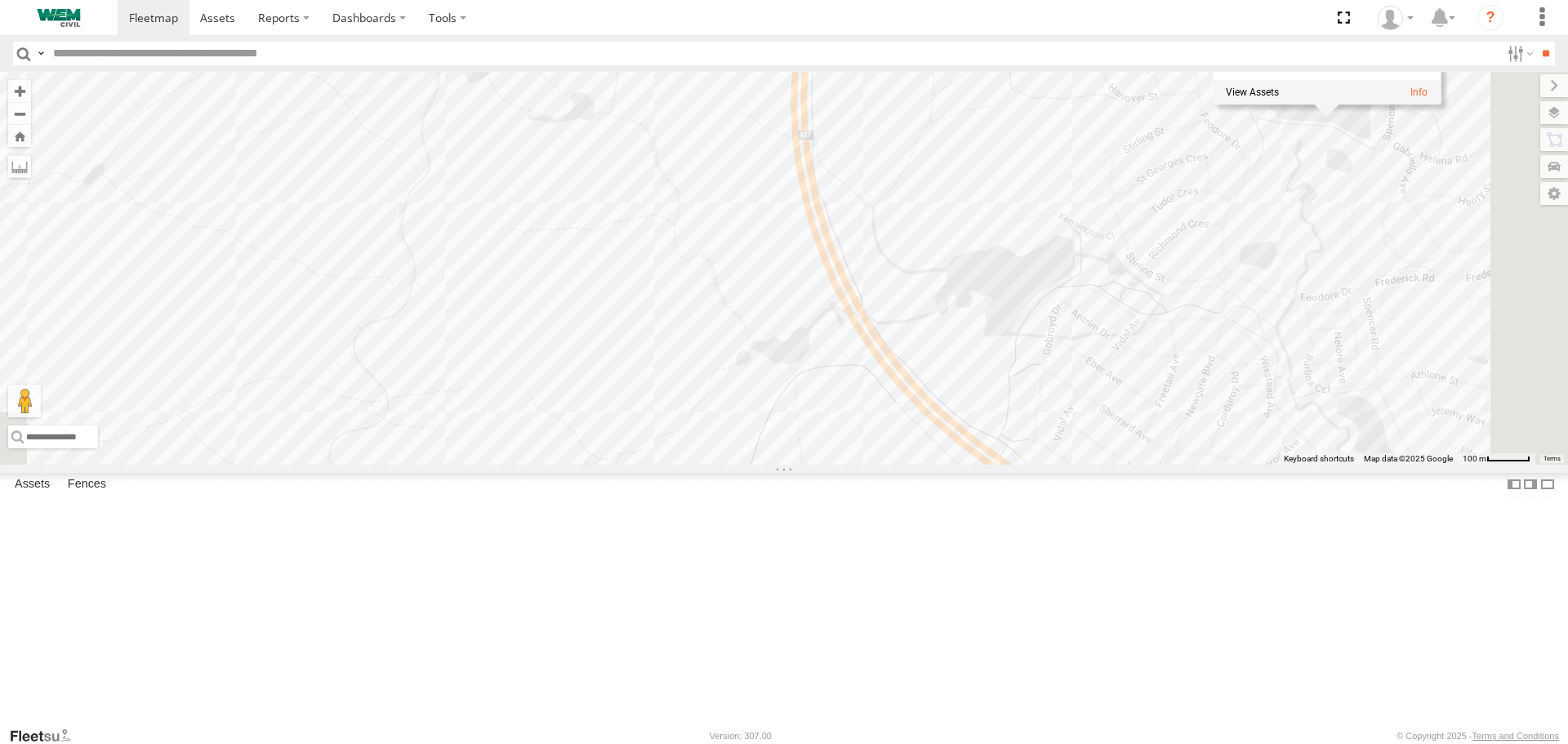
drag, startPoint x: 1150, startPoint y: 580, endPoint x: 916, endPoint y: 322, distance: 348.3
click at [916, 322] on div "Plant-915 Car-FBD07R Truck-CI67PH Plant-906 Husqvarna Mower CAR-FNB26D Plant-60…" at bounding box center [784, 267] width 1568 height 392
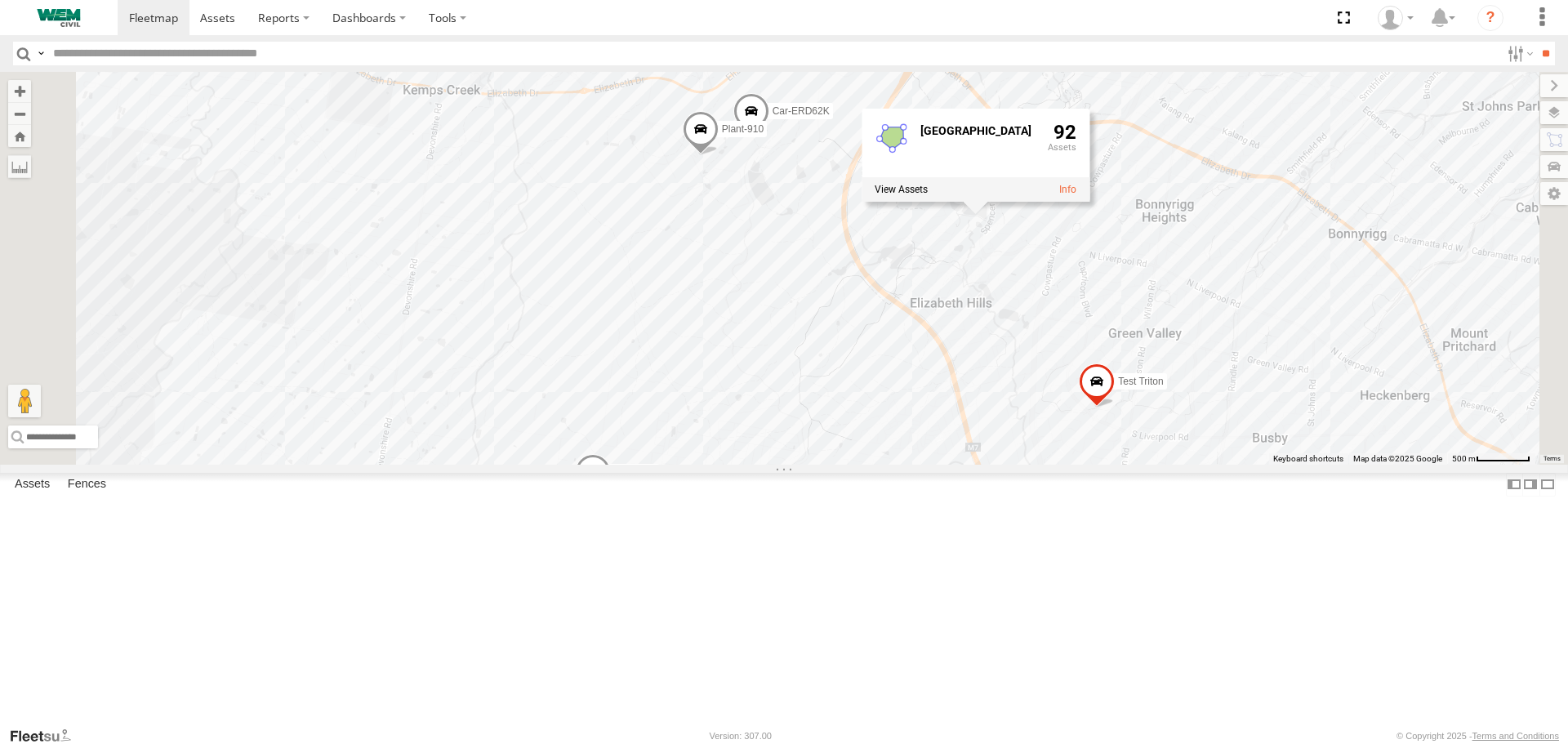
drag, startPoint x: 1219, startPoint y: 577, endPoint x: 1216, endPoint y: 555, distance: 22.2
click at [1216, 464] on div "Test Triton Car-ERD62K Plant-910 Plant-926 [GEOGRAPHIC_DATA] 92" at bounding box center [784, 267] width 1568 height 392
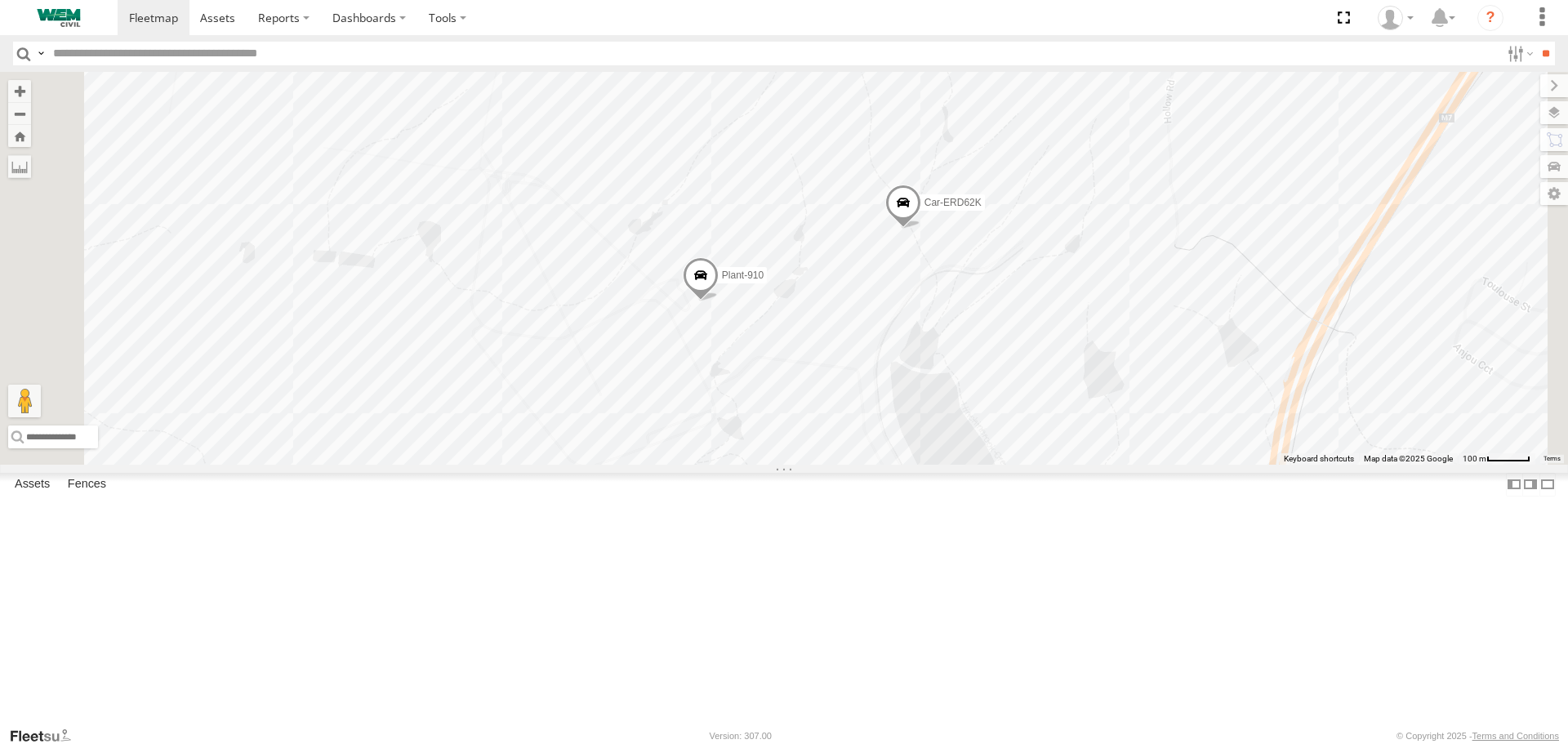
drag, startPoint x: 993, startPoint y: 308, endPoint x: 964, endPoint y: 468, distance: 162.6
click at [964, 464] on div "Test Triton Car-ERD62K Plant-910 Plant-926 [GEOGRAPHIC_DATA] 92" at bounding box center [784, 267] width 1568 height 392
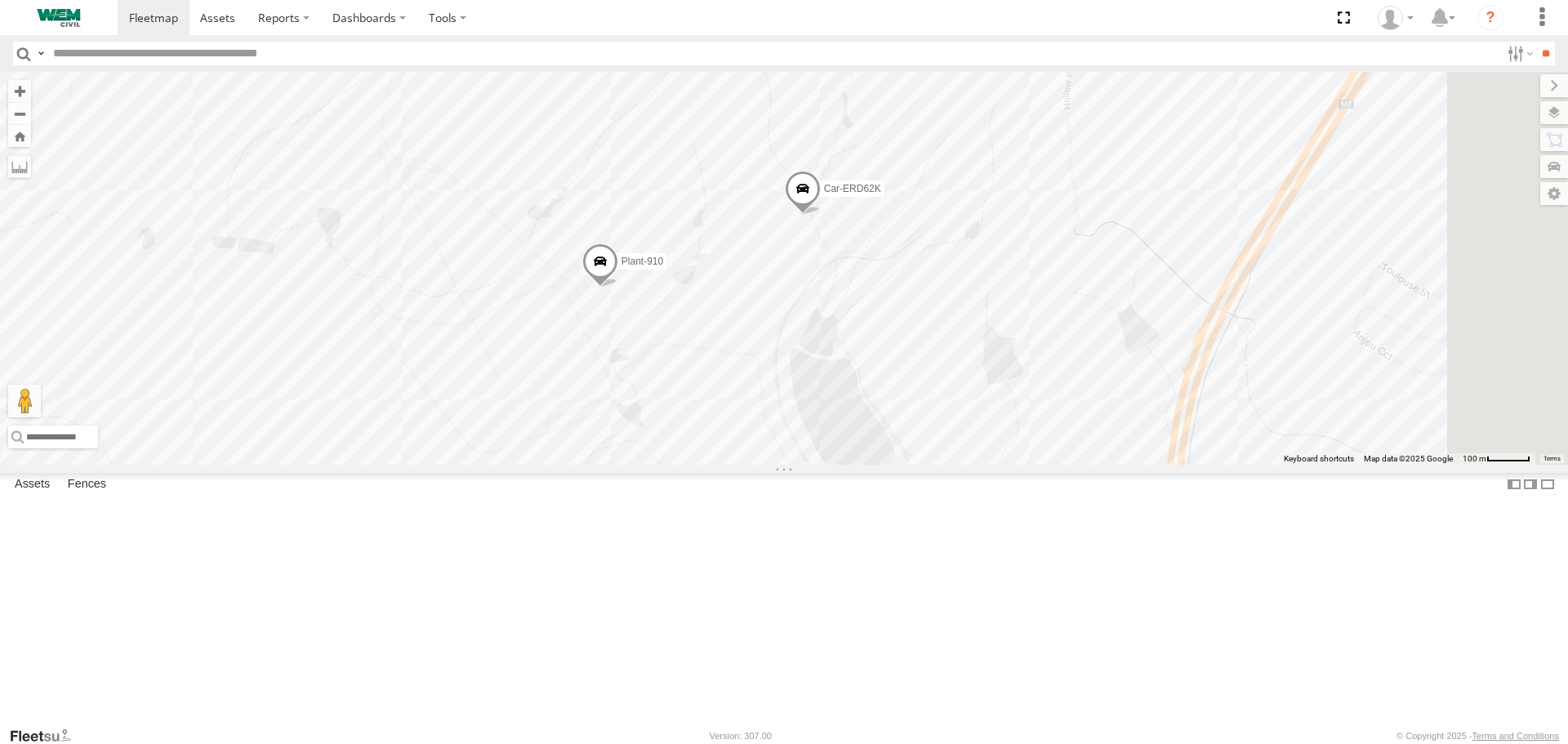
drag, startPoint x: 1362, startPoint y: 502, endPoint x: 1186, endPoint y: 469, distance: 179.1
click at [1186, 464] on div "Test Triton Car-ERD62K Plant-910 Plant-926 [GEOGRAPHIC_DATA] 92" at bounding box center [784, 267] width 1568 height 392
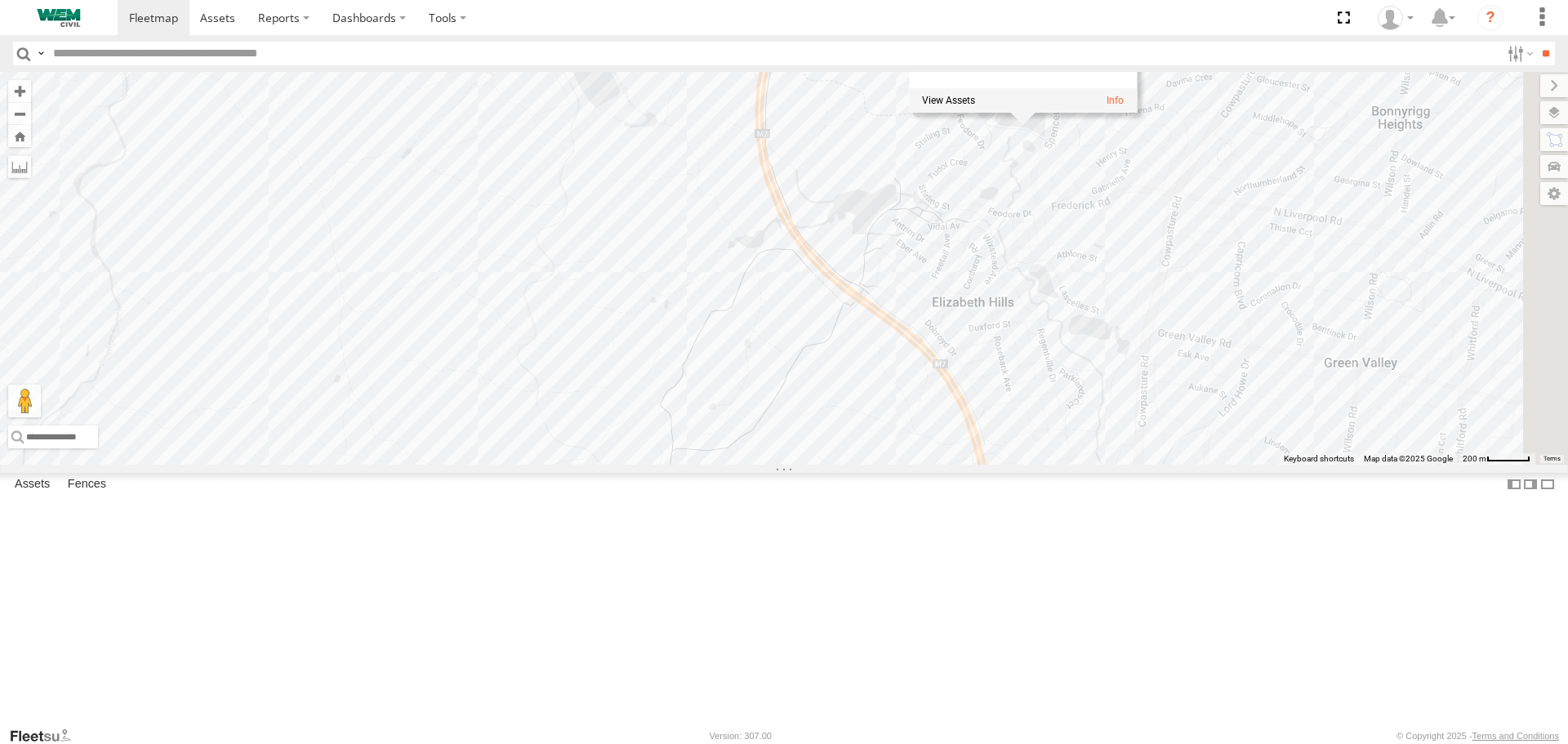
drag, startPoint x: 1424, startPoint y: 611, endPoint x: 1089, endPoint y: 257, distance: 487.4
click at [1068, 241] on div "Test Triton Car-ERD62K Plant-910 Plant-926 [GEOGRAPHIC_DATA] 92" at bounding box center [784, 267] width 1568 height 392
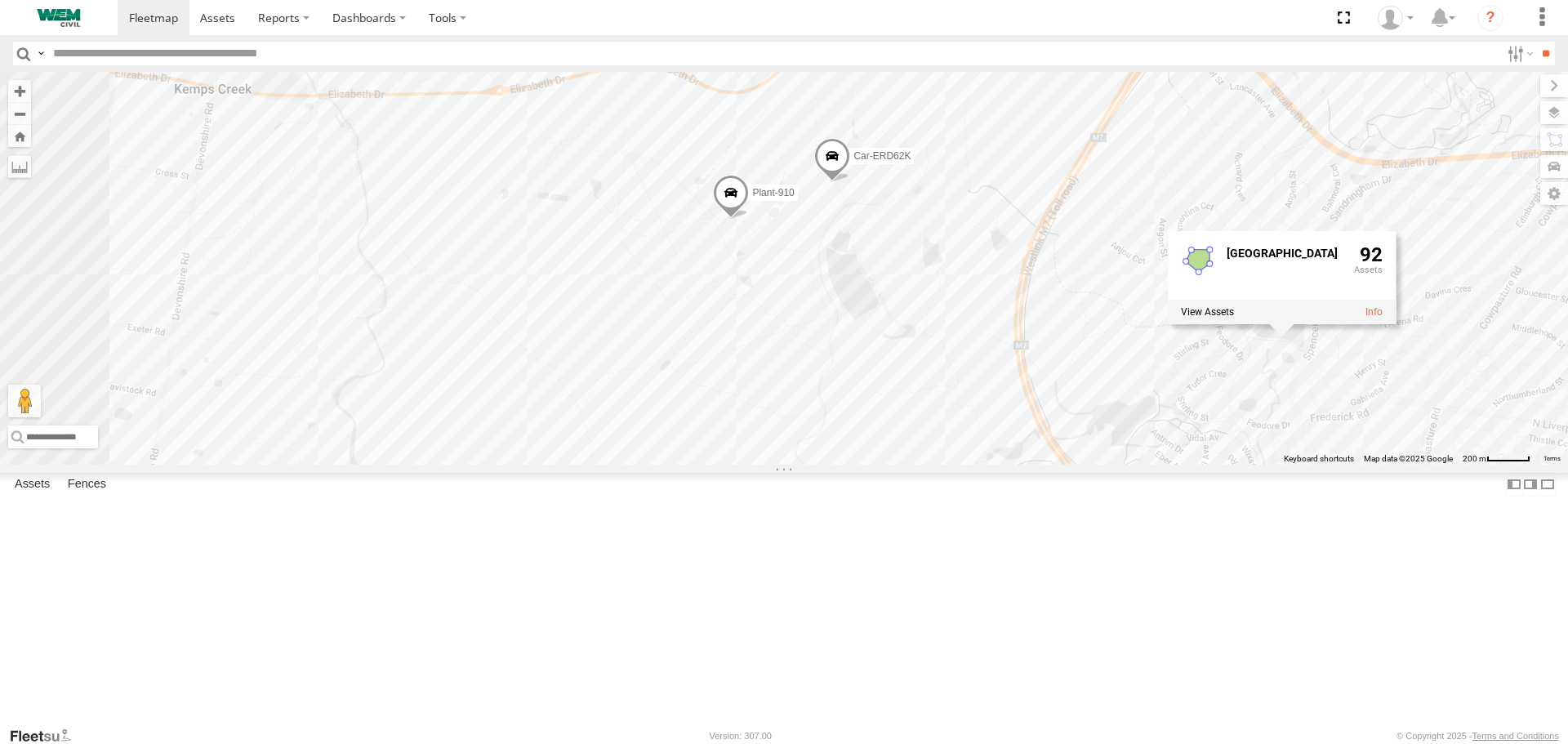
drag, startPoint x: 961, startPoint y: 380, endPoint x: 935, endPoint y: 457, distance: 81.3
click at [936, 464] on div "Test Triton Car-ERD62K Plant-910 Plant-926 Truck-FRO52Q [GEOGRAPHIC_DATA] 92" at bounding box center [784, 267] width 1568 height 392
click at [750, 209] on span at bounding box center [732, 187] width 36 height 44
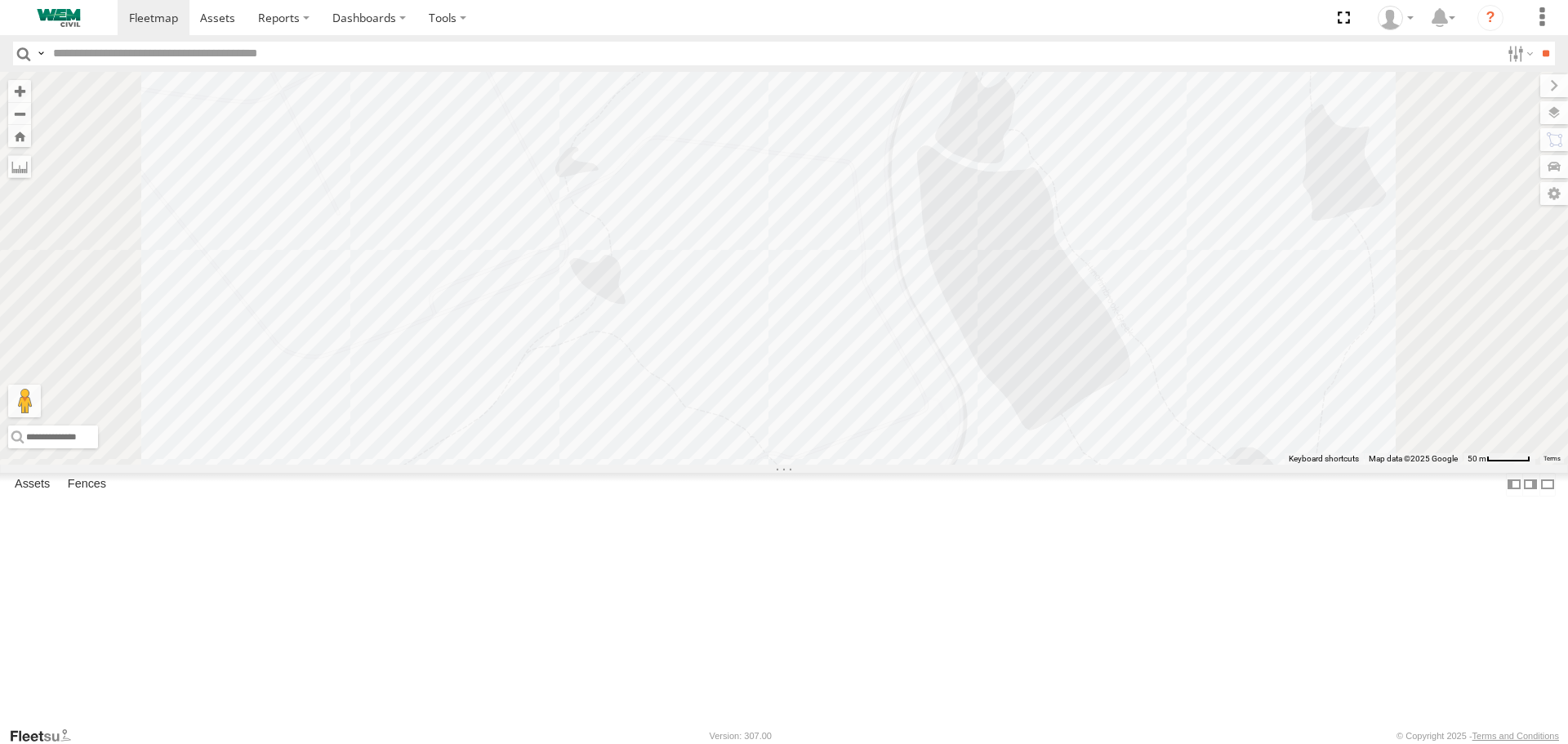
click at [1024, 328] on div "Test Triton Car-ERD62K Plant-910 Plant-926 Truck-FRO52Q Plant-910 Generators [P…" at bounding box center [784, 267] width 1568 height 392
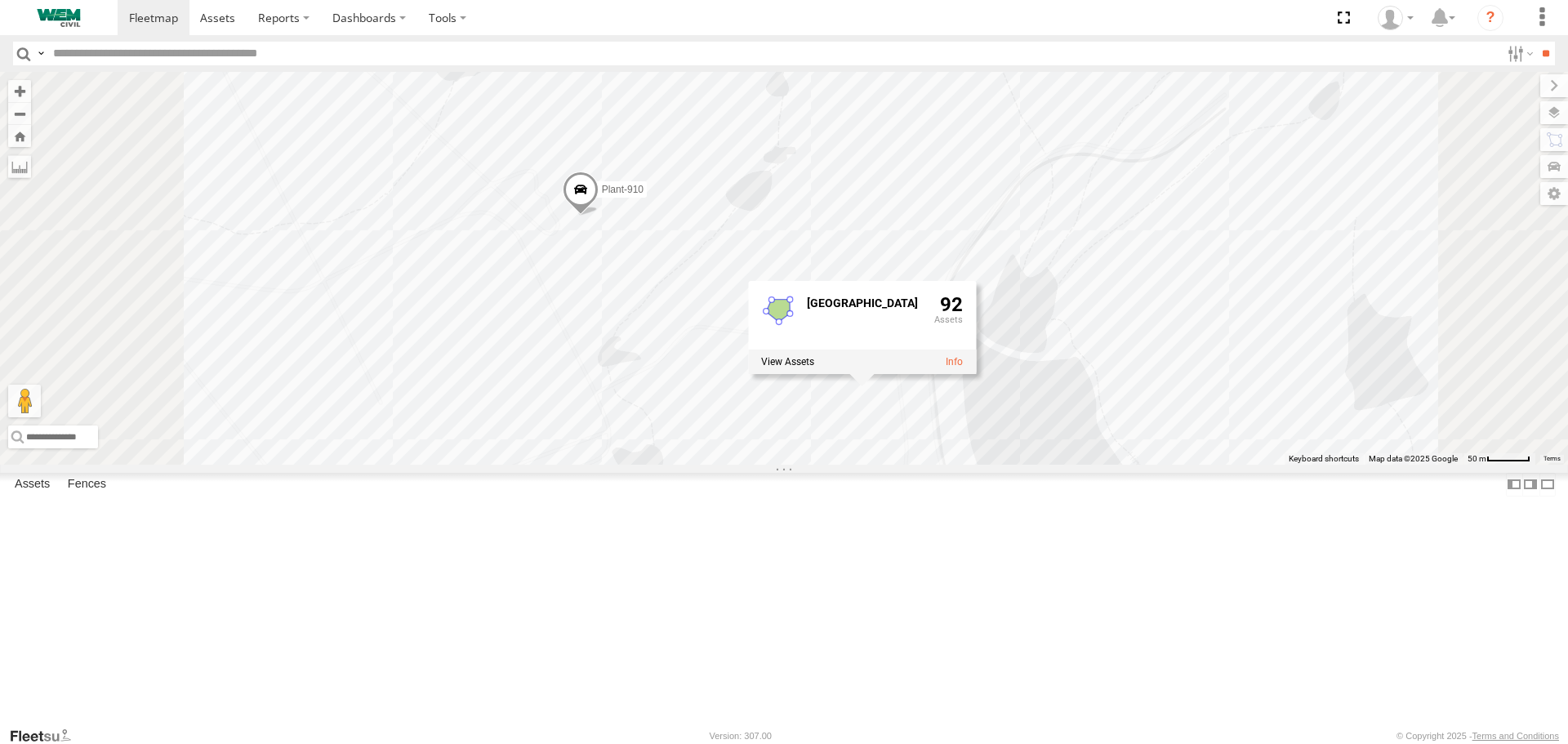
drag, startPoint x: 733, startPoint y: 218, endPoint x: 783, endPoint y: 421, distance: 209.1
click at [783, 421] on div "Test Triton Car-ERD62K Plant-910 Plant-926 Truck-FRO52Q [GEOGRAPHIC_DATA] 92" at bounding box center [784, 267] width 1568 height 392
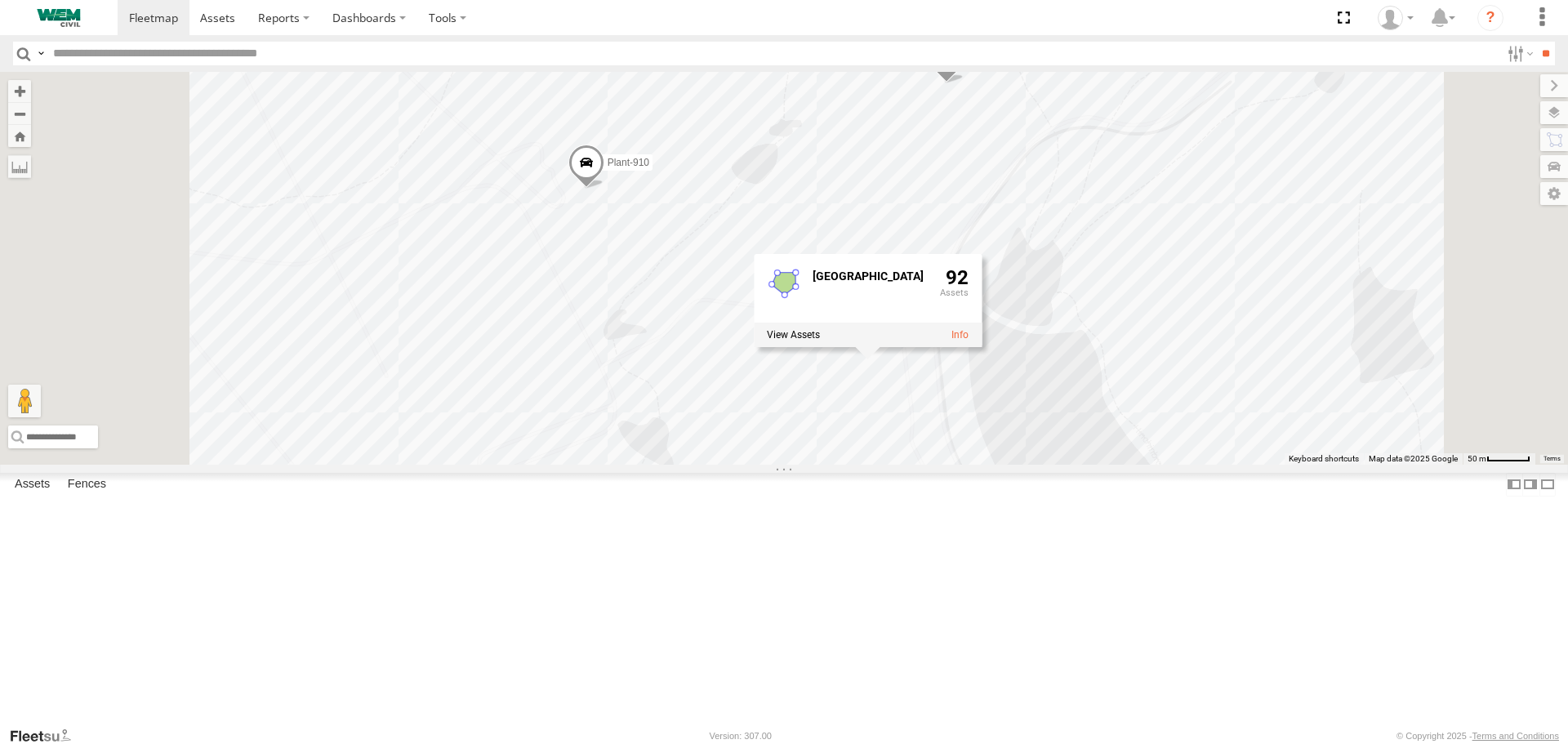
click at [604, 189] on span at bounding box center [586, 167] width 36 height 44
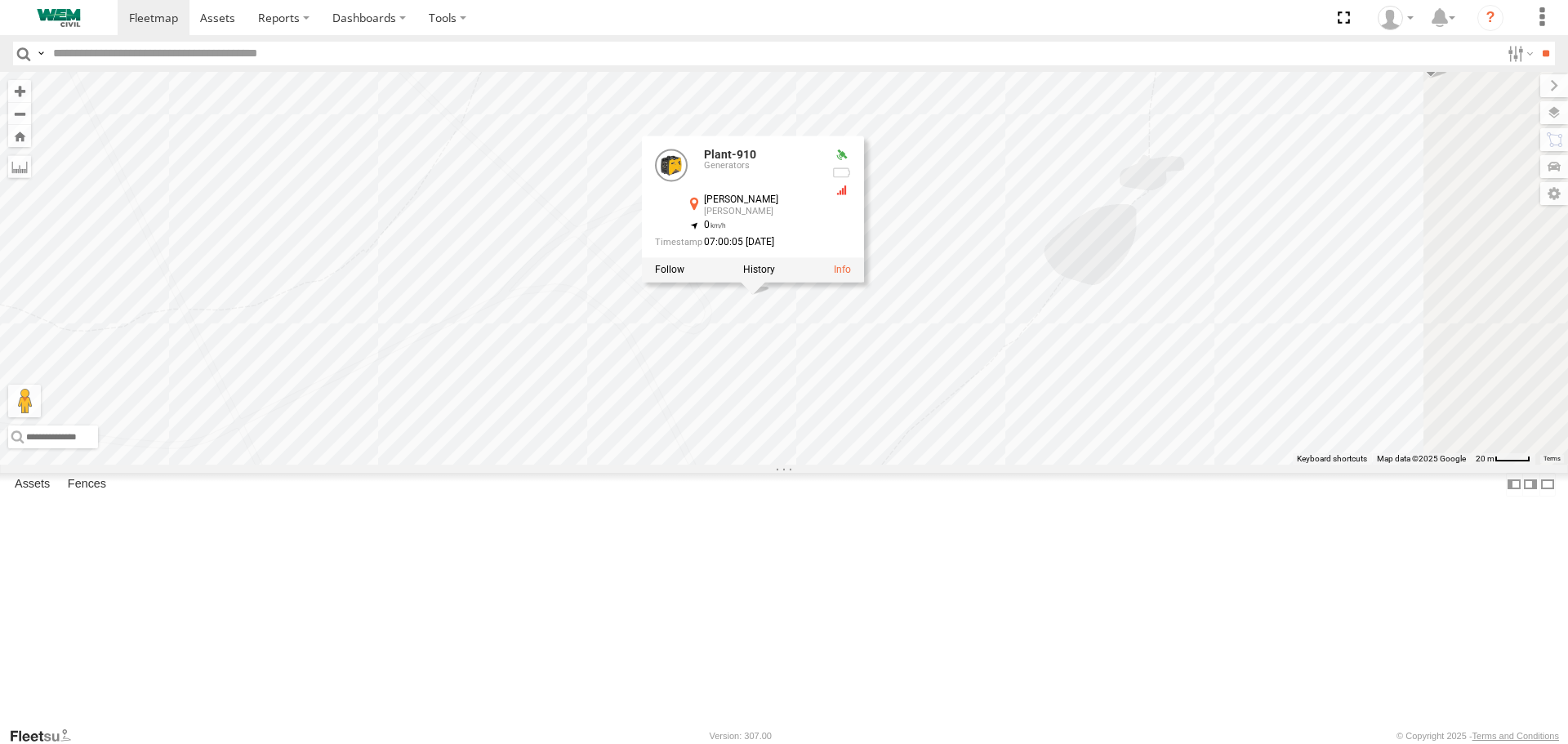
drag, startPoint x: 1064, startPoint y: 381, endPoint x: 918, endPoint y: 591, distance: 255.8
click at [918, 464] on div "Car-ERD62K Plant-910 Plant-910 Generators [PERSON_NAME][GEOGRAPHIC_DATA][PERSON…" at bounding box center [784, 267] width 1568 height 392
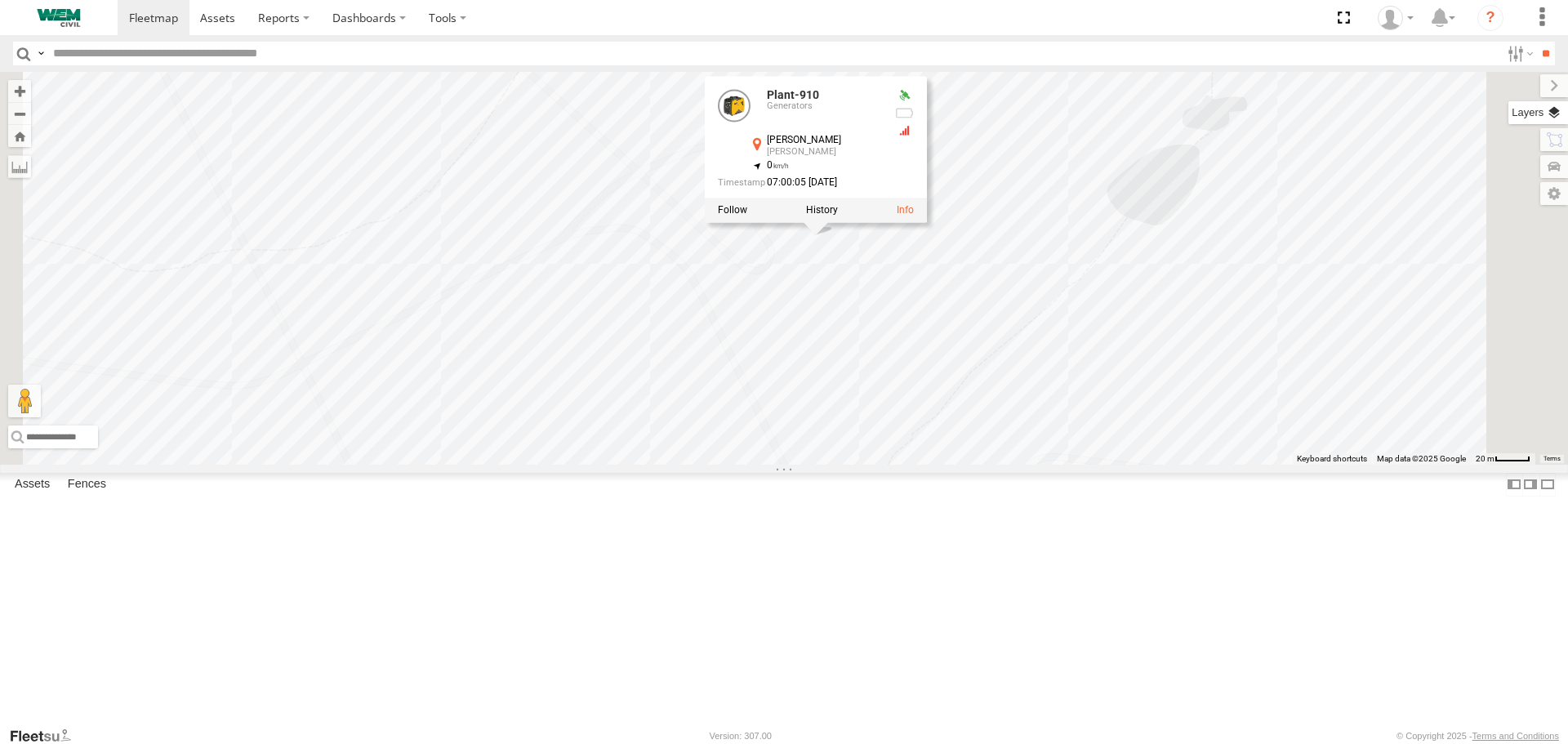
click at [1561, 113] on label at bounding box center [1537, 112] width 59 height 22
click at [0, 0] on label at bounding box center [0, 0] width 0 height 0
click at [0, 0] on label "Satellite" at bounding box center [0, 0] width 0 height 0
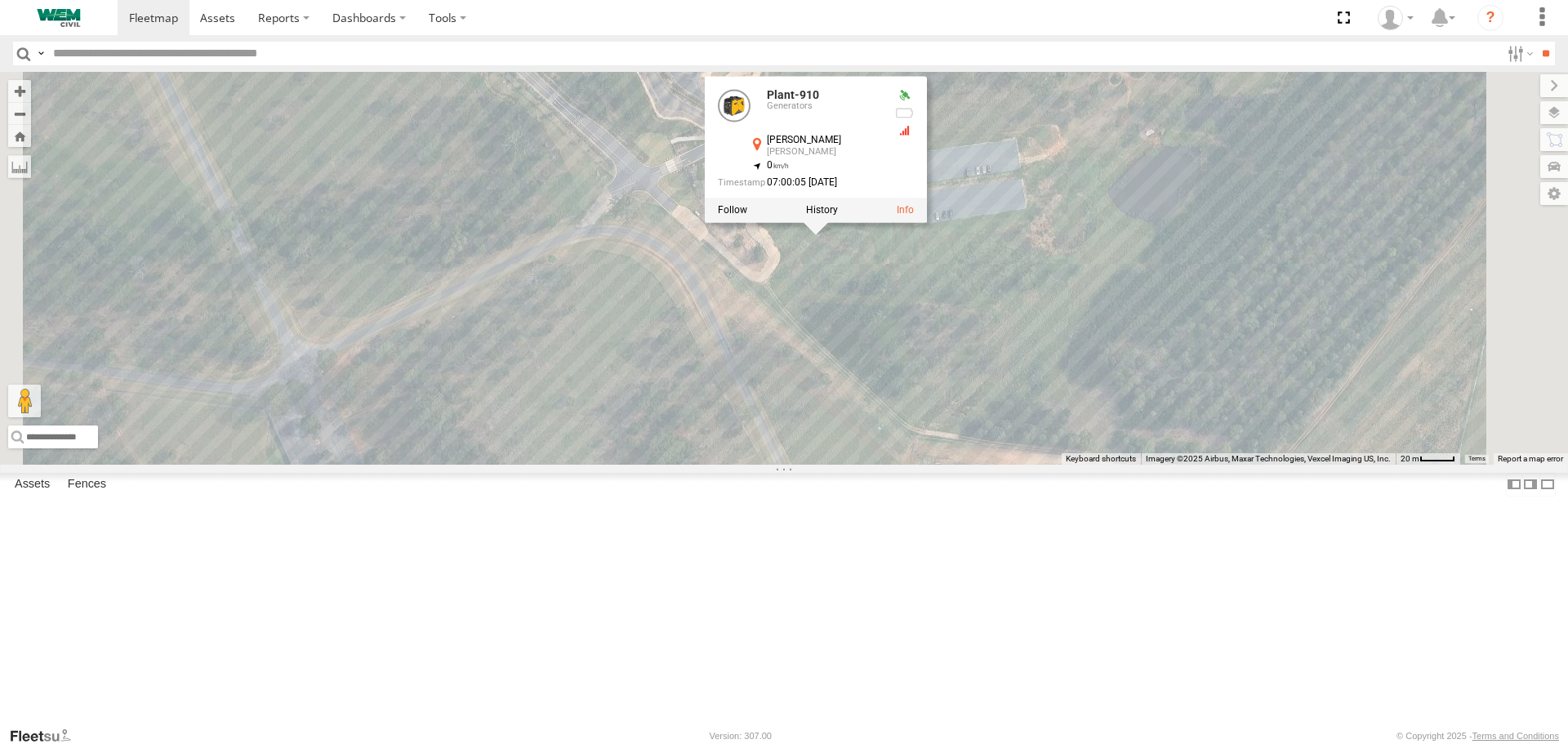
click at [0, 0] on span "Terrain" at bounding box center [0, 0] width 0 height 0
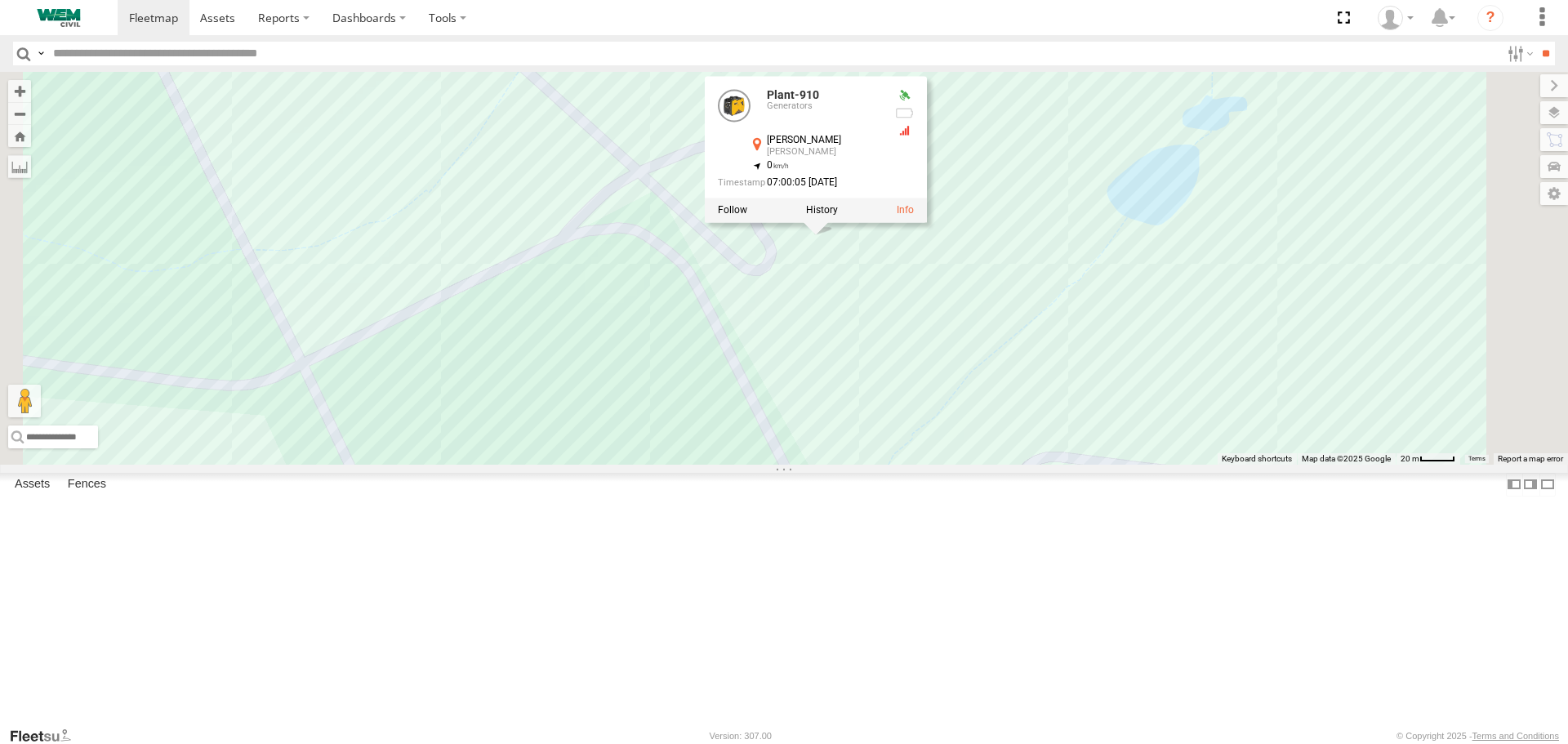
click at [0, 0] on span "Roadmap" at bounding box center [0, 0] width 0 height 0
click at [0, 0] on div "Terrain" at bounding box center [0, 0] width 0 height 0
click at [0, 0] on span "Satellite" at bounding box center [0, 0] width 0 height 0
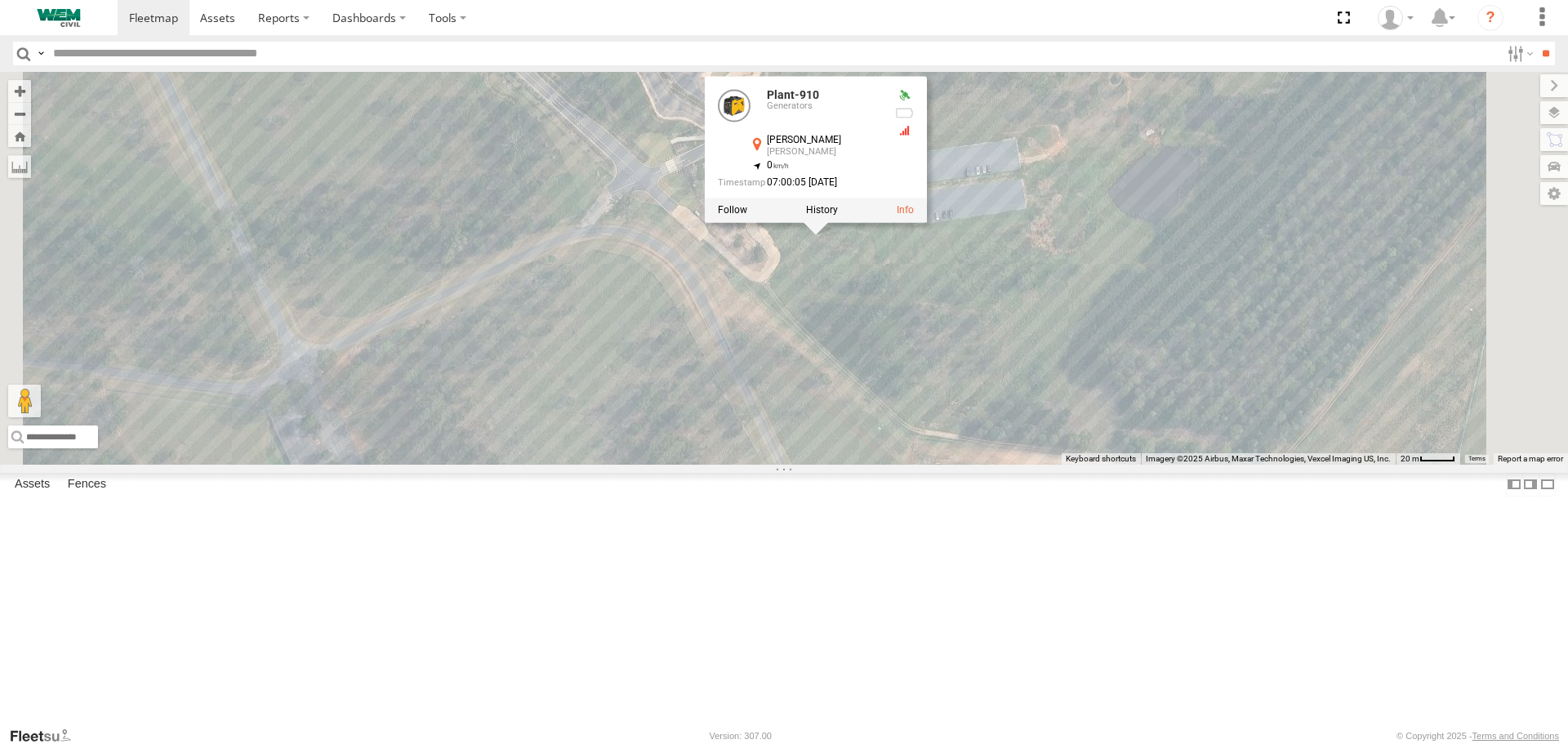
click at [0, 0] on span "Satellite + Roadmap" at bounding box center [0, 0] width 0 height 0
click at [1214, 222] on div "Car-ERD62K Plant-910 Plant-910 Generators [PERSON_NAME][GEOGRAPHIC_DATA][PERSON…" at bounding box center [784, 267] width 1568 height 392
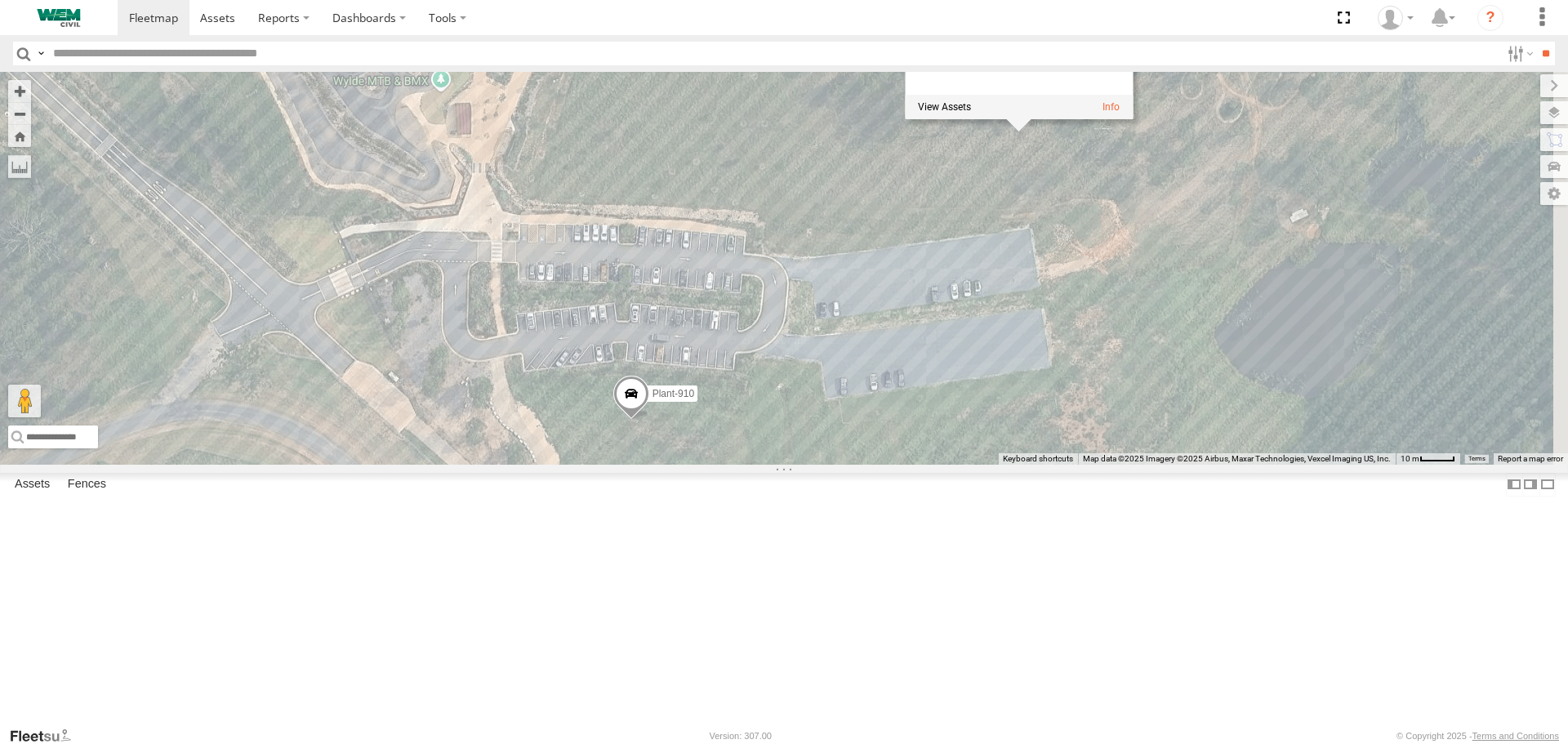
drag, startPoint x: 974, startPoint y: 421, endPoint x: 847, endPoint y: 639, distance: 252.3
click at [847, 464] on div "Car-ERD62K Plant-910 [GEOGRAPHIC_DATA] 92" at bounding box center [784, 267] width 1568 height 392
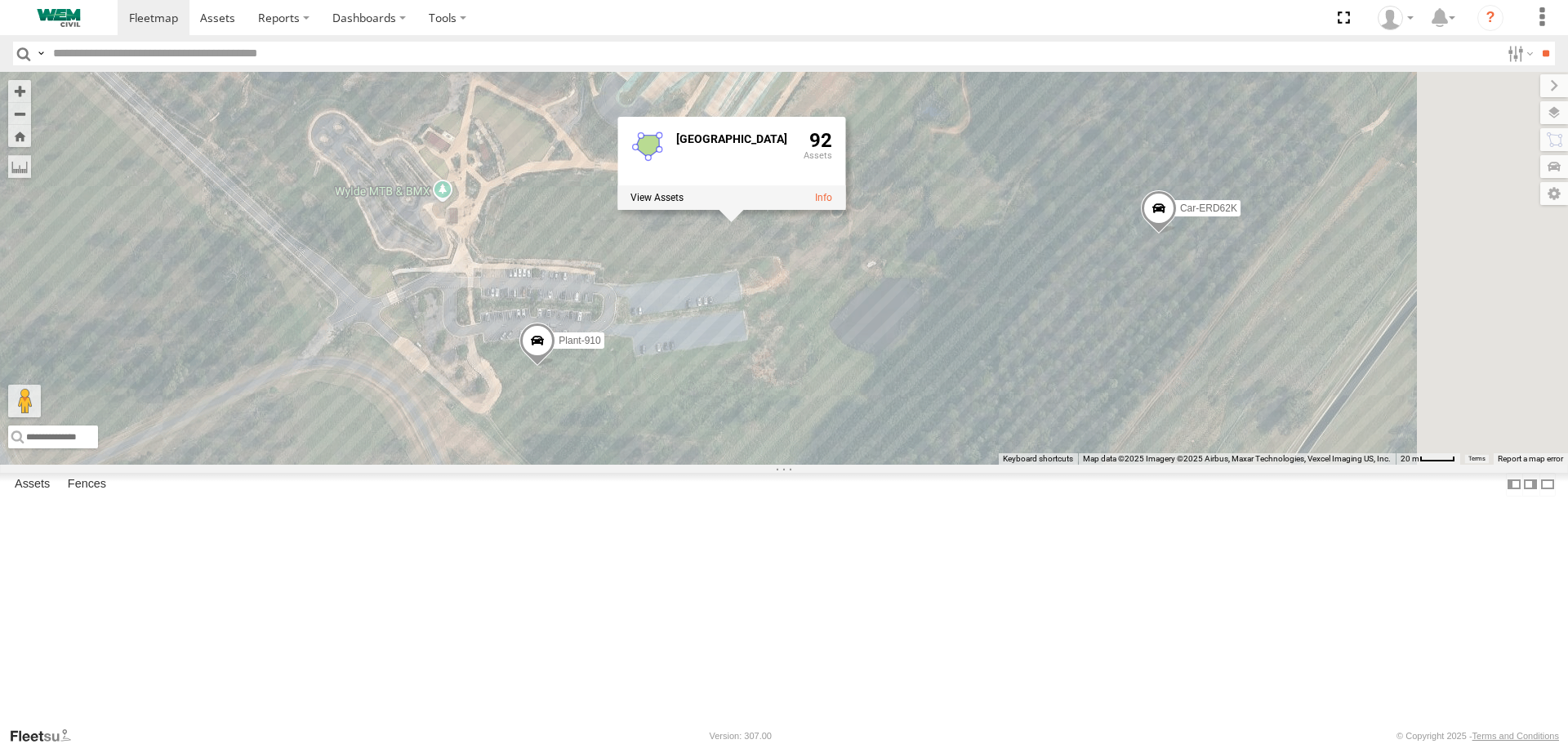
drag, startPoint x: 925, startPoint y: 440, endPoint x: 866, endPoint y: 538, distance: 114.4
click at [866, 464] on div "Car-ERD62K Plant-910 [GEOGRAPHIC_DATA] 92" at bounding box center [784, 267] width 1568 height 392
